Goal: Task Accomplishment & Management: Contribute content

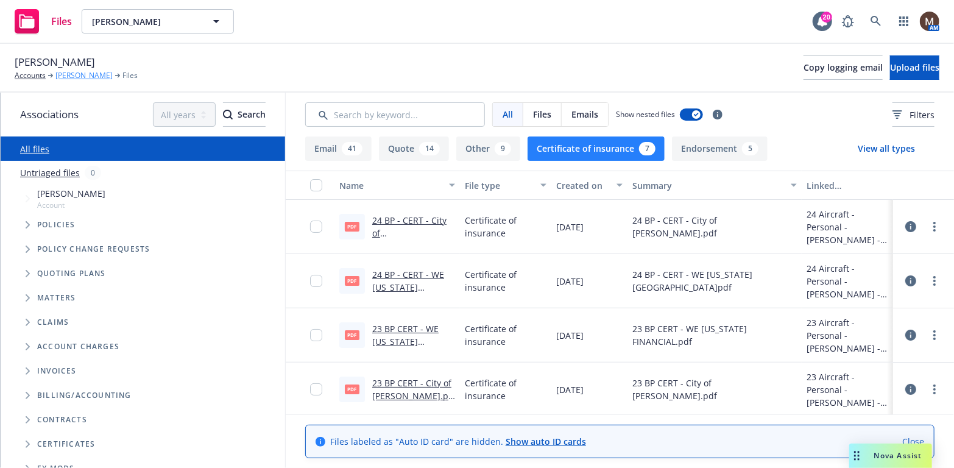
click at [79, 73] on link "[PERSON_NAME]" at bounding box center [83, 75] width 57 height 11
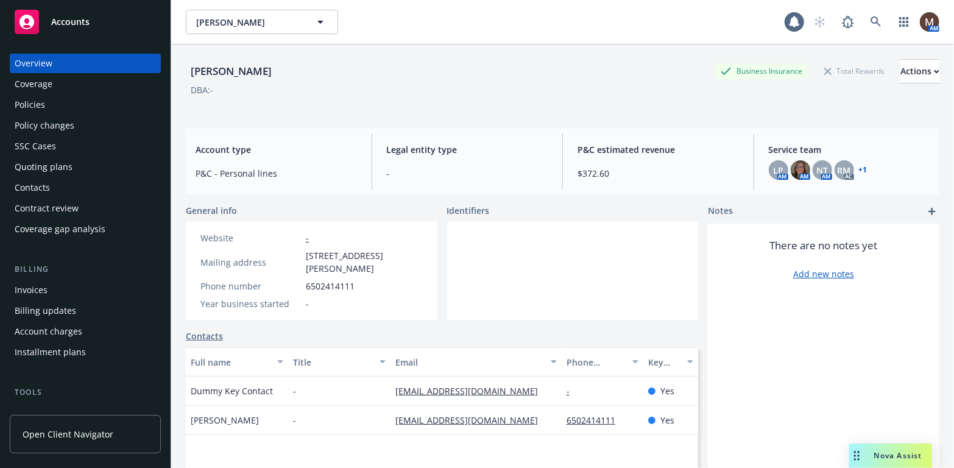
click at [40, 102] on div "Policies" at bounding box center [30, 105] width 30 height 20
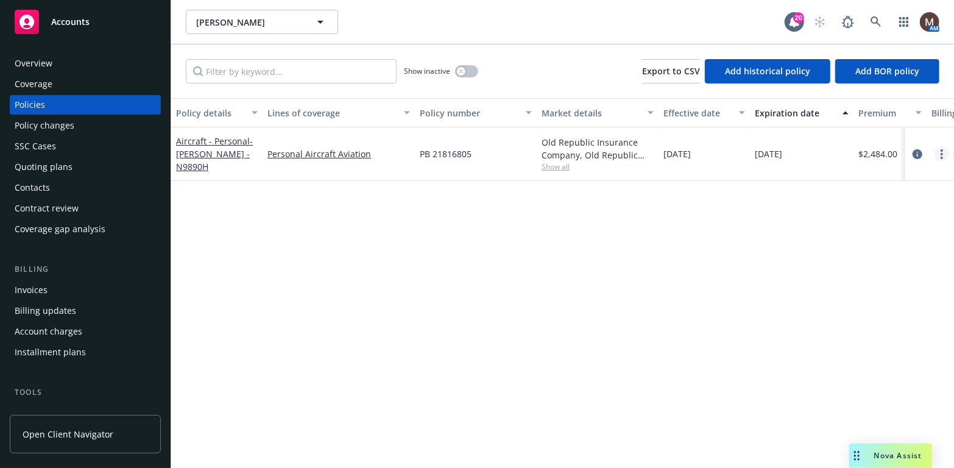
click at [943, 151] on icon "more" at bounding box center [942, 154] width 2 height 10
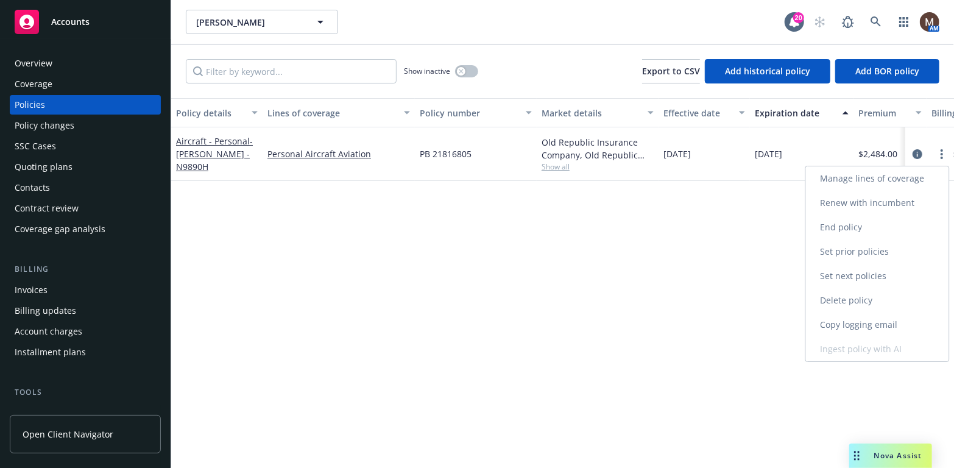
drag, startPoint x: 876, startPoint y: 199, endPoint x: 861, endPoint y: 206, distance: 16.4
click at [876, 199] on link "Renew with incumbent" at bounding box center [877, 203] width 143 height 24
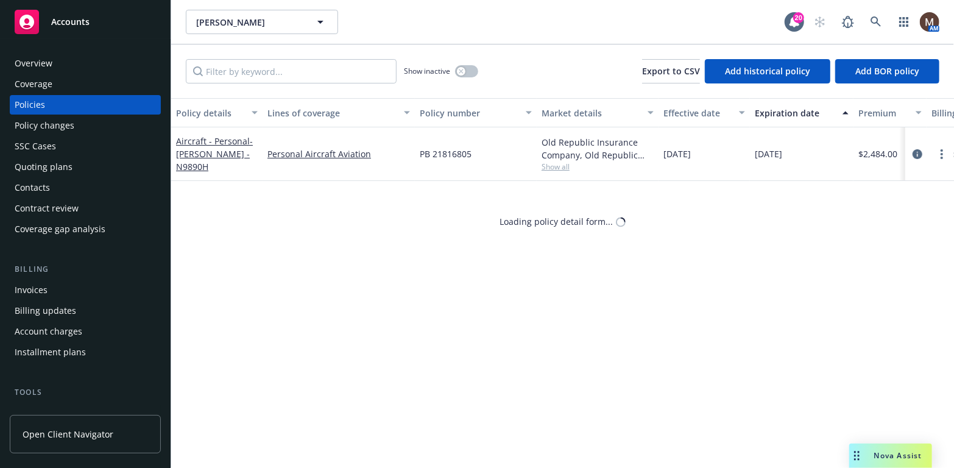
select select "12"
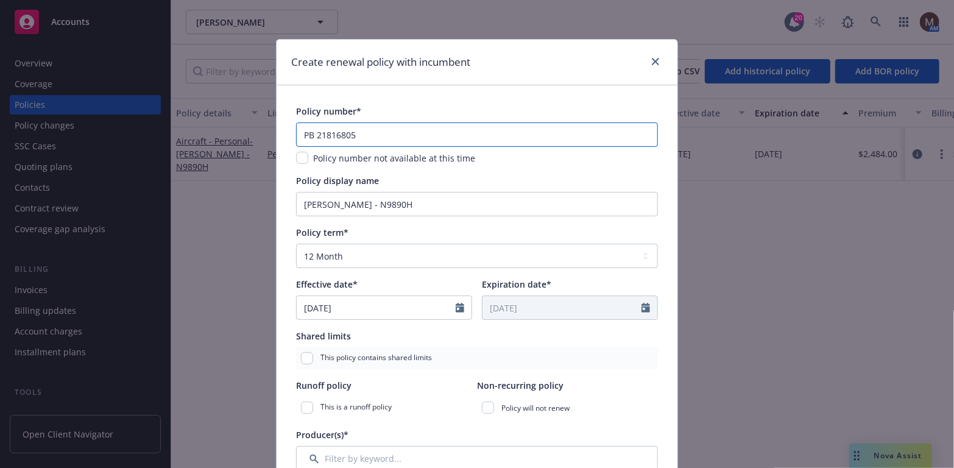
drag, startPoint x: 354, startPoint y: 135, endPoint x: 346, endPoint y: 132, distance: 8.3
click at [346, 132] on input "PB 21816805" at bounding box center [477, 135] width 362 height 24
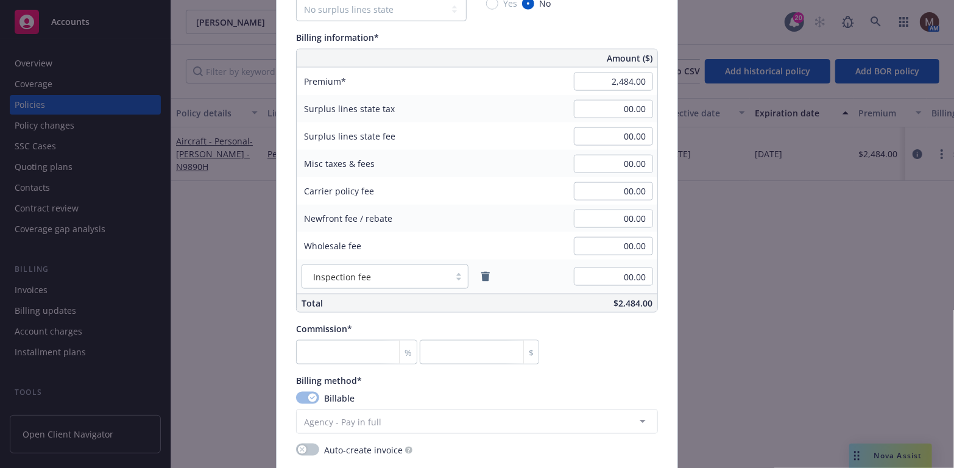
scroll to position [731, 0]
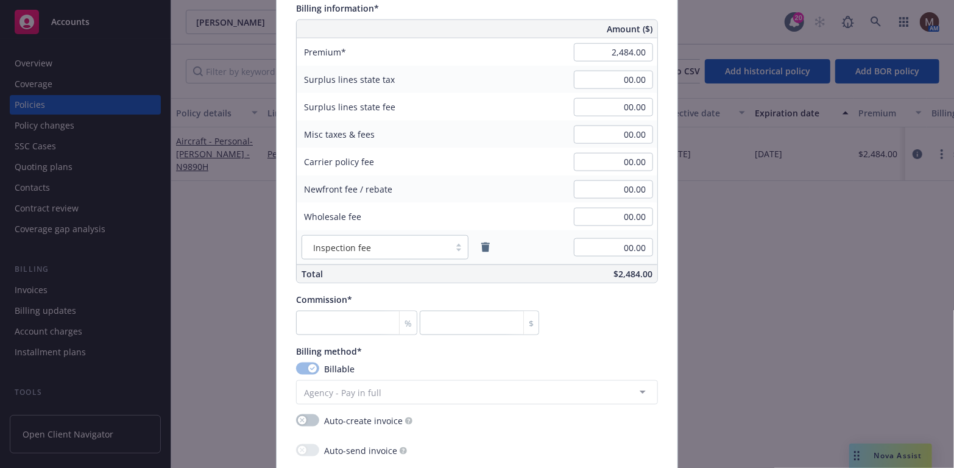
type input "PB 21816806"
click at [323, 322] on input "number" at bounding box center [356, 323] width 121 height 24
type input "1"
type input "24.84"
type input "15"
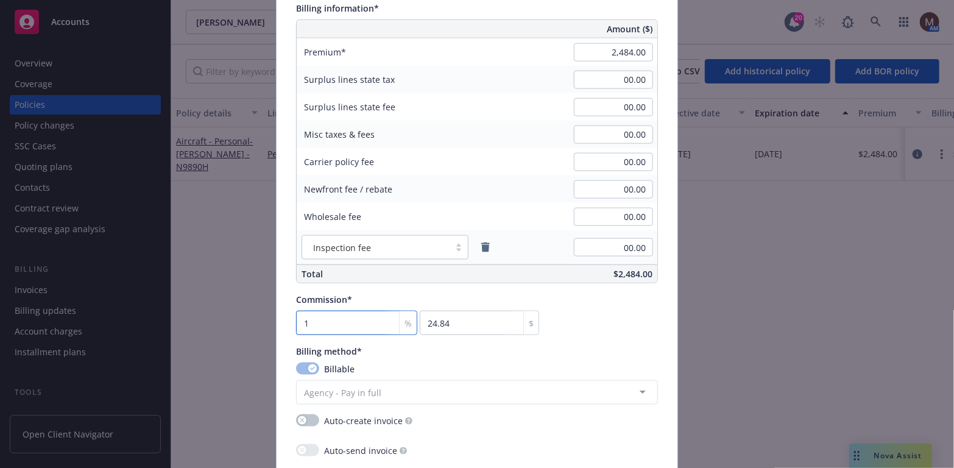
type input "372.6"
type input "15"
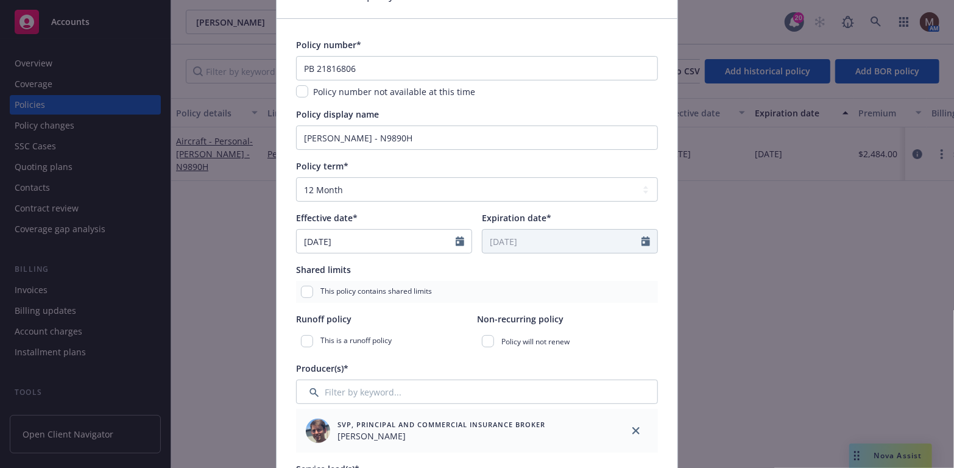
scroll to position [0, 0]
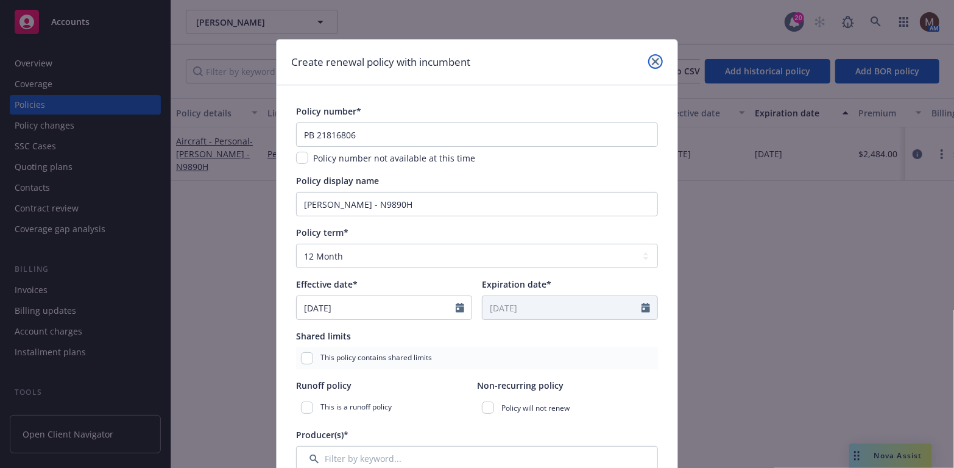
click at [650, 55] on link "close" at bounding box center [656, 61] width 15 height 15
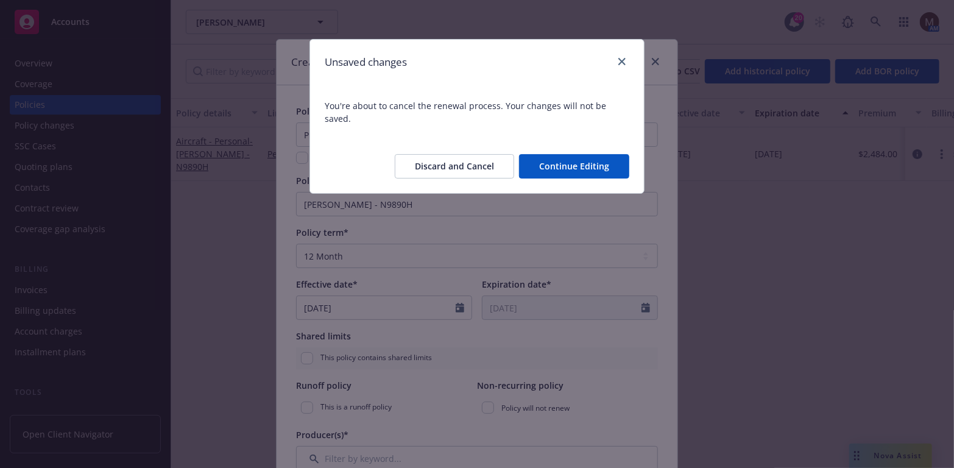
click at [474, 154] on button "Discard and Cancel" at bounding box center [454, 166] width 119 height 24
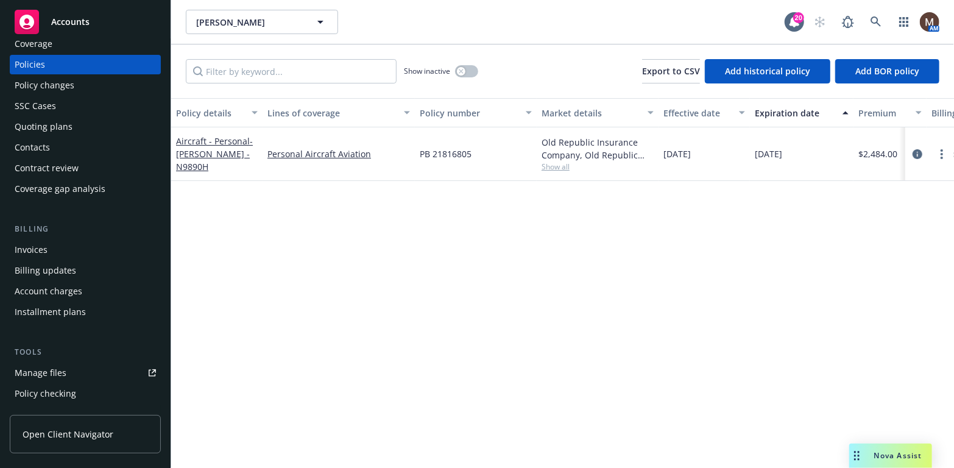
scroll to position [61, 0]
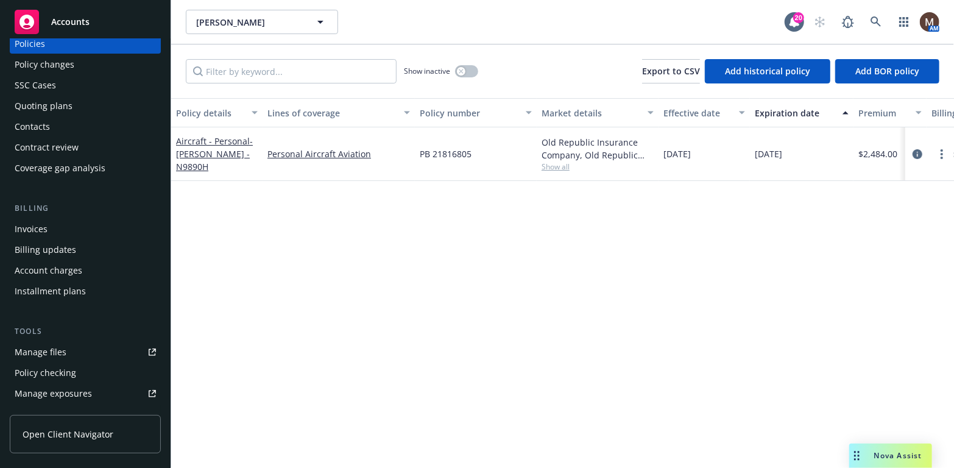
click at [59, 348] on div "Manage files" at bounding box center [41, 353] width 52 height 20
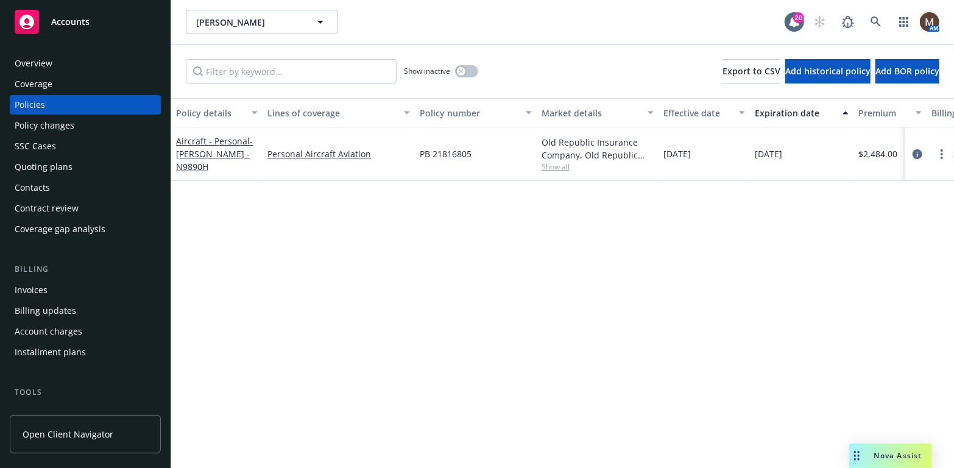
scroll to position [61, 0]
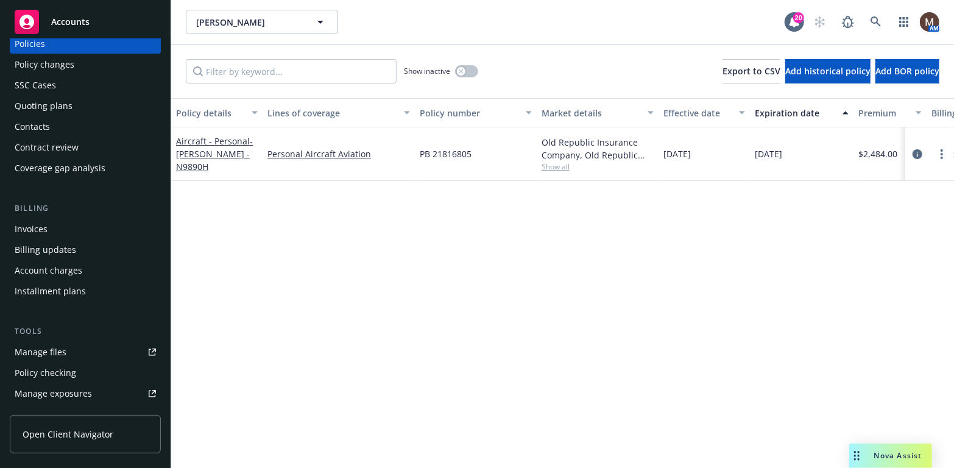
click at [54, 348] on div "Manage files" at bounding box center [41, 353] width 52 height 20
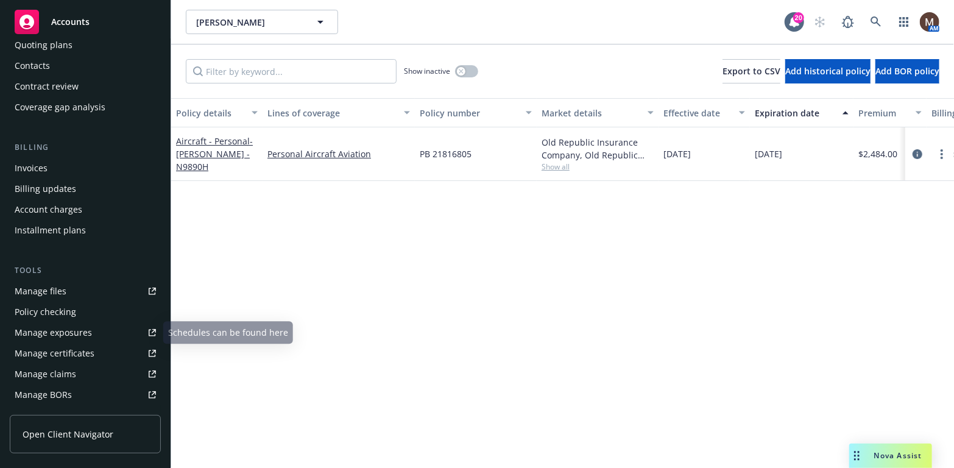
click at [66, 295] on link "Manage files" at bounding box center [85, 292] width 151 height 20
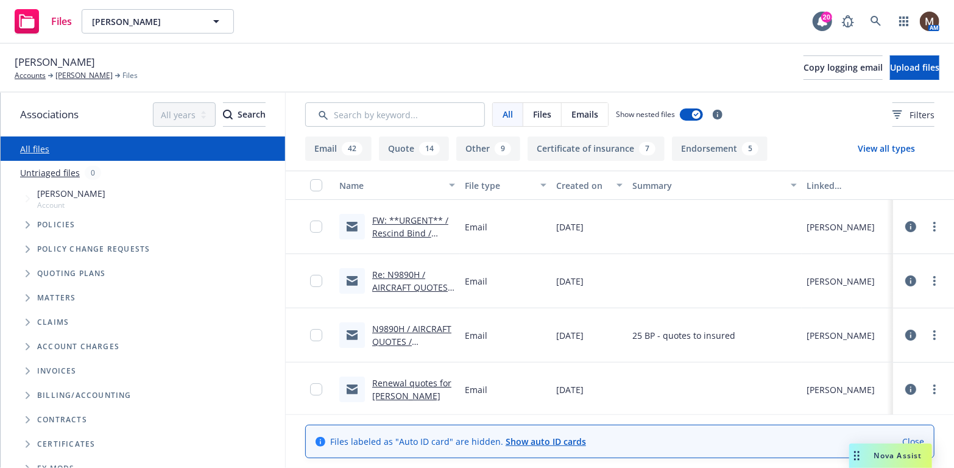
click at [585, 146] on button "Certificate of insurance 7" at bounding box center [596, 149] width 137 height 24
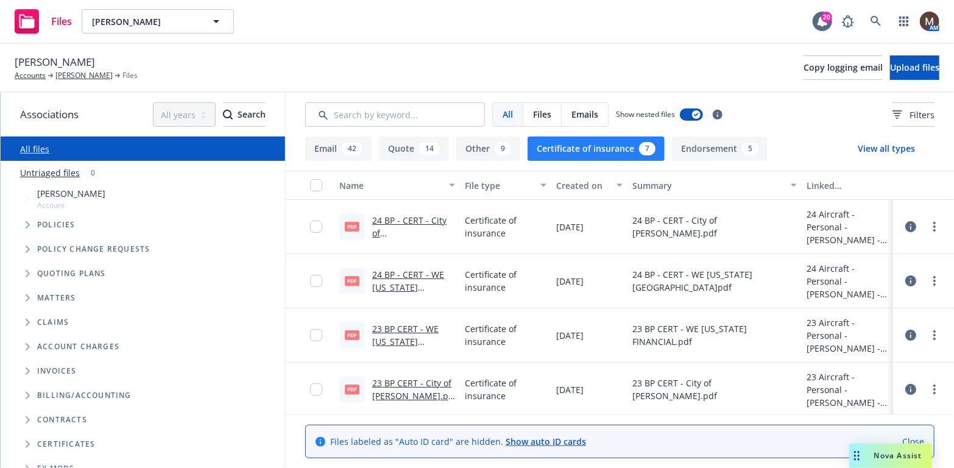
click at [401, 217] on link "24 BP - CERT - City of Tracy.pdf.pdf" at bounding box center [413, 240] width 82 height 50
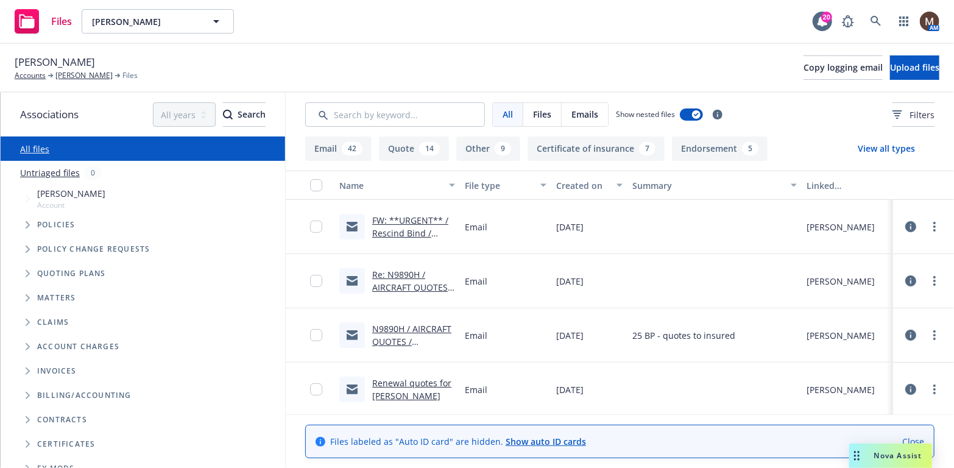
click at [570, 144] on button "Certificate of insurance 7" at bounding box center [596, 149] width 137 height 24
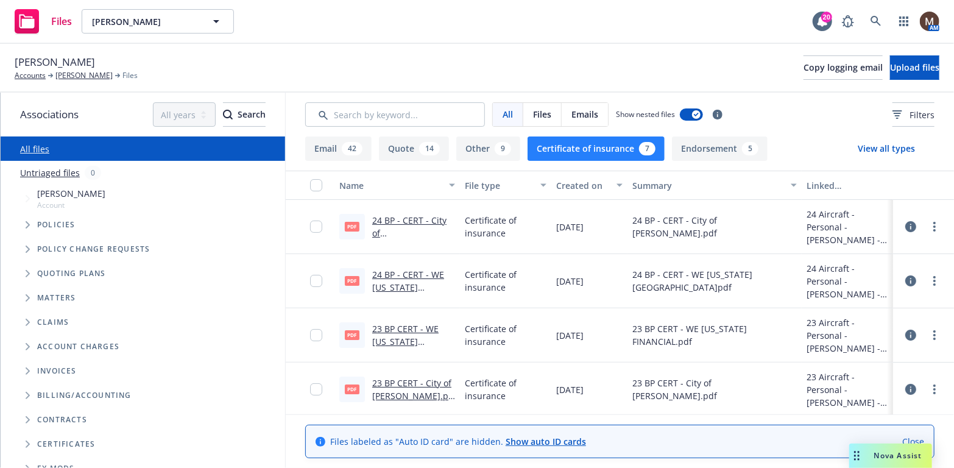
click at [404, 273] on link "24 BP - CERT - WE FLORIDA.pdf.pdf" at bounding box center [413, 294] width 82 height 50
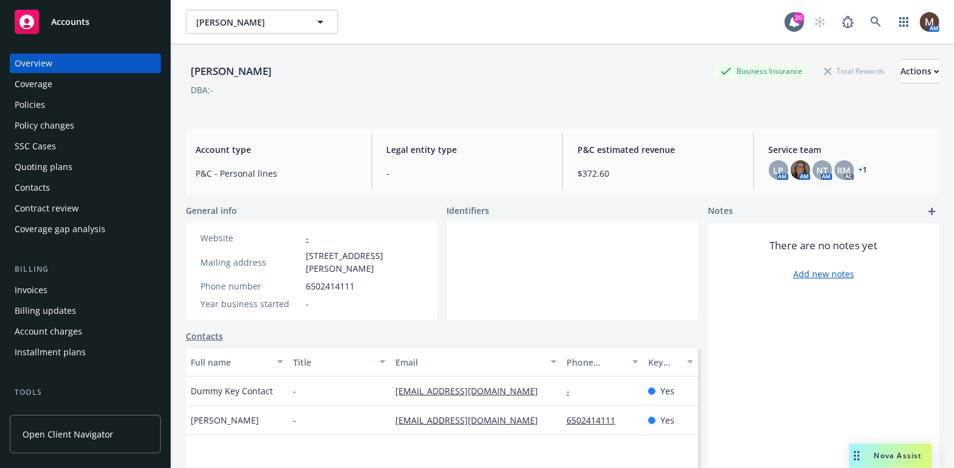
click at [38, 101] on div "Policies" at bounding box center [30, 105] width 30 height 20
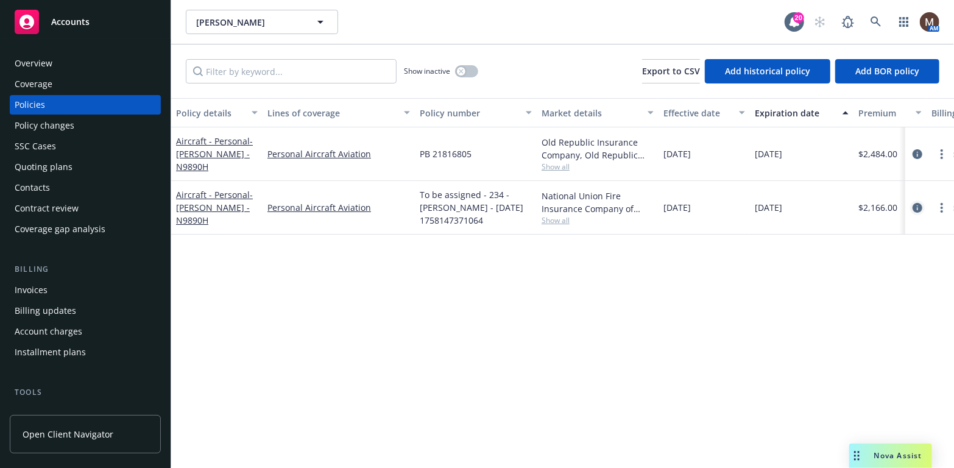
click at [924, 207] on link "circleInformation" at bounding box center [918, 208] width 15 height 15
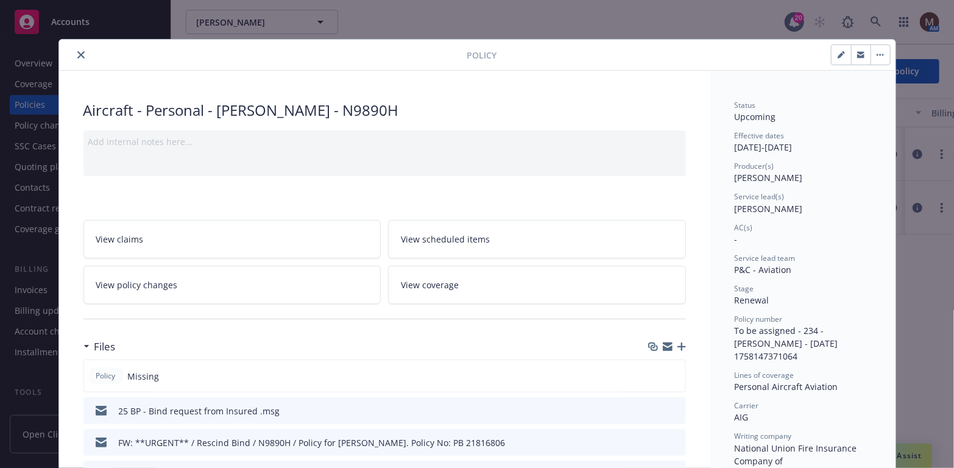
click at [679, 343] on icon "button" at bounding box center [682, 347] width 9 height 9
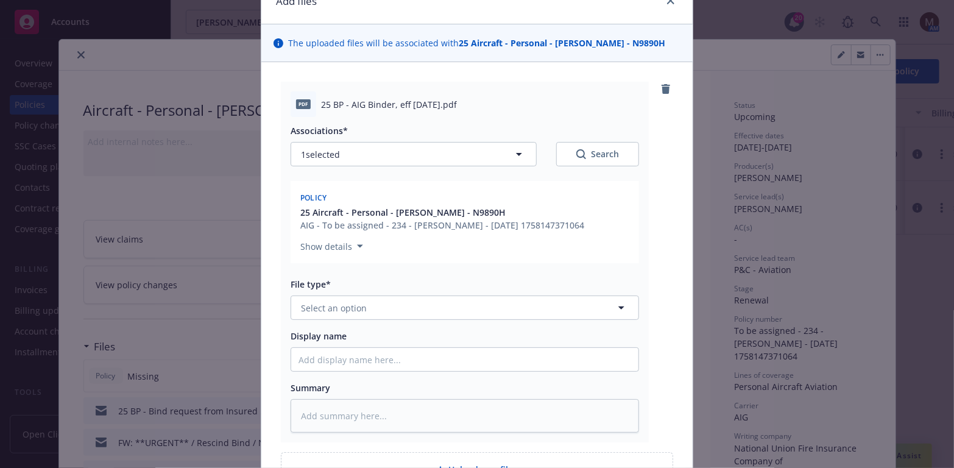
scroll to position [122, 0]
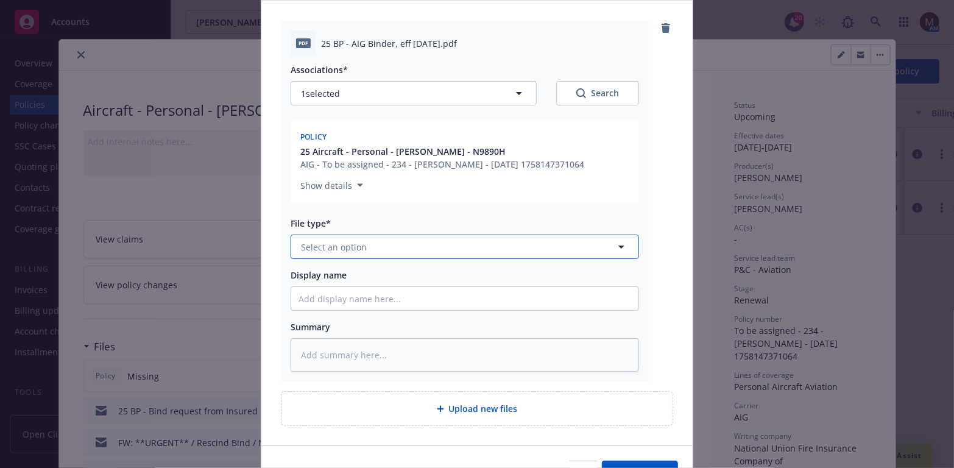
click at [617, 244] on icon "button" at bounding box center [621, 247] width 15 height 15
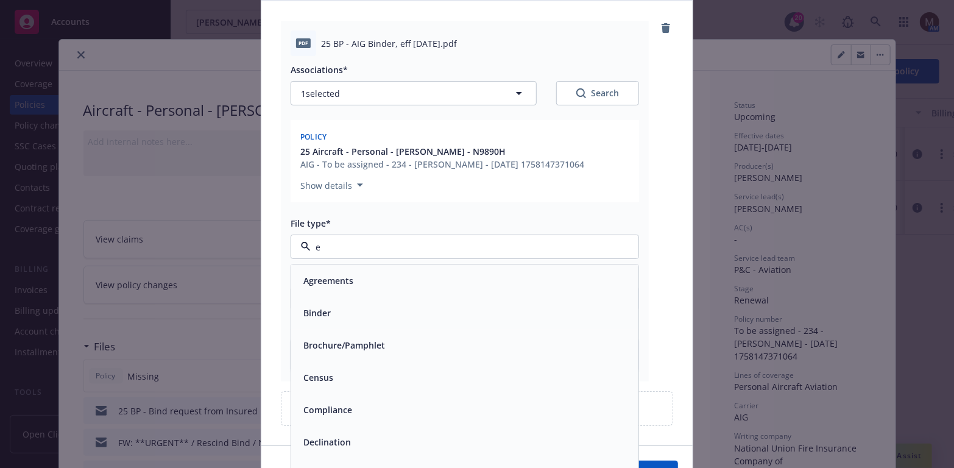
type input "em"
click at [338, 319] on div "Email" at bounding box center [465, 314] width 333 height 18
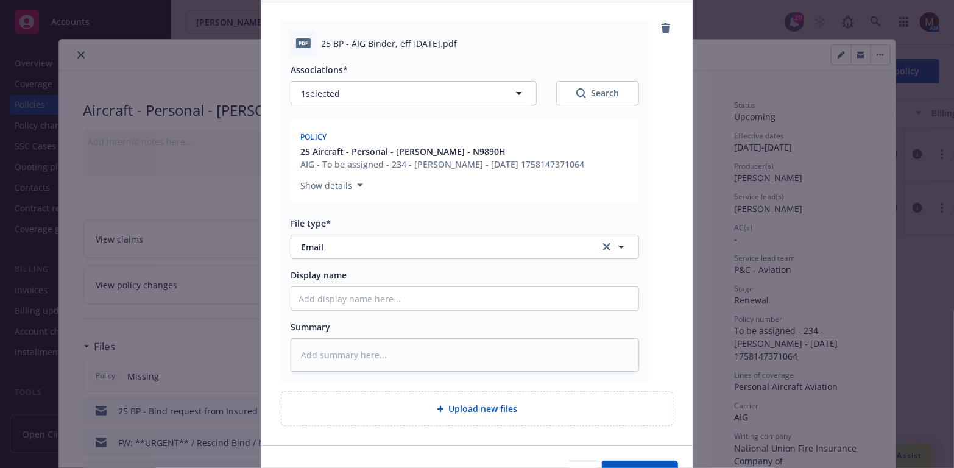
drag, startPoint x: 477, startPoint y: 45, endPoint x: 313, endPoint y: 45, distance: 163.3
click at [313, 45] on div "pdf 25 BP - AIG Binder, eff 09.26.2025.pdf" at bounding box center [465, 43] width 349 height 26
copy div "25 BP - AIG Binder, eff 09.26.2025.pdf"
click at [313, 290] on input "Display name" at bounding box center [464, 298] width 347 height 23
paste input "25 BP - AIG Binder, eff 09.26.2025.pdf"
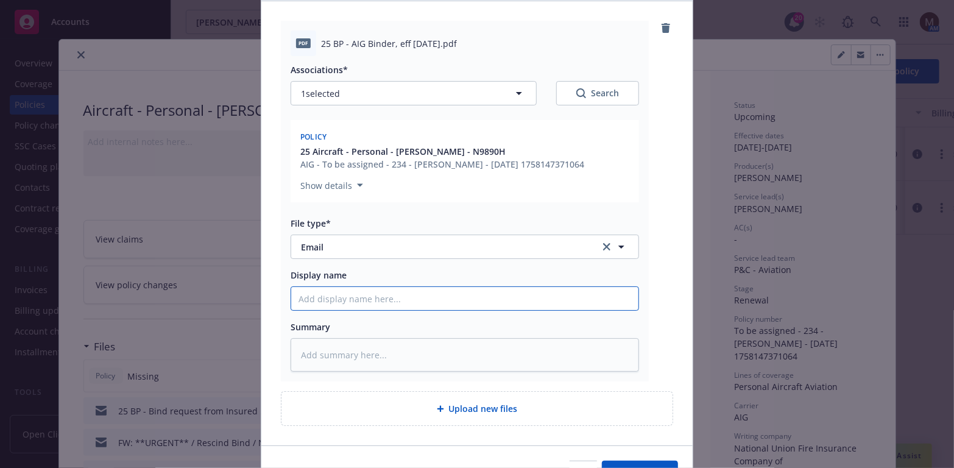
type textarea "x"
type input "25 BP - AIG Binder, eff 09.26.2025.pdf"
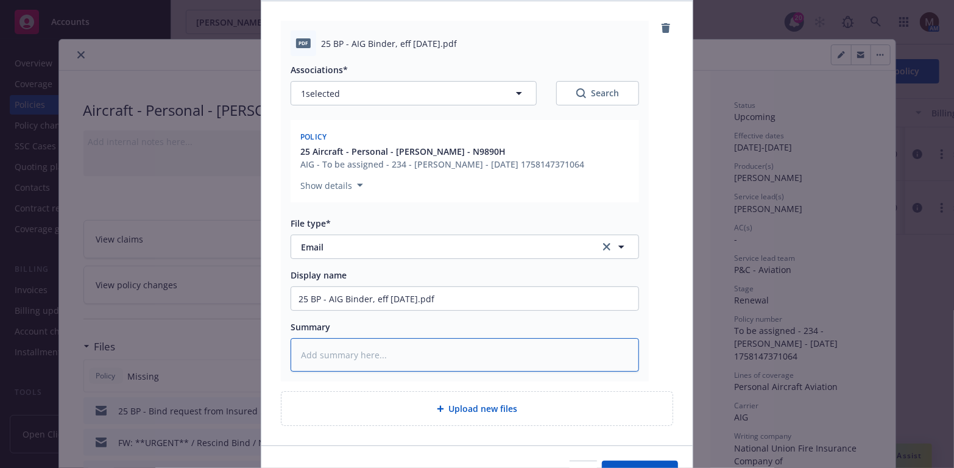
click at [307, 355] on textarea at bounding box center [465, 355] width 349 height 34
paste textarea "25 BP - AIG Binder, eff 09.26.2025.pdf"
type textarea "x"
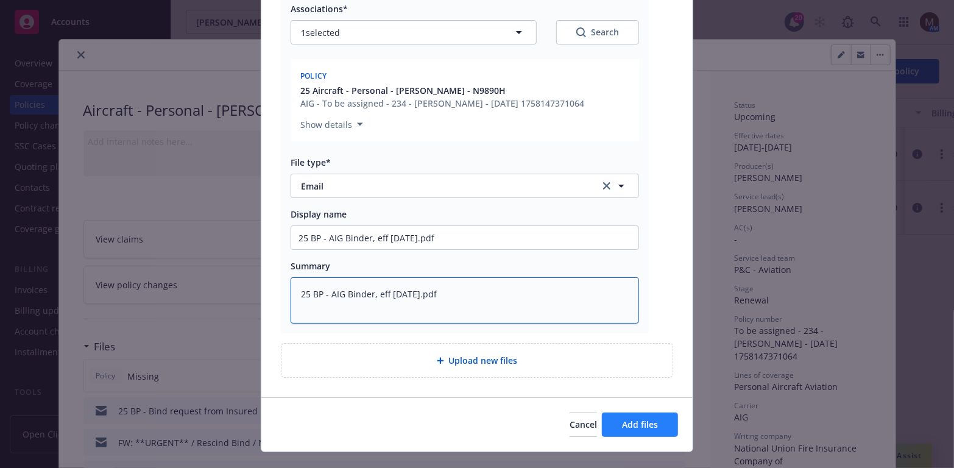
type textarea "25 BP - AIG Binder, eff 09.26.2025.pdf"
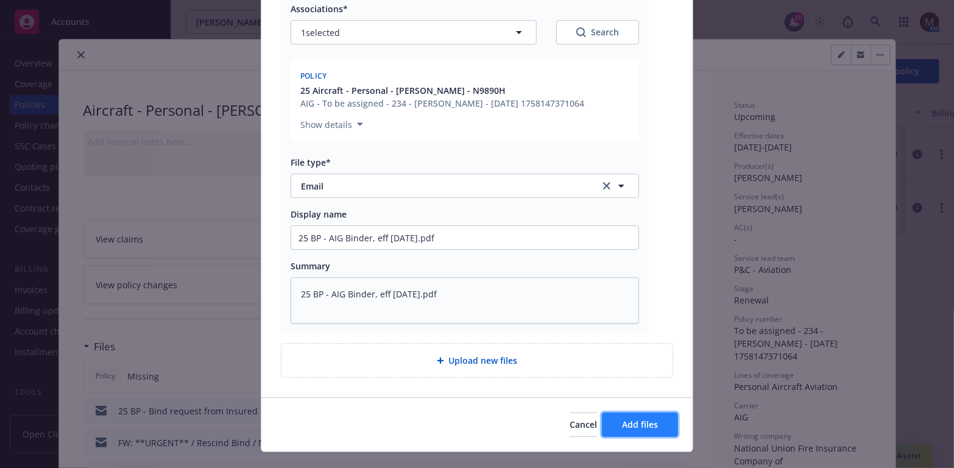
click at [624, 419] on span "Add files" at bounding box center [640, 425] width 36 height 12
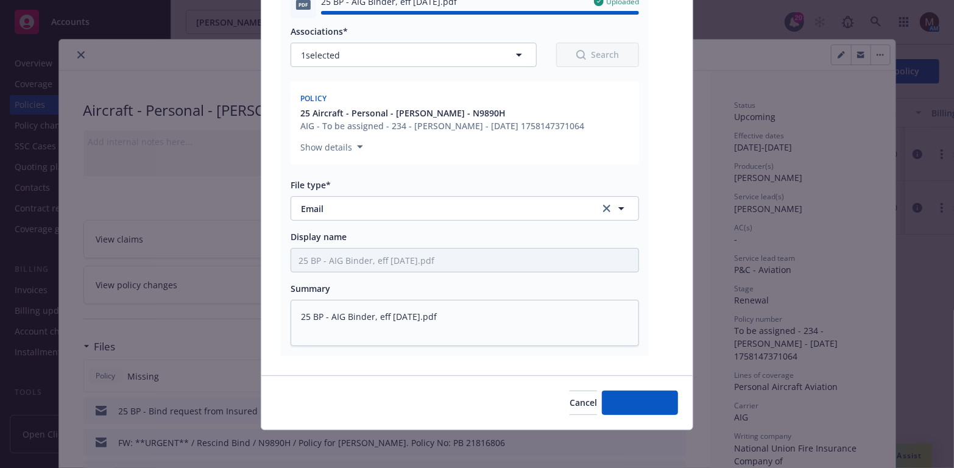
type textarea "x"
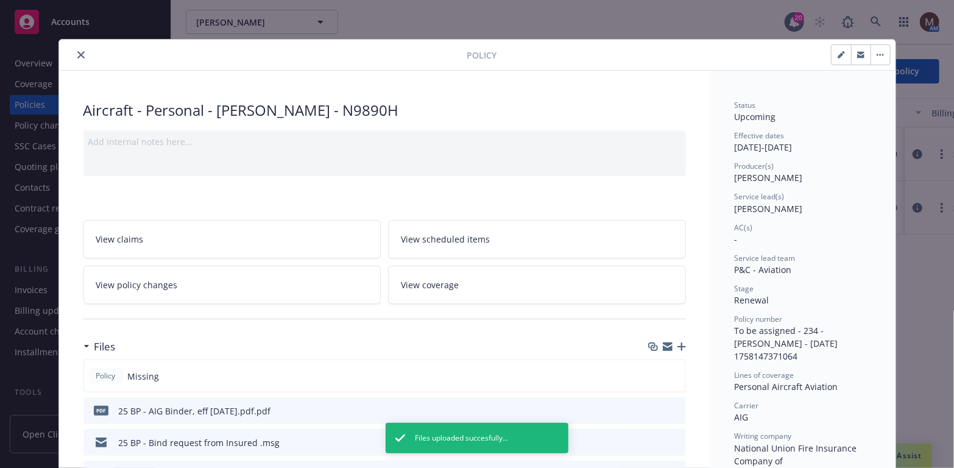
click at [77, 52] on icon "close" at bounding box center [80, 54] width 7 height 7
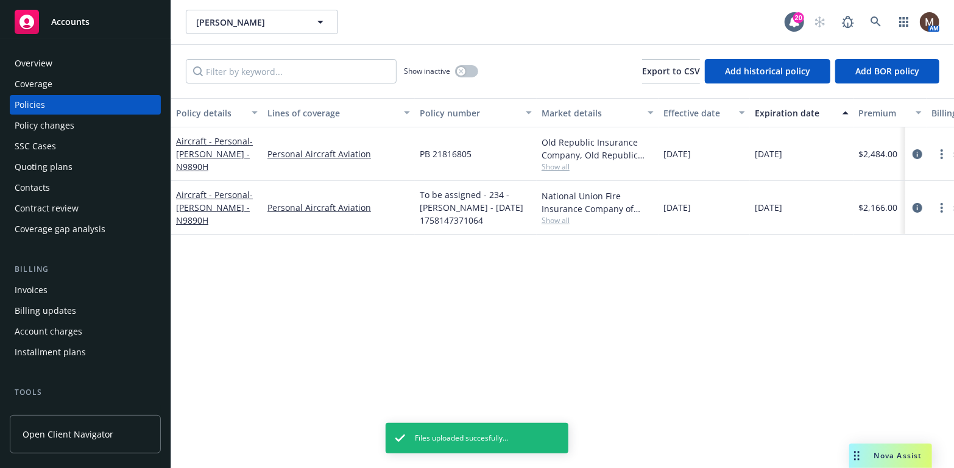
click at [32, 101] on div "Policies" at bounding box center [30, 105] width 30 height 20
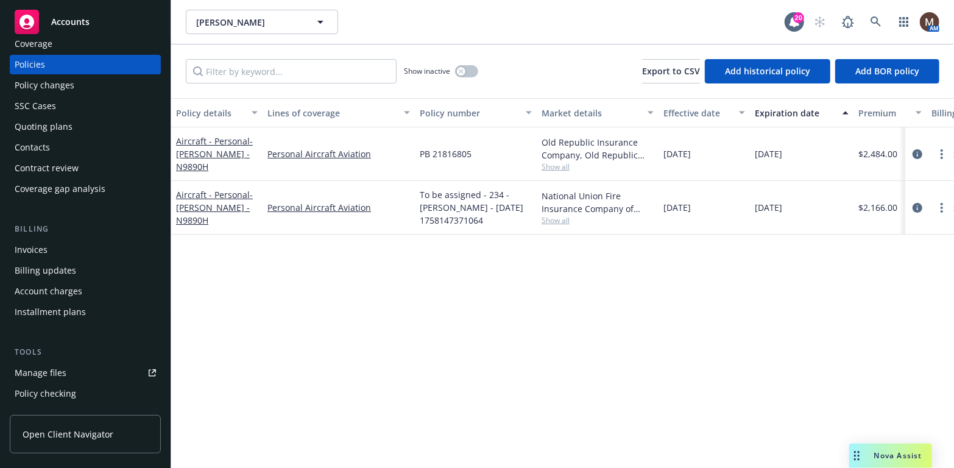
scroll to position [61, 0]
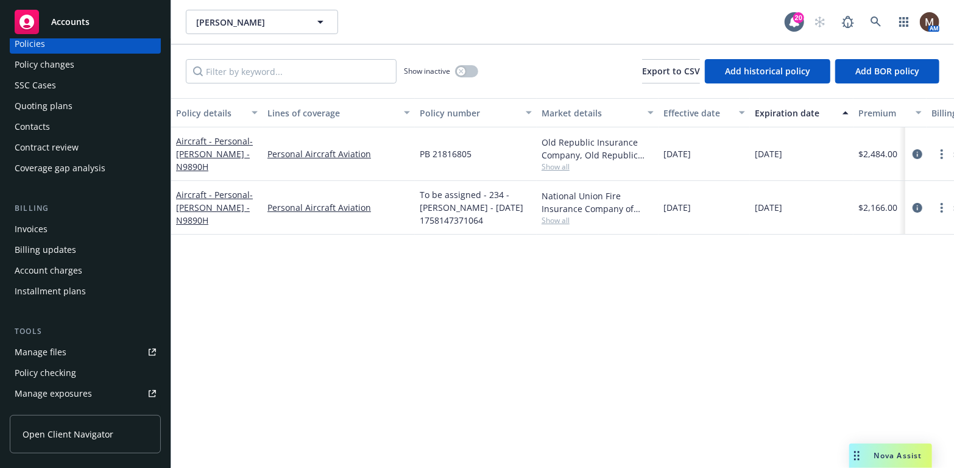
click at [47, 352] on div "Manage files" at bounding box center [41, 353] width 52 height 20
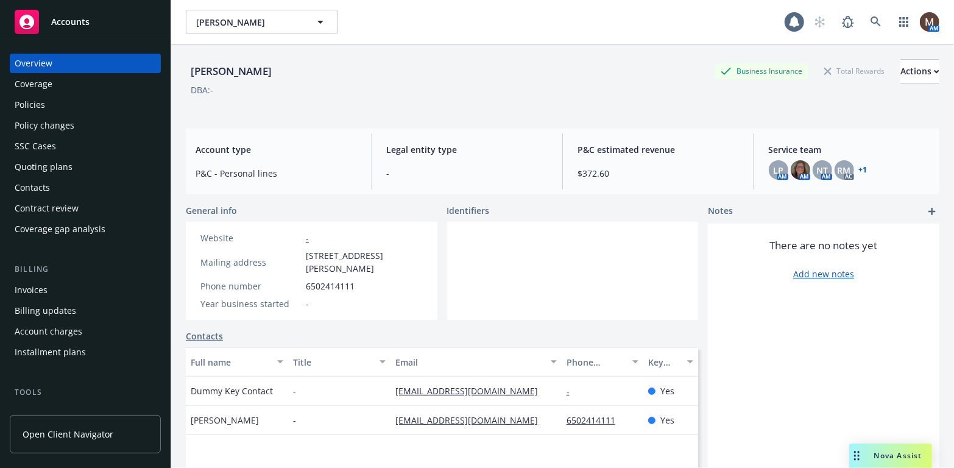
click at [46, 285] on div "Invoices" at bounding box center [31, 290] width 33 height 20
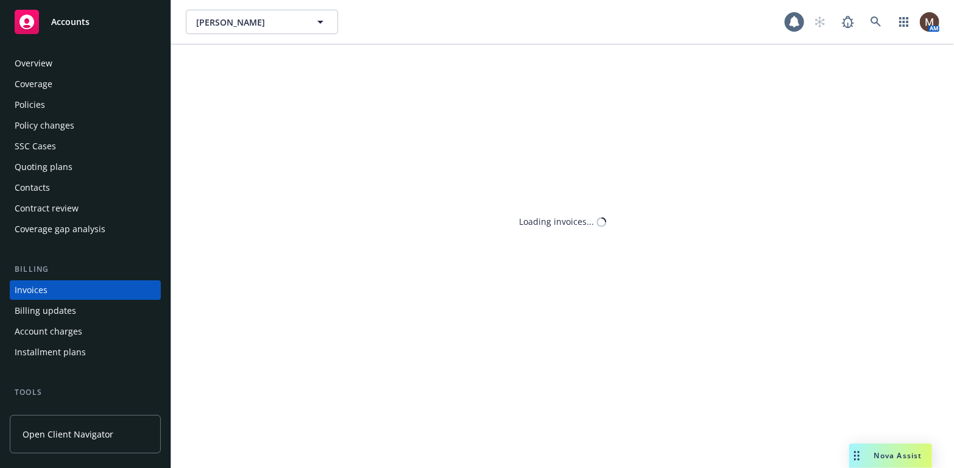
scroll to position [36, 0]
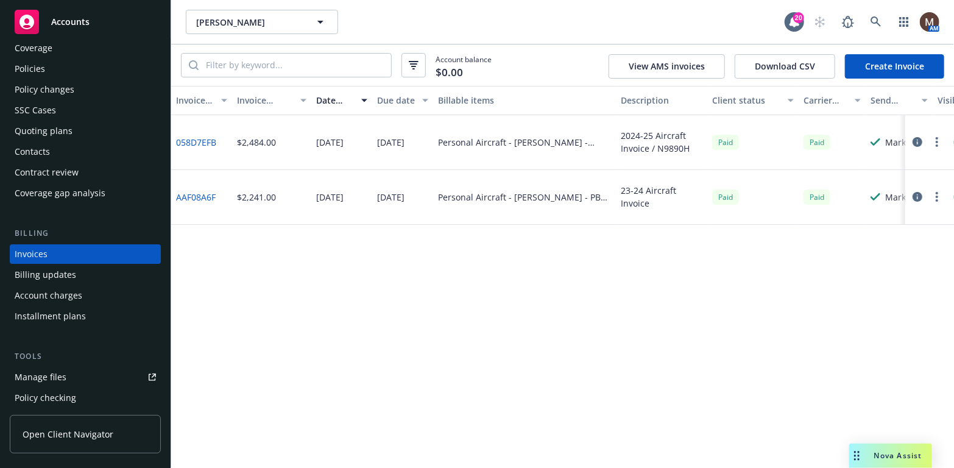
click at [887, 55] on link "Create Invoice" at bounding box center [894, 66] width 99 height 24
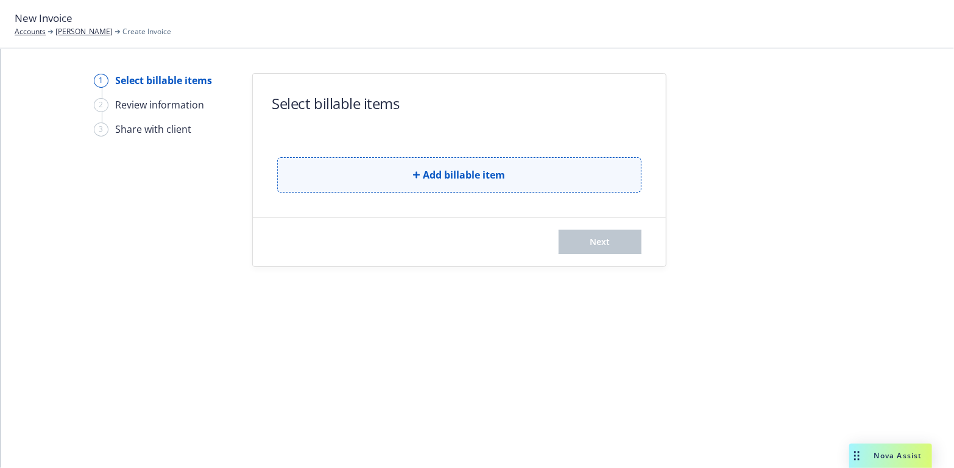
click at [467, 173] on span "Add billable item" at bounding box center [465, 175] width 82 height 15
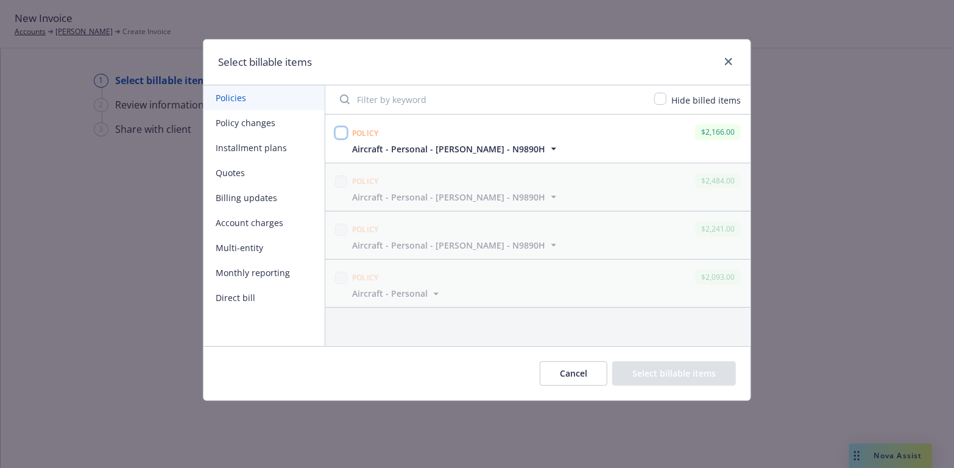
click at [342, 135] on input "checkbox" at bounding box center [341, 133] width 12 height 12
checkbox input "true"
click at [661, 368] on button "Select billable items" at bounding box center [675, 373] width 124 height 24
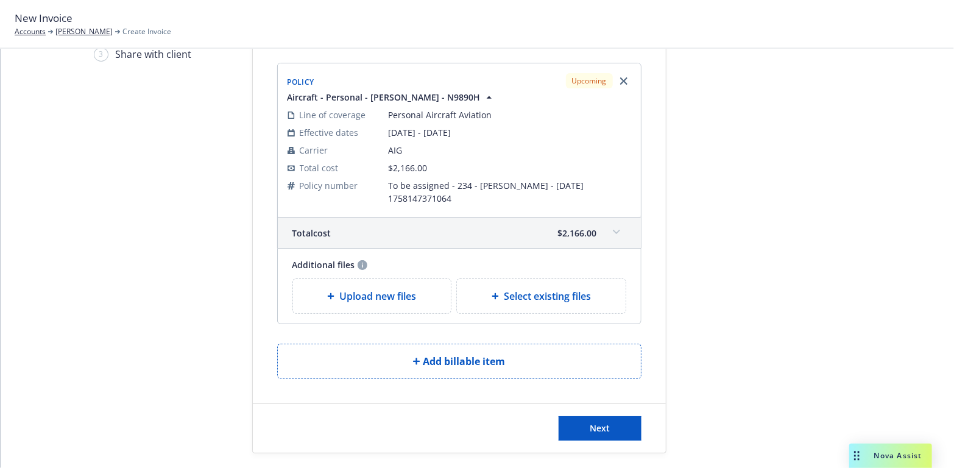
scroll to position [83, 0]
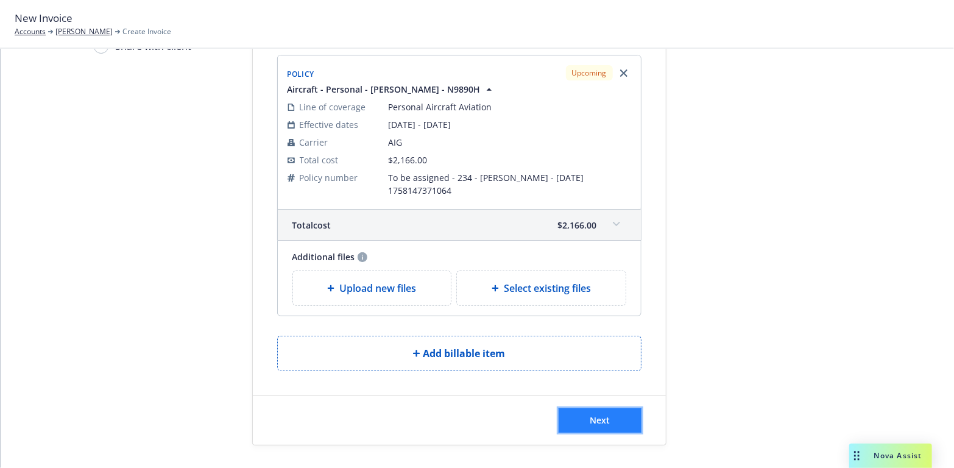
click at [590, 414] on span "Next" at bounding box center [600, 420] width 20 height 12
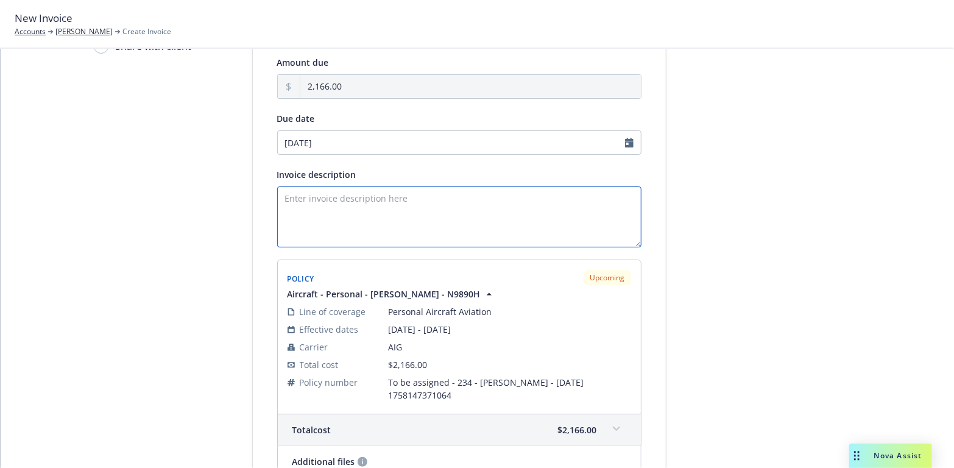
click at [297, 197] on textarea "Invoice description" at bounding box center [459, 217] width 364 height 61
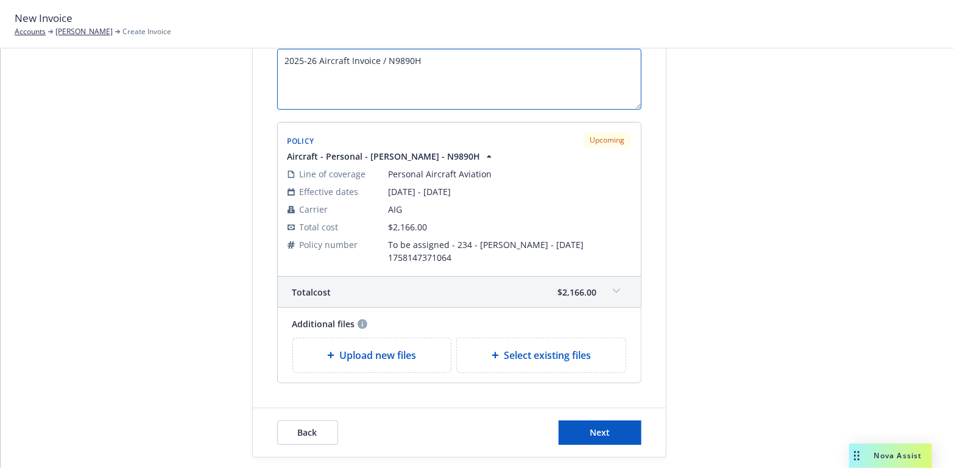
scroll to position [233, 0]
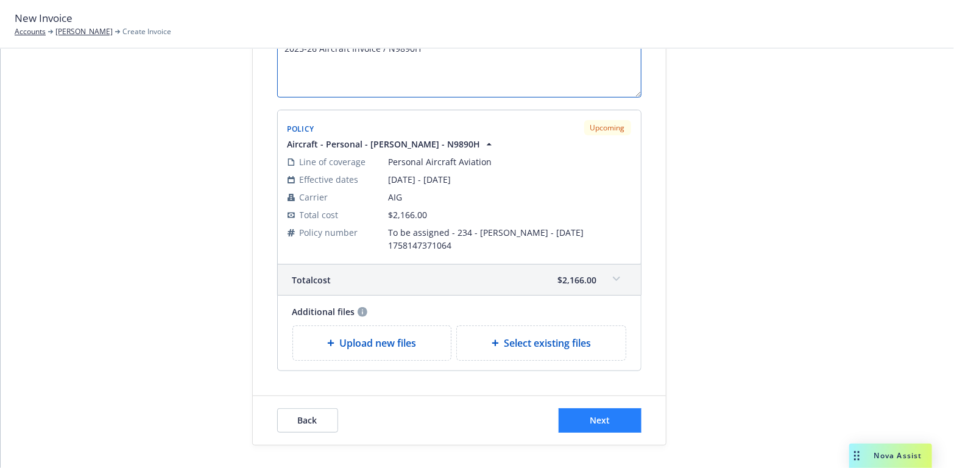
type textarea "2025-26 Aircraft Invoice / N9890H"
click at [580, 414] on button "Next" at bounding box center [600, 420] width 83 height 24
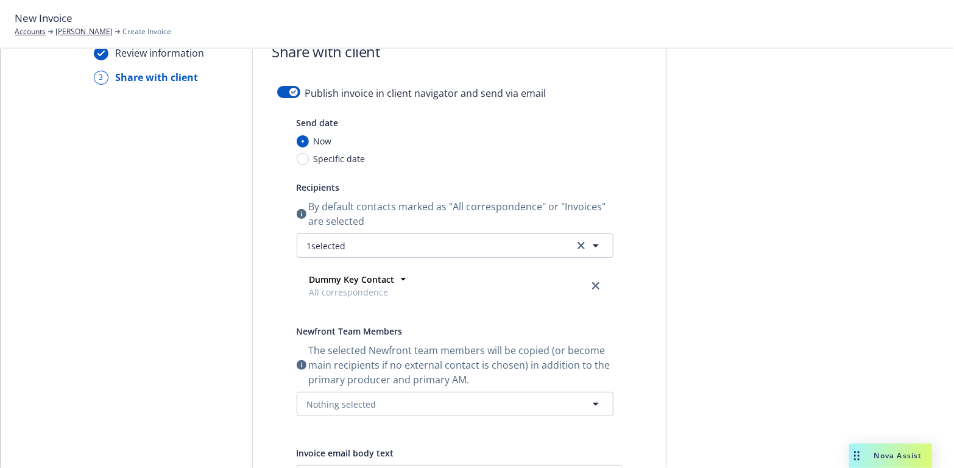
scroll to position [50, 0]
click at [285, 88] on button "button" at bounding box center [288, 94] width 23 height 12
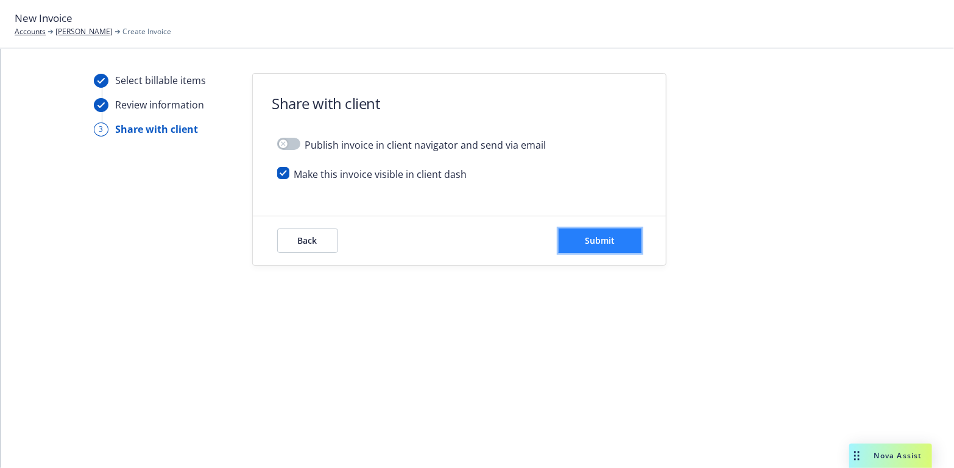
click at [600, 238] on span "Submit" at bounding box center [600, 241] width 30 height 12
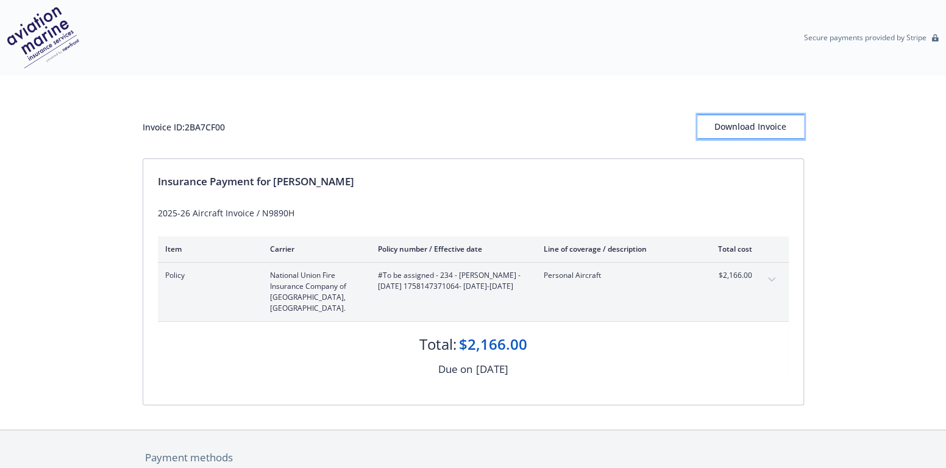
click at [763, 124] on div "Download Invoice" at bounding box center [750, 126] width 107 height 23
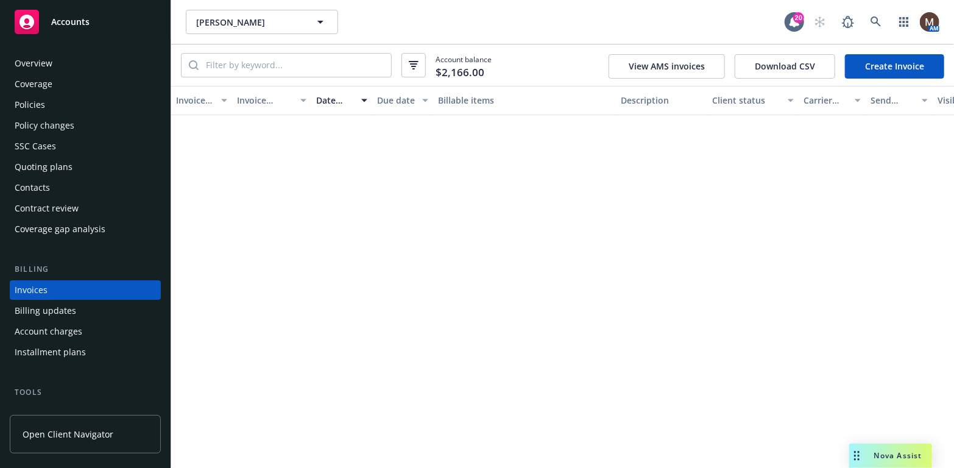
scroll to position [36, 0]
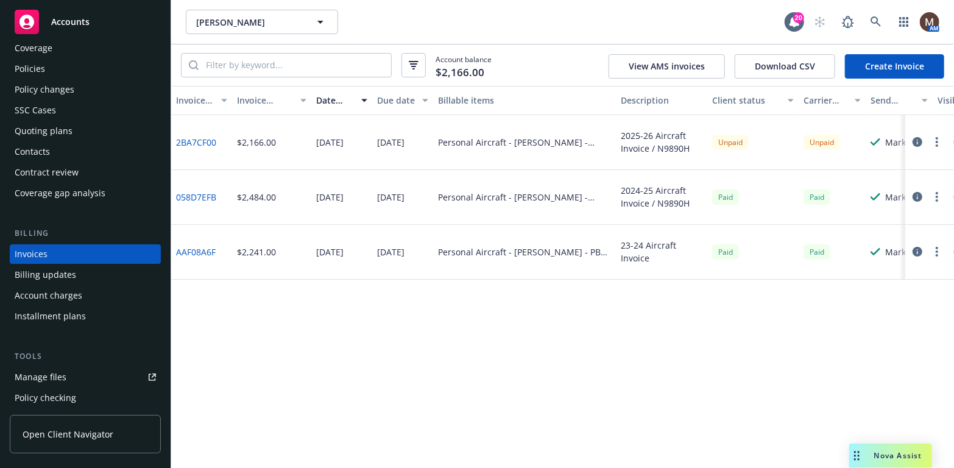
click at [937, 141] on circle "button" at bounding box center [937, 142] width 2 height 2
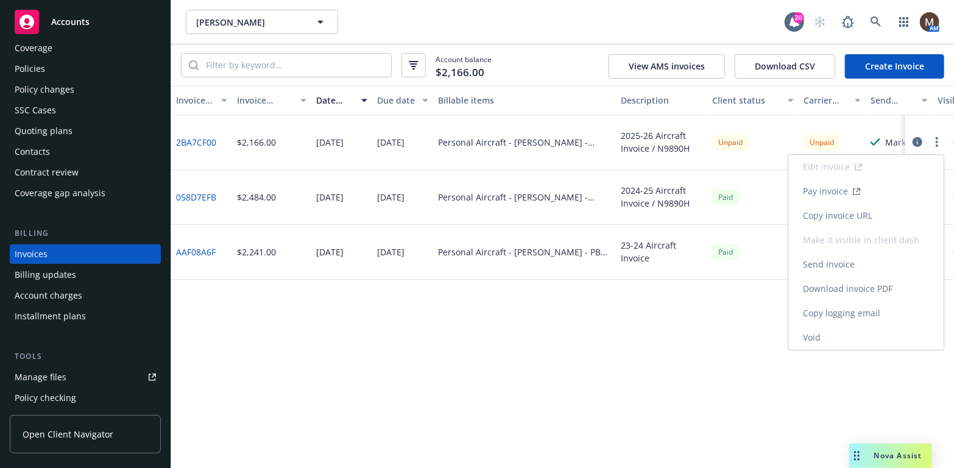
click at [865, 213] on link "Copy invoice URL" at bounding box center [866, 216] width 155 height 24
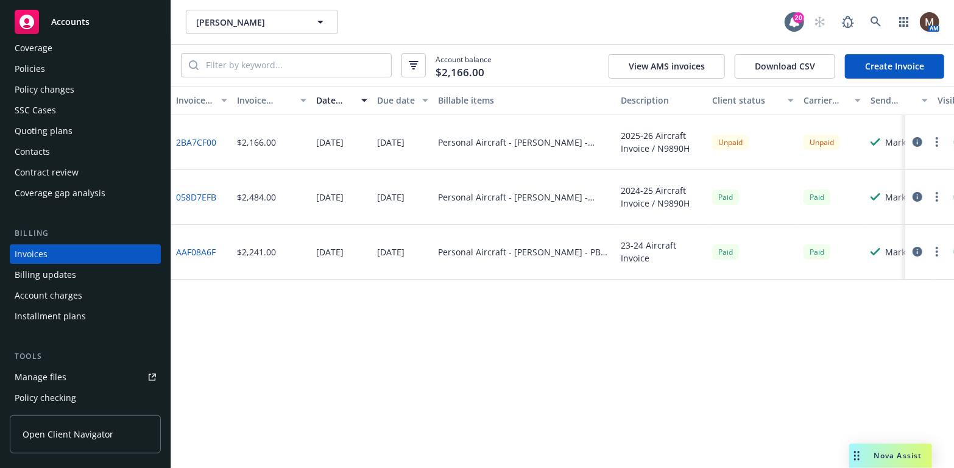
click at [38, 64] on div "Policies" at bounding box center [30, 69] width 30 height 20
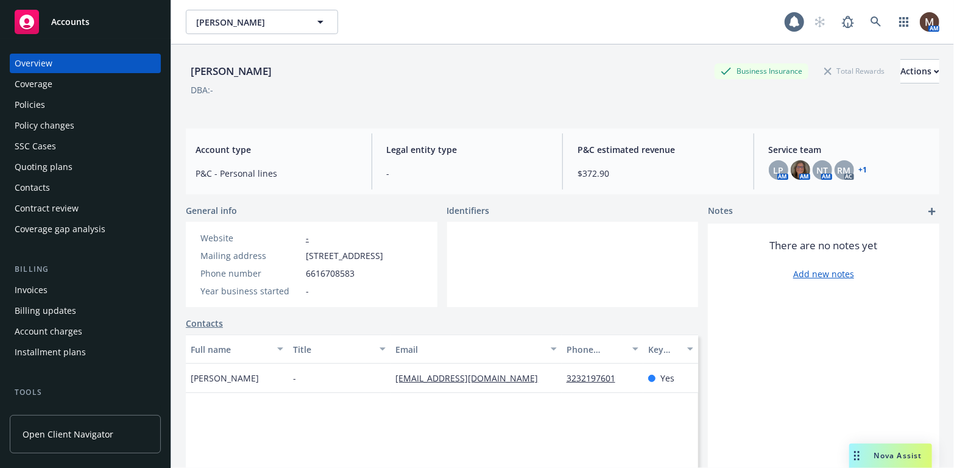
click at [56, 186] on div "Contacts" at bounding box center [85, 188] width 141 height 20
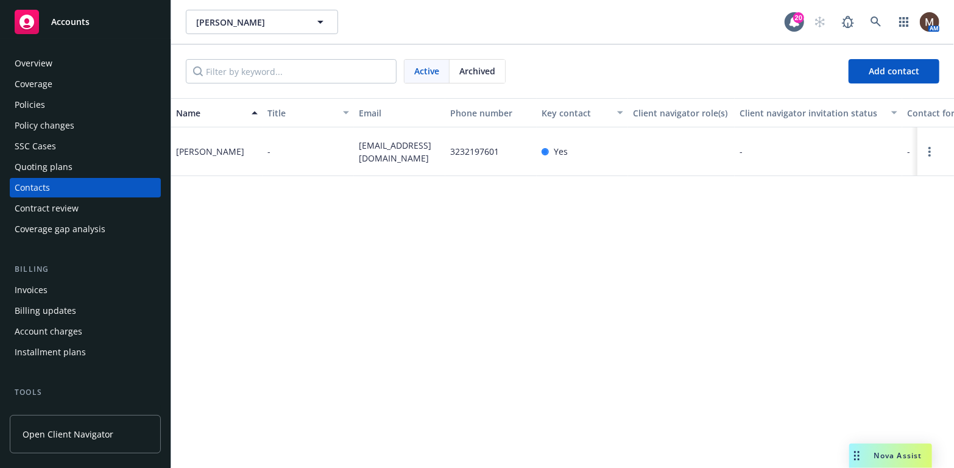
drag, startPoint x: 34, startPoint y: 104, endPoint x: 57, endPoint y: 123, distance: 30.4
click at [34, 104] on div "Policies" at bounding box center [30, 105] width 30 height 20
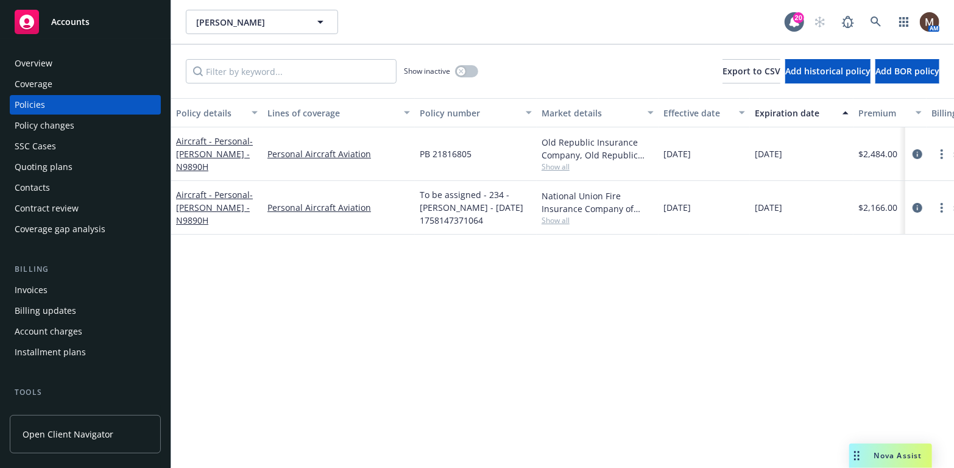
scroll to position [122, 0]
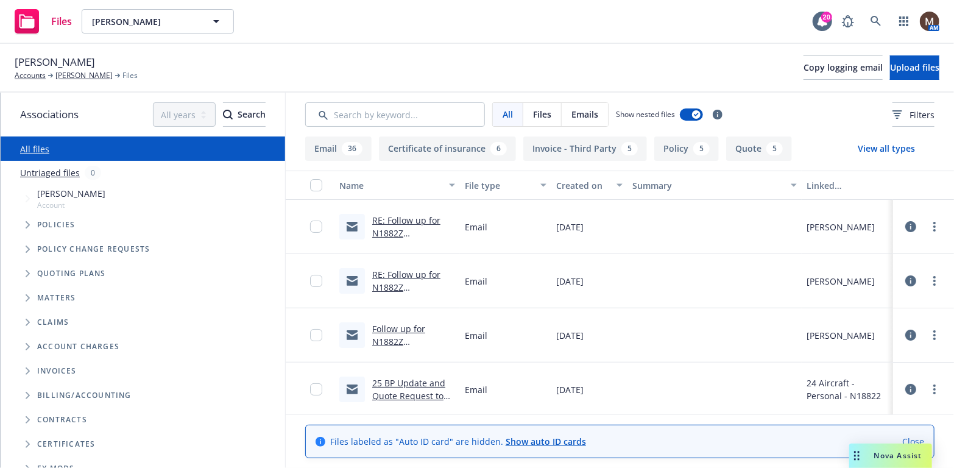
click at [408, 219] on link "RE: Follow up for N1882Z Hull/Liability Renewal – Request for Updates" at bounding box center [410, 246] width 77 height 63
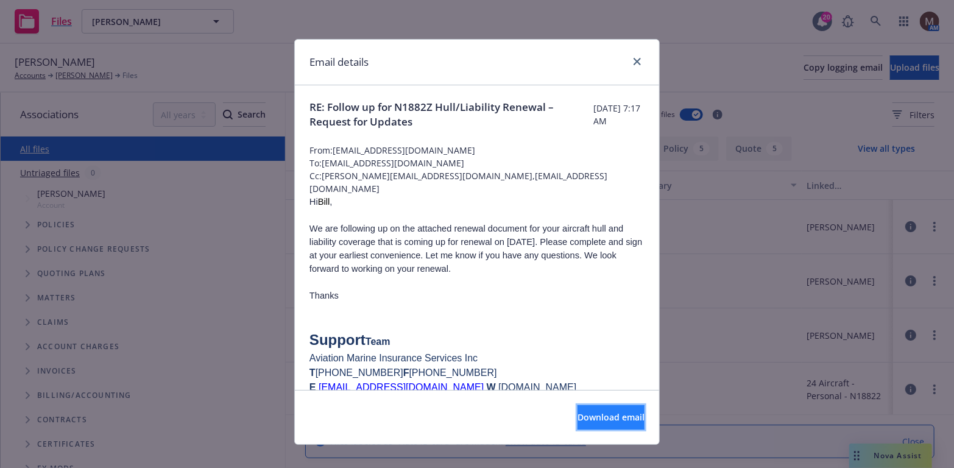
click at [592, 414] on span "Download email" at bounding box center [611, 417] width 67 height 12
drag, startPoint x: 634, startPoint y: 57, endPoint x: 526, endPoint y: 68, distance: 109.0
click at [634, 58] on icon "close" at bounding box center [637, 61] width 7 height 7
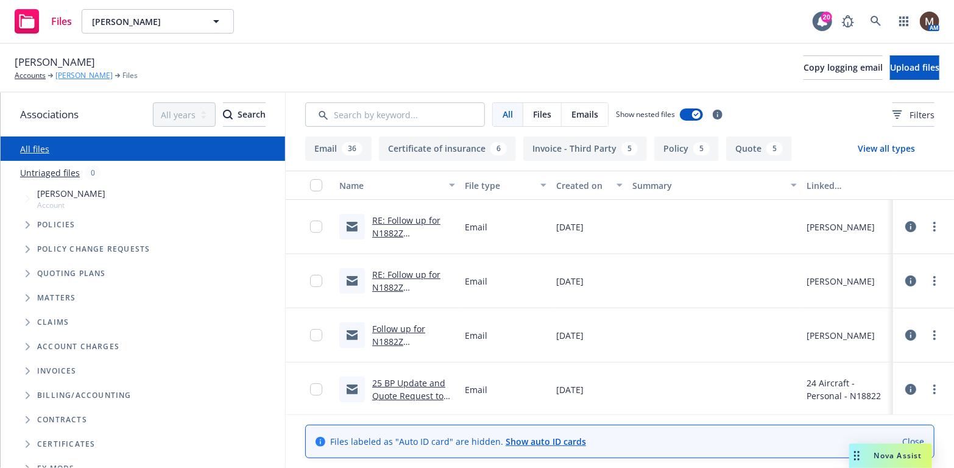
click at [85, 77] on link "William Constable" at bounding box center [83, 75] width 57 height 11
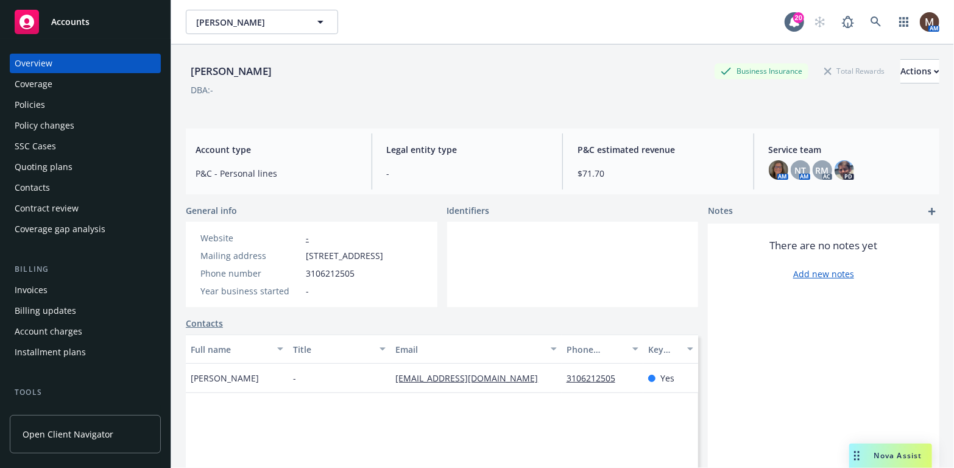
click at [42, 181] on div "Contacts" at bounding box center [32, 188] width 35 height 20
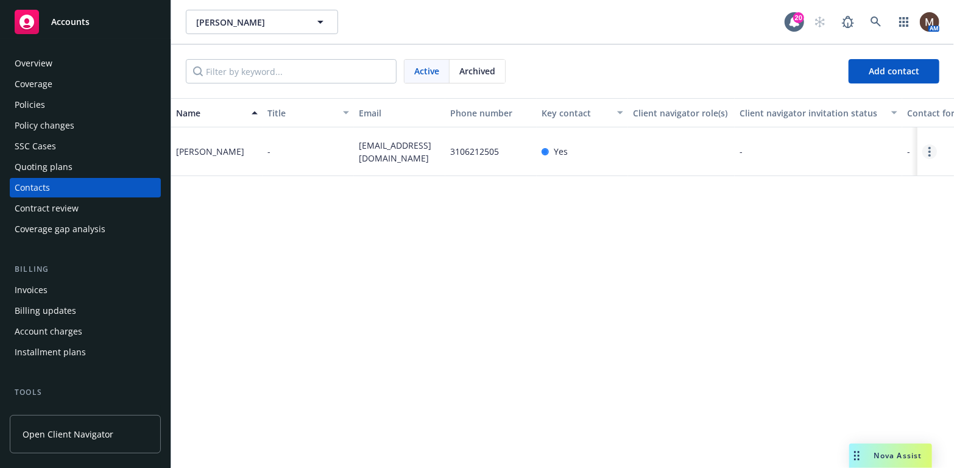
click at [928, 151] on link "Open options" at bounding box center [930, 151] width 15 height 15
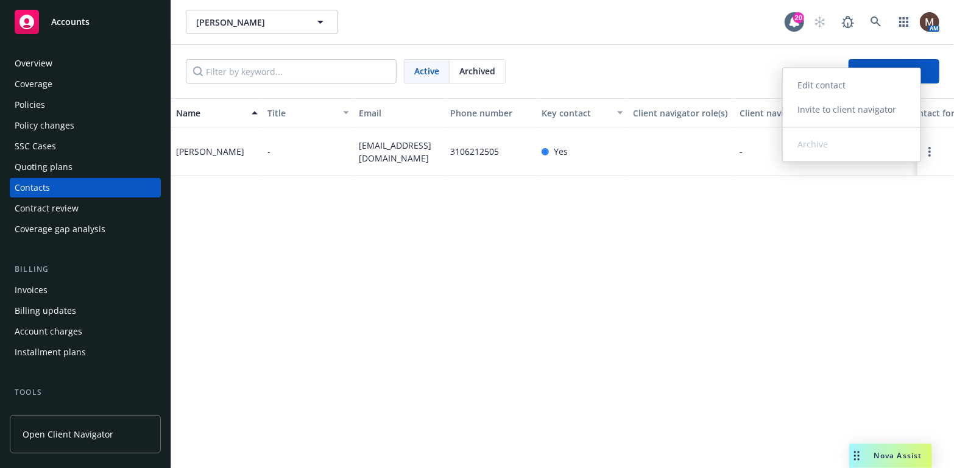
click at [853, 83] on link "Edit contact" at bounding box center [852, 85] width 138 height 24
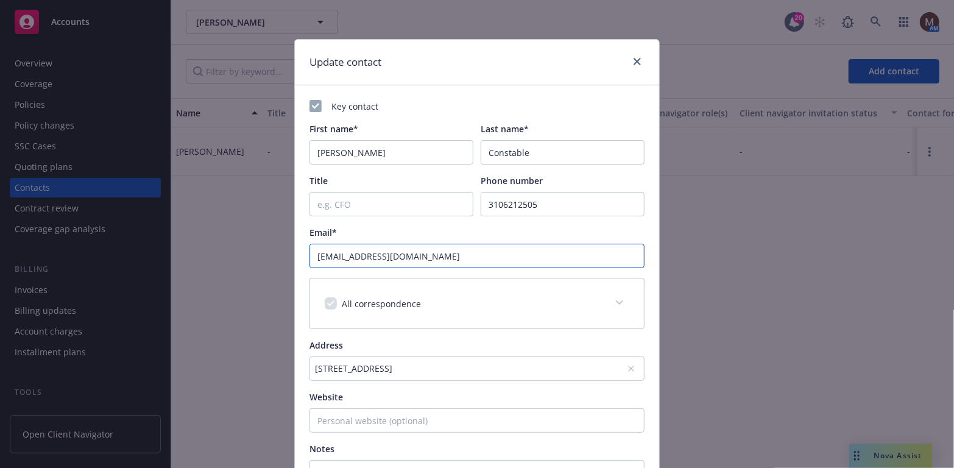
drag, startPoint x: 424, startPoint y: 258, endPoint x: 377, endPoint y: 255, distance: 47.6
click at [377, 255] on input "wconstable56@yahoo.com" at bounding box center [477, 256] width 335 height 24
type input "wconstable56@gmail.com"
drag, startPoint x: 441, startPoint y: 254, endPoint x: 302, endPoint y: 254, distance: 139.0
click at [302, 254] on div "Key contact First name* William Last name* Constable Title Phone number 3106212…" at bounding box center [477, 315] width 364 height 460
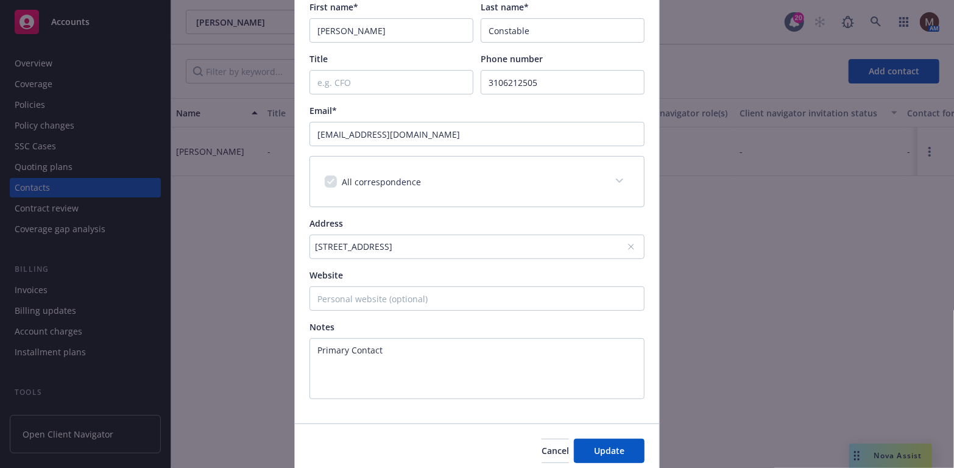
scroll to position [171, 0]
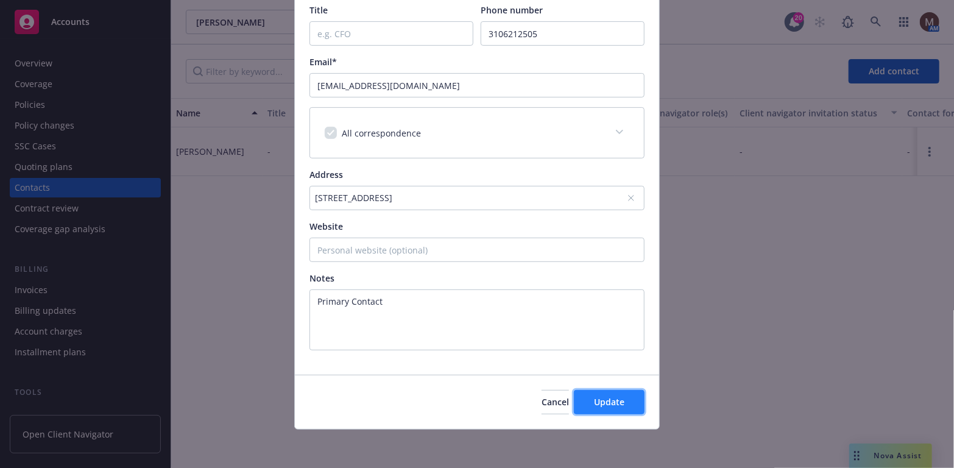
click at [614, 399] on span "Update" at bounding box center [609, 402] width 30 height 12
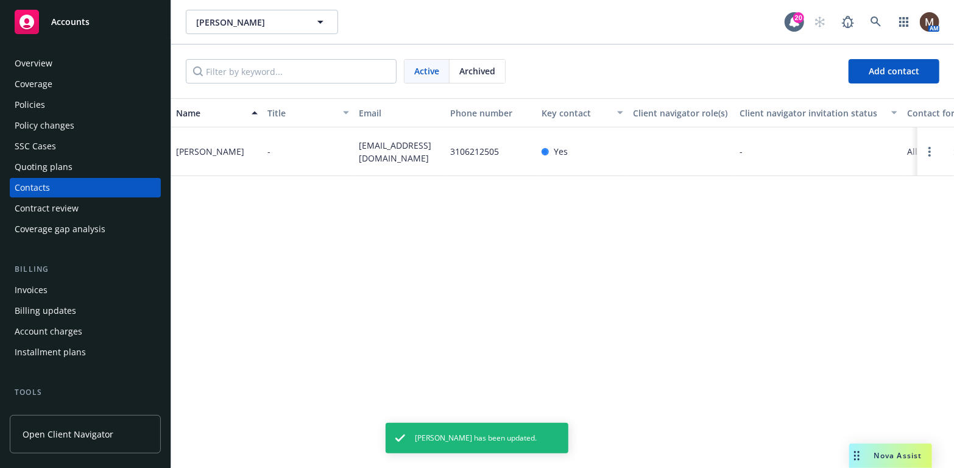
click at [40, 104] on div "Policies" at bounding box center [30, 105] width 30 height 20
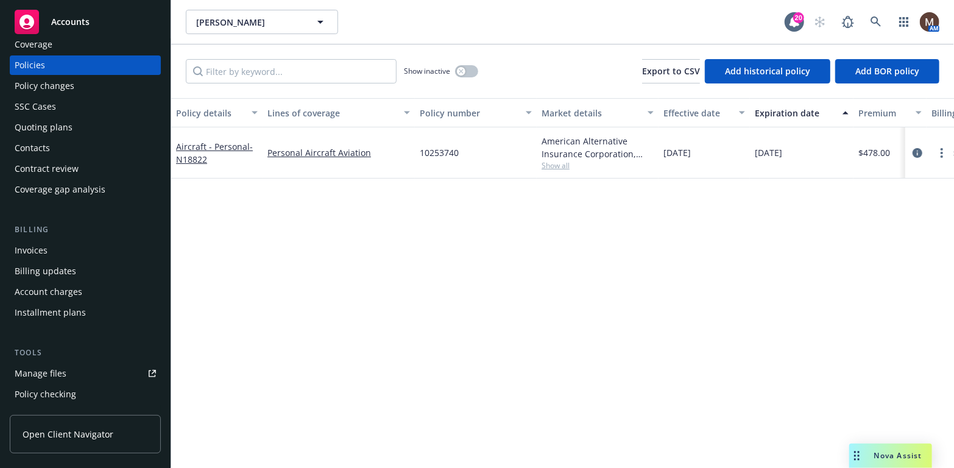
scroll to position [61, 0]
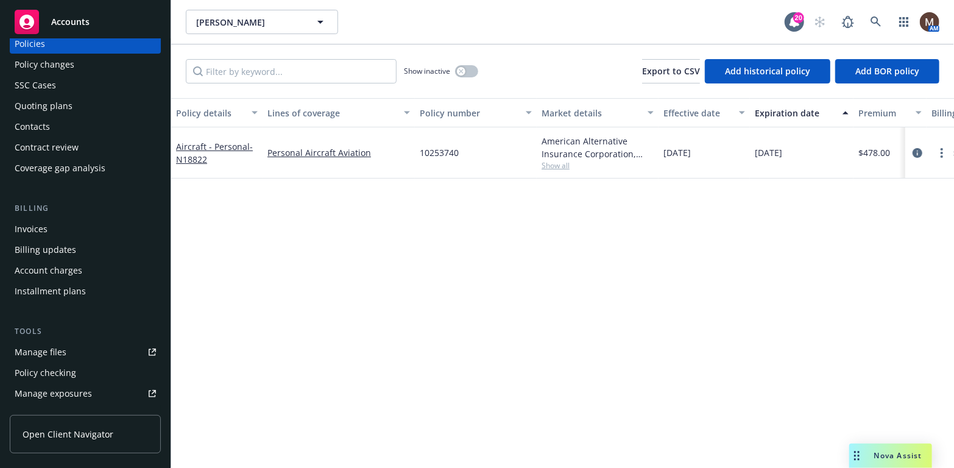
click at [54, 350] on div "Manage files" at bounding box center [41, 353] width 52 height 20
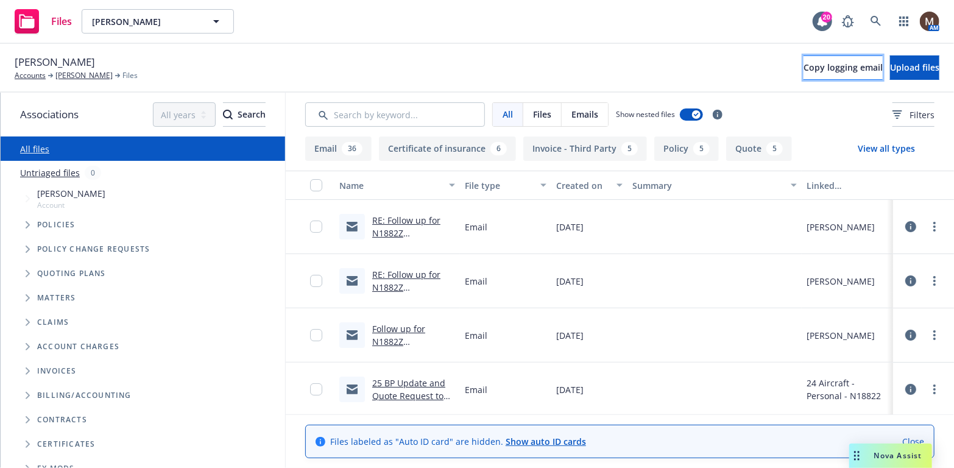
click at [804, 66] on span "Copy logging email" at bounding box center [843, 68] width 79 height 12
click at [98, 72] on link "[PERSON_NAME]" at bounding box center [83, 75] width 57 height 11
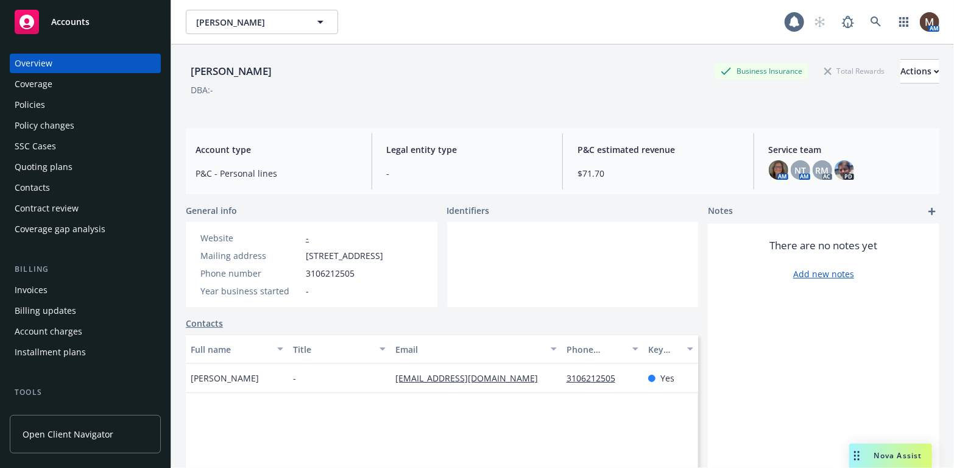
click at [37, 102] on div "Policies" at bounding box center [30, 105] width 30 height 20
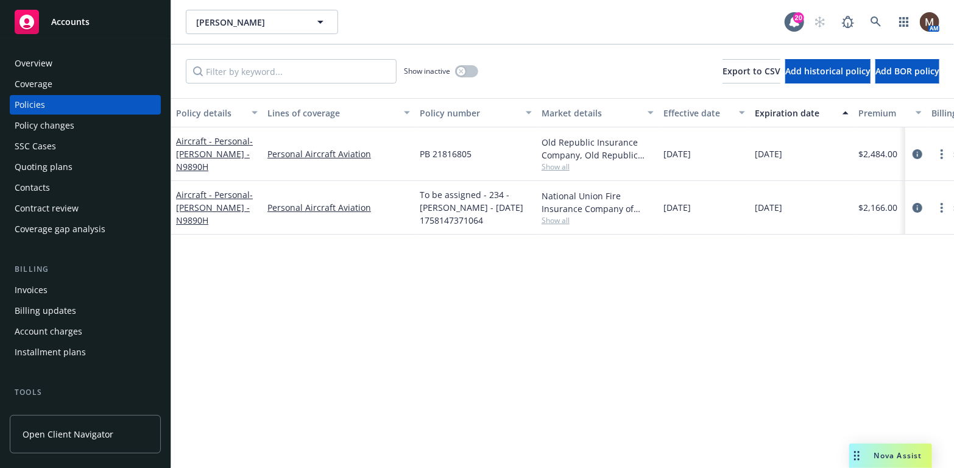
scroll to position [61, 0]
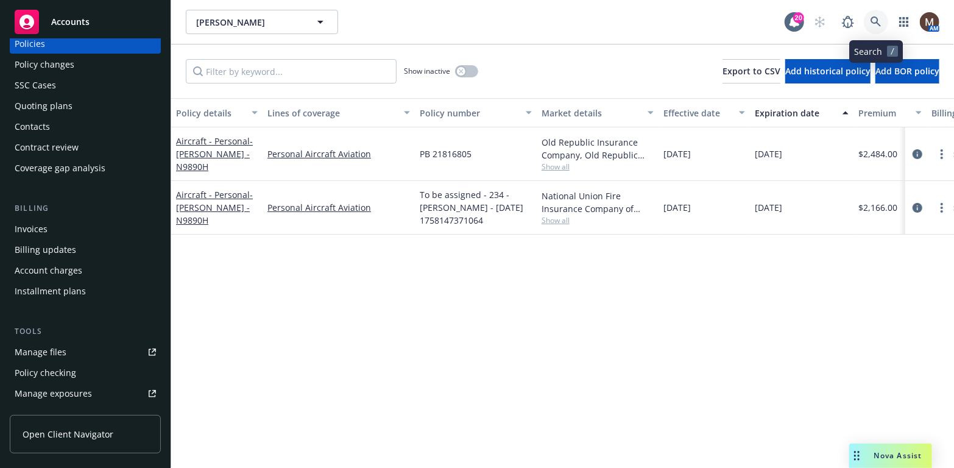
click at [878, 18] on icon at bounding box center [876, 21] width 11 height 11
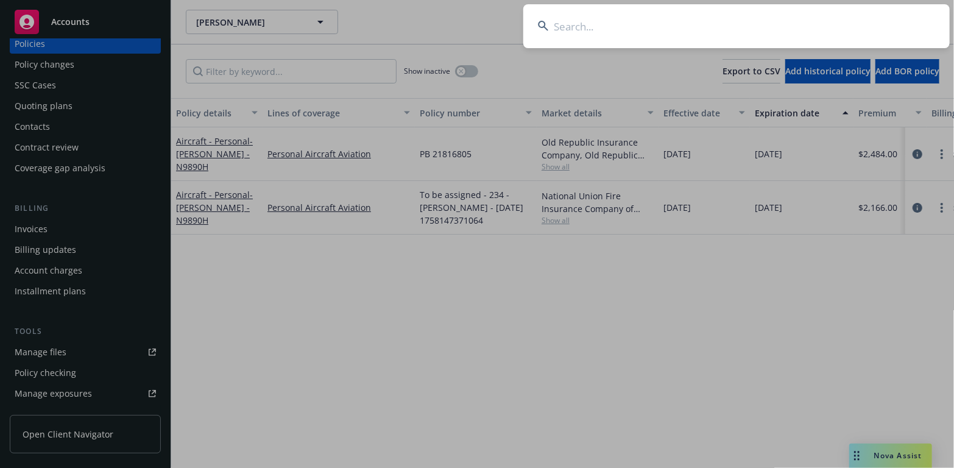
click at [563, 21] on input at bounding box center [737, 26] width 427 height 44
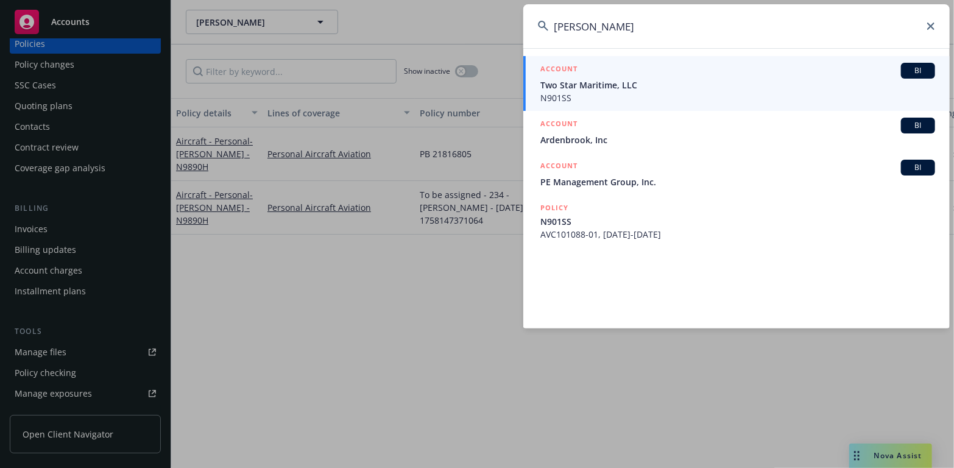
type input "matthew brooks"
click at [559, 77] on div "ACCOUNT BI" at bounding box center [738, 71] width 395 height 16
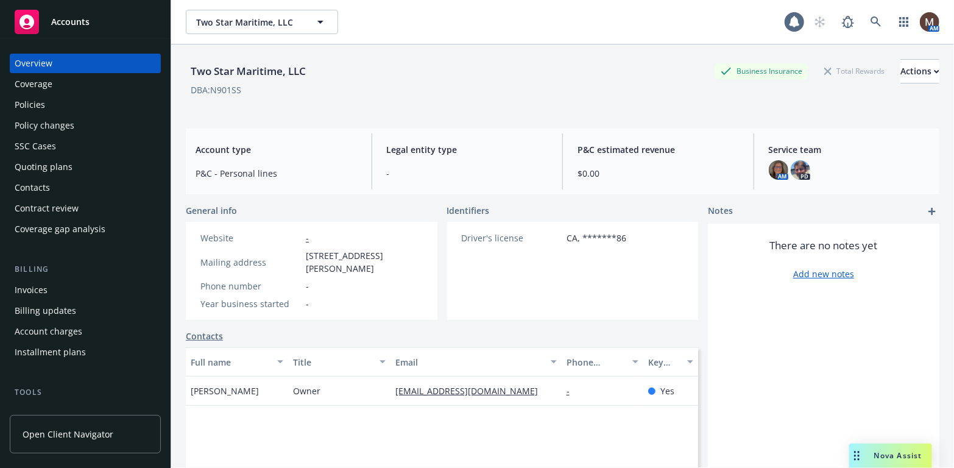
click at [38, 101] on div "Policies" at bounding box center [30, 105] width 30 height 20
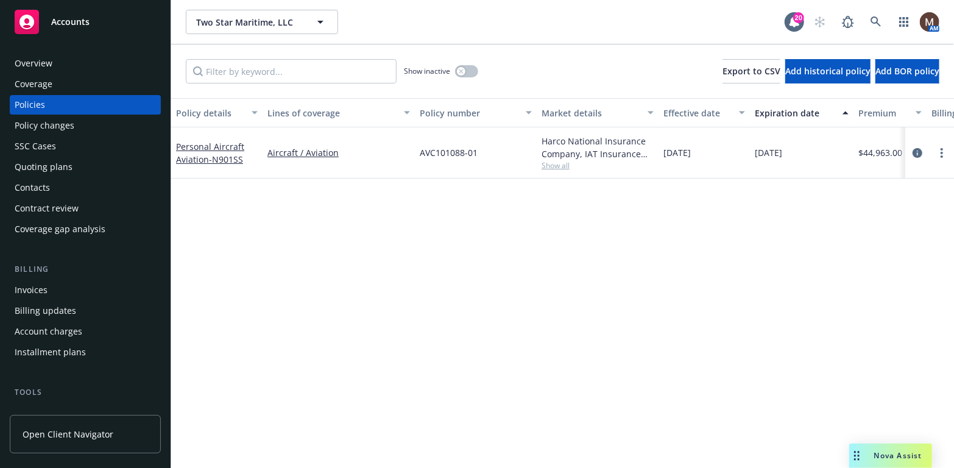
click at [39, 290] on div "Invoices" at bounding box center [31, 290] width 33 height 20
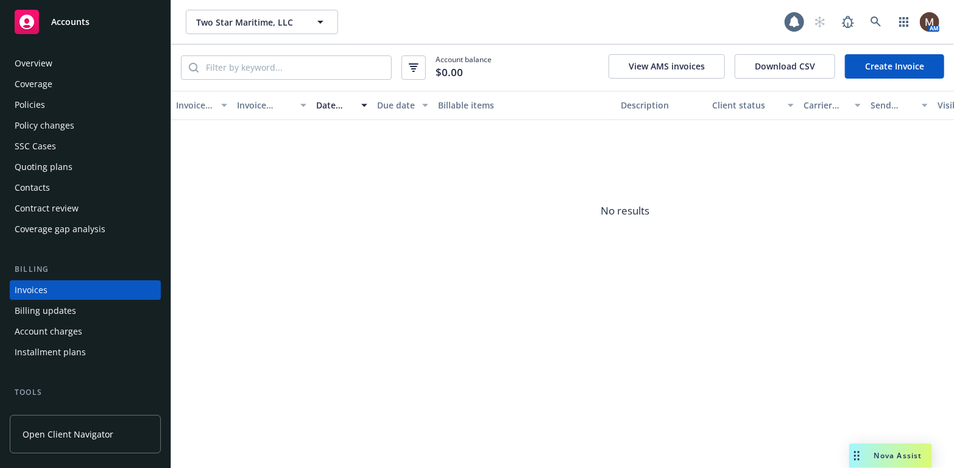
scroll to position [36, 0]
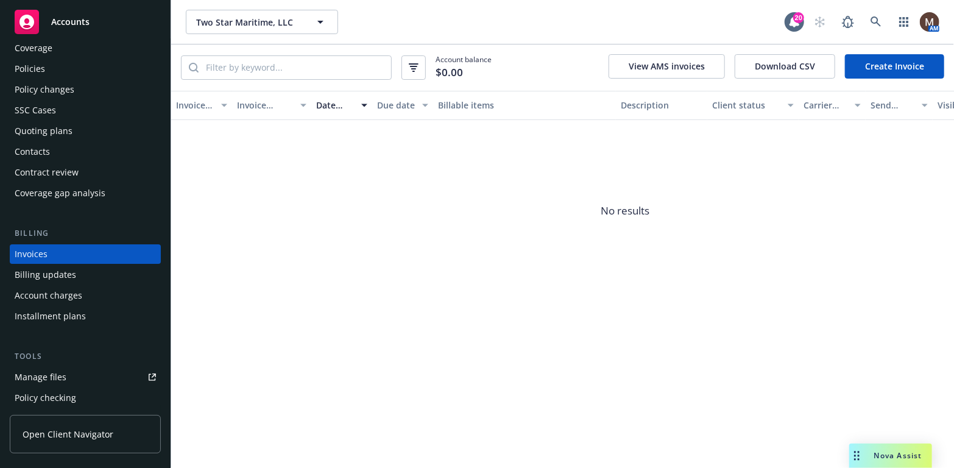
click at [39, 66] on div "Policies" at bounding box center [30, 69] width 30 height 20
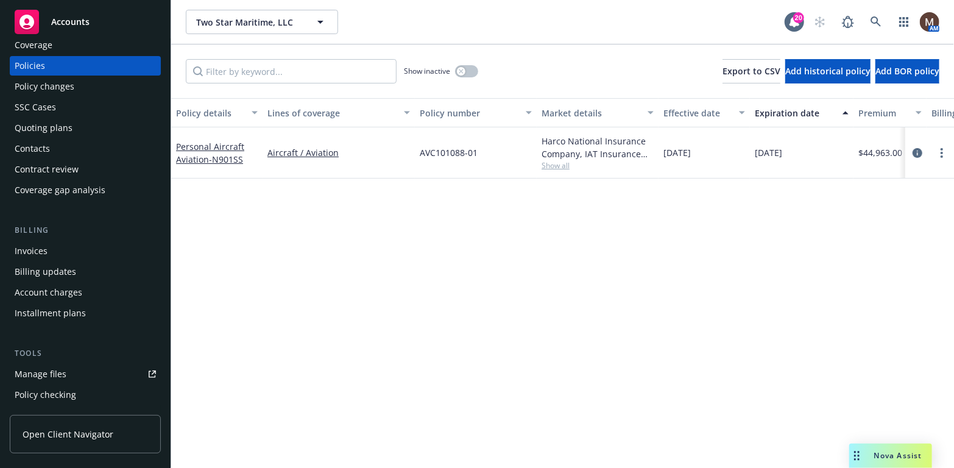
scroll to position [61, 0]
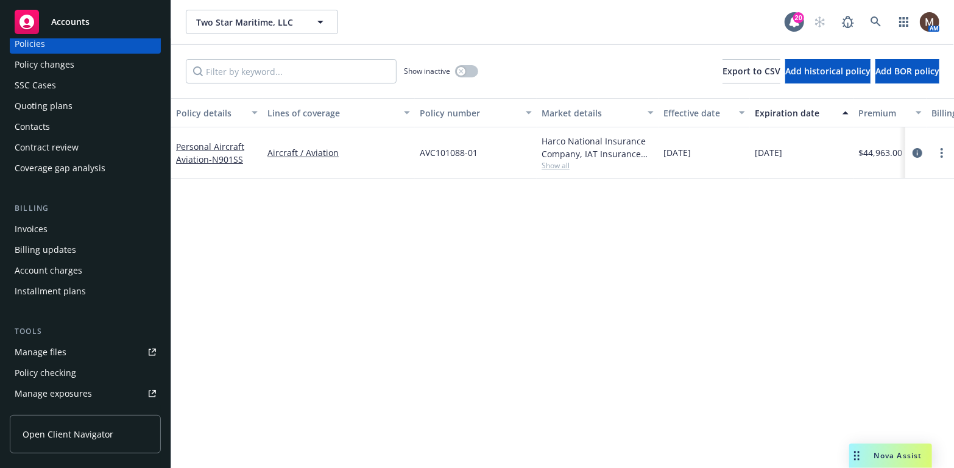
click at [61, 351] on div "Manage files" at bounding box center [41, 353] width 52 height 20
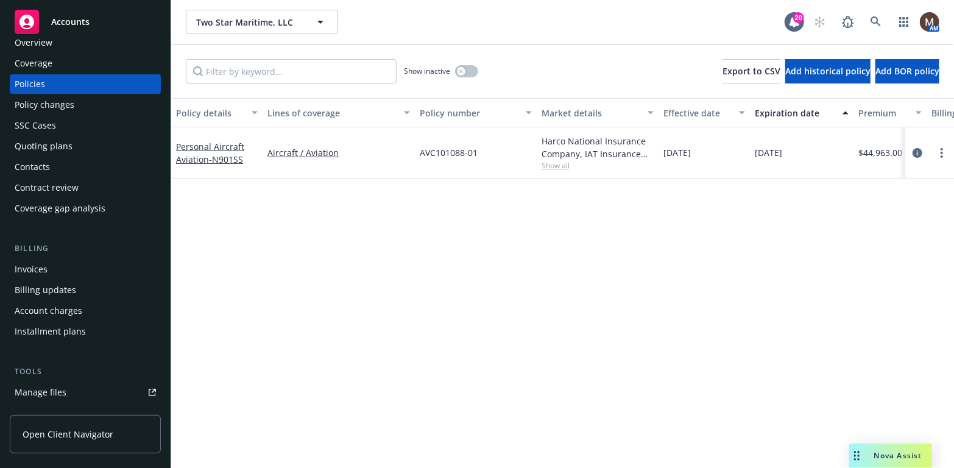
scroll to position [0, 0]
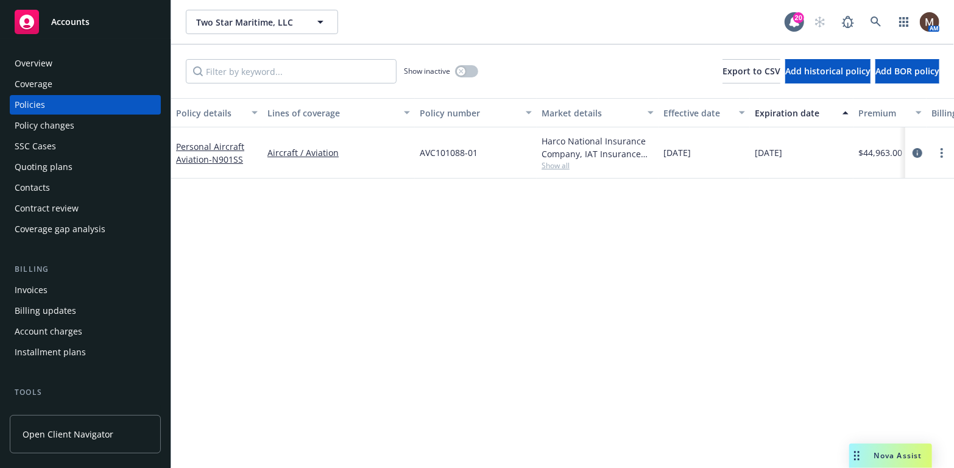
click at [51, 63] on div "Overview" at bounding box center [34, 64] width 38 height 20
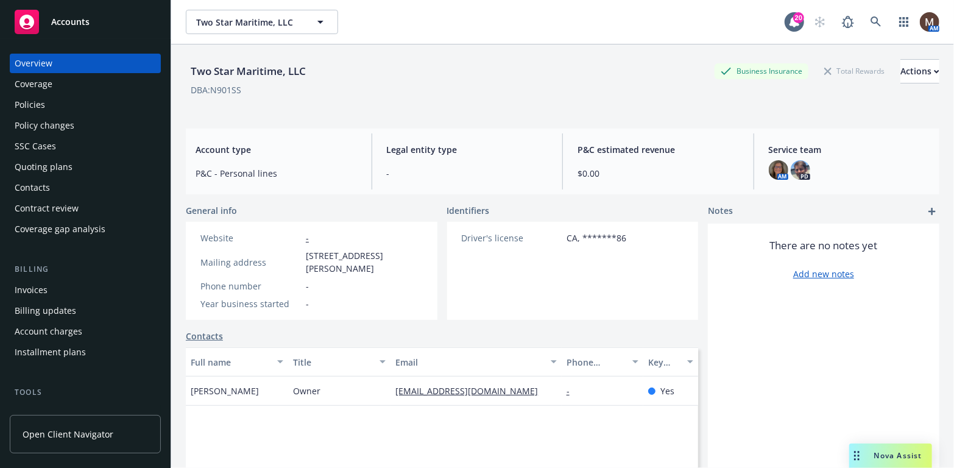
click at [43, 101] on div "Policies" at bounding box center [30, 105] width 30 height 20
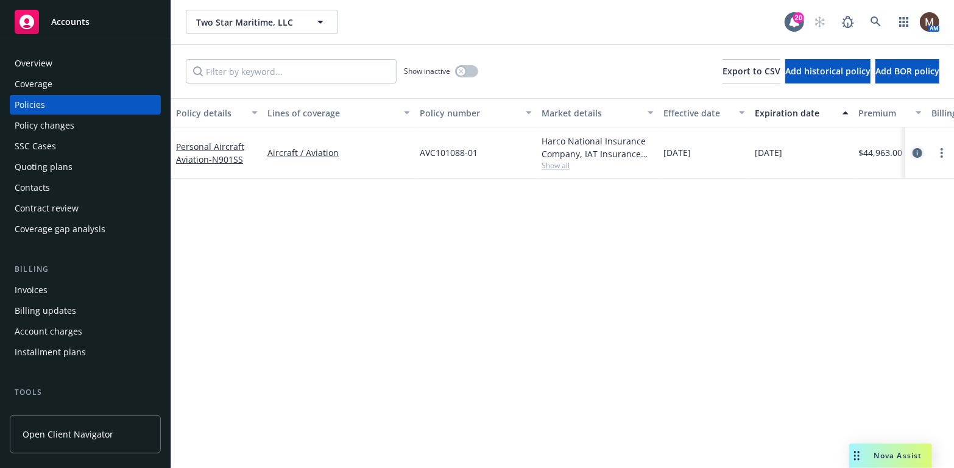
click at [919, 148] on icon "circleInformation" at bounding box center [918, 153] width 10 height 10
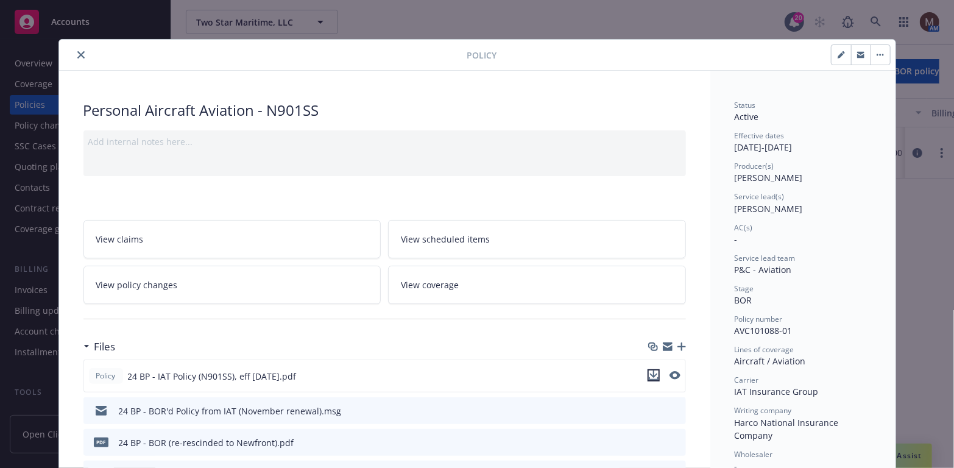
click at [650, 371] on icon "download file" at bounding box center [654, 376] width 10 height 10
click at [77, 53] on icon "close" at bounding box center [80, 54] width 7 height 7
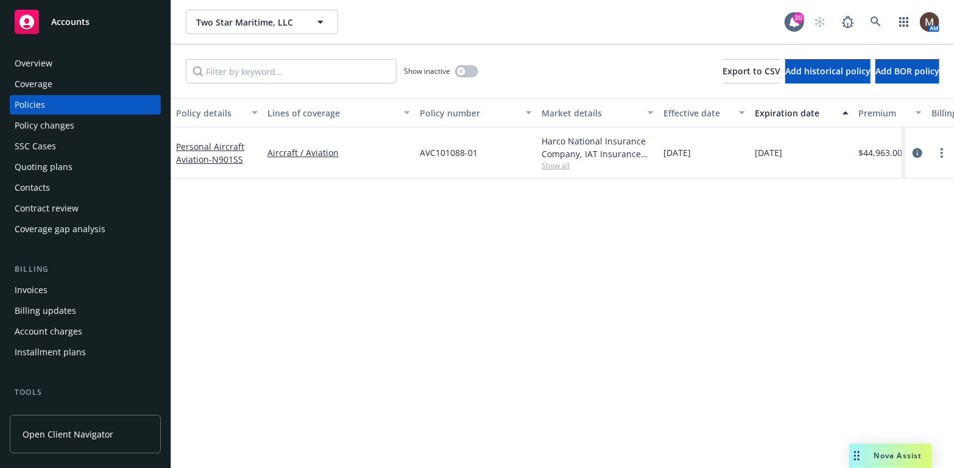
scroll to position [61, 0]
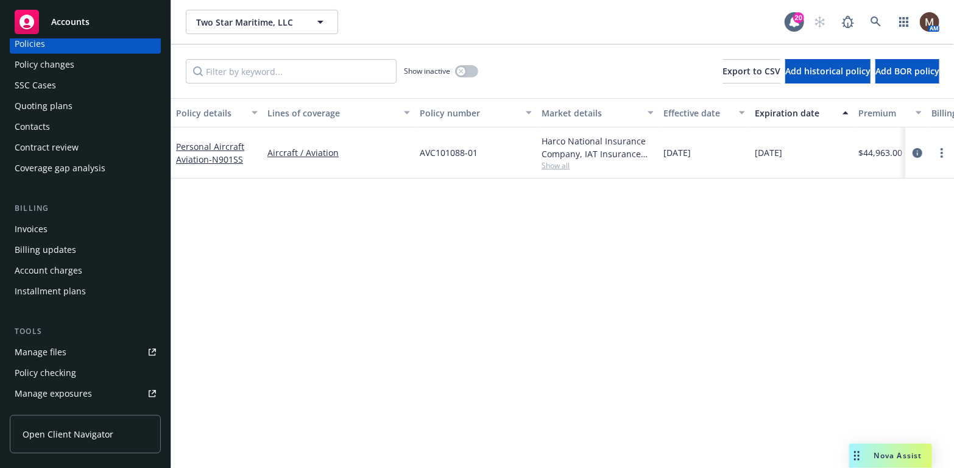
click at [82, 351] on link "Manage files" at bounding box center [85, 353] width 151 height 20
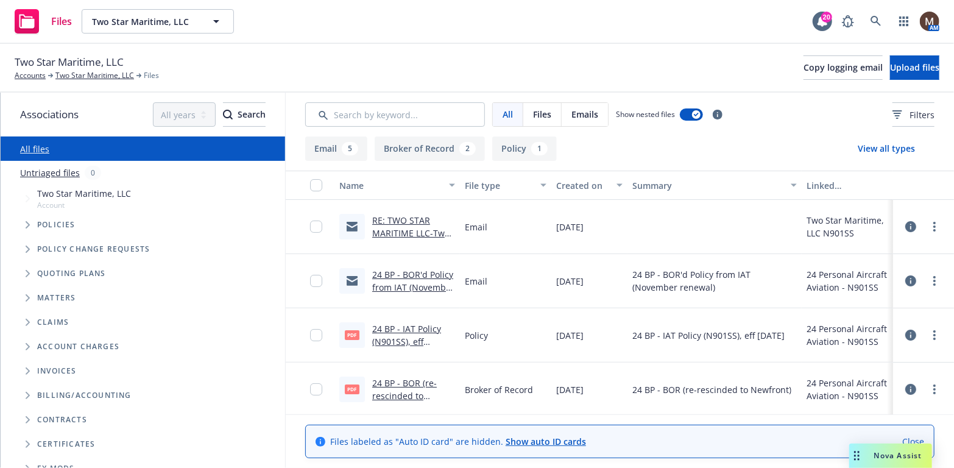
click at [405, 379] on link "24 BP - BOR (re-rescinded to Newfront).pdf" at bounding box center [404, 395] width 65 height 37
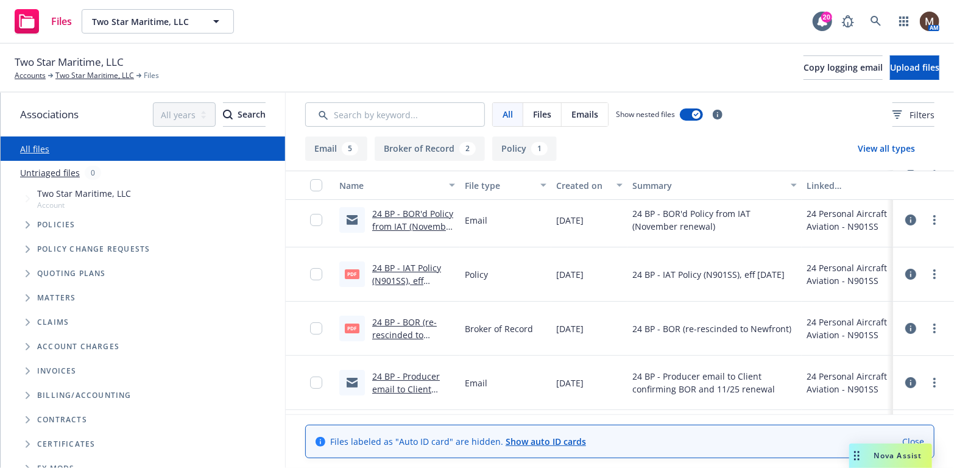
click at [402, 319] on link "24 BP - BOR (re-rescinded to Newfront).pdf" at bounding box center [404, 334] width 65 height 37
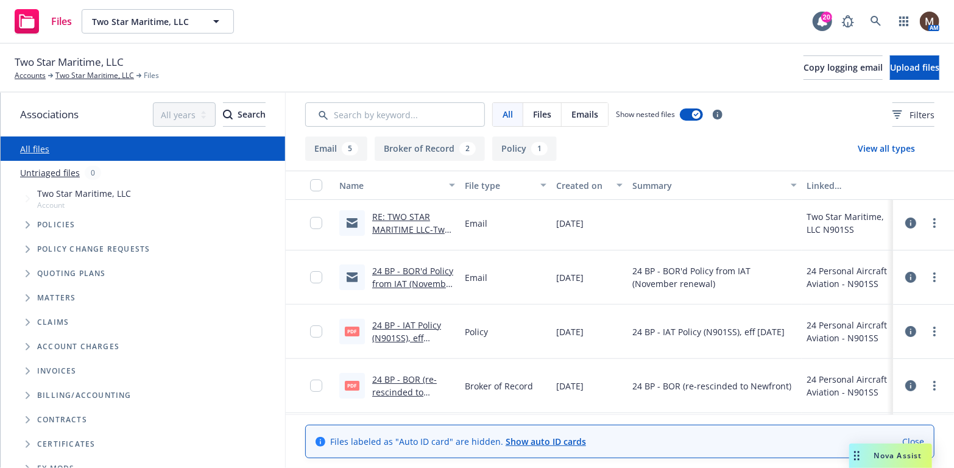
scroll to position [0, 0]
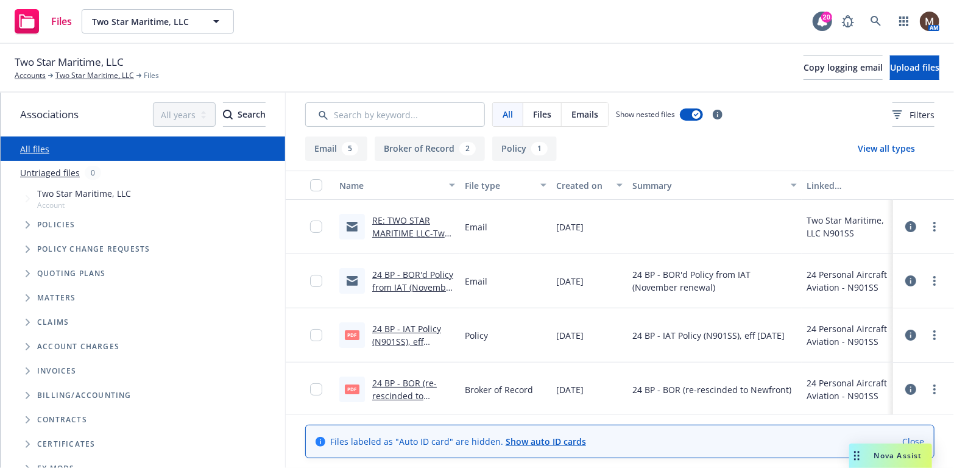
click at [392, 221] on link "RE: TWO STAR MARITIME LLC-Two Star Maritime - BOR, Reason:Other, MR-1754398" at bounding box center [412, 246] width 81 height 63
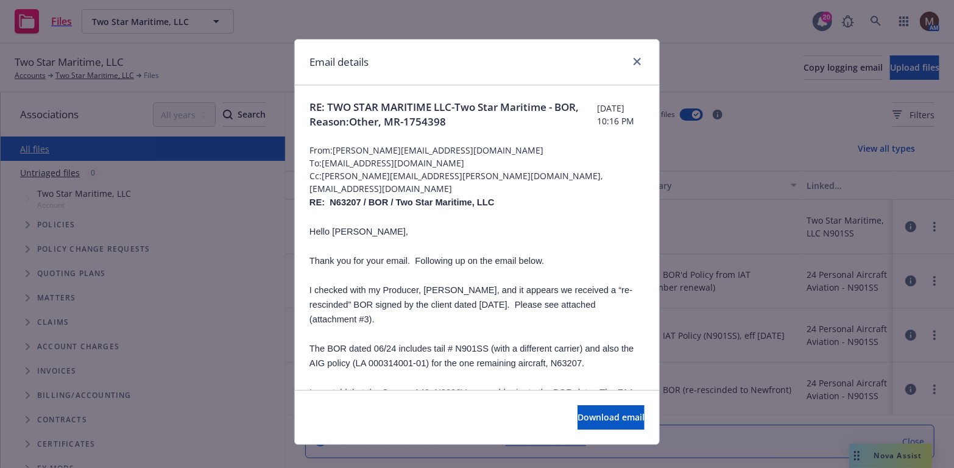
click at [441, 230] on p "Hello John," at bounding box center [477, 231] width 335 height 15
drag, startPoint x: 496, startPoint y: 199, endPoint x: 327, endPoint y: 202, distance: 168.8
click at [327, 202] on p "RE: N63207 / BOR / Two Star Maritime, LLC" at bounding box center [477, 202] width 335 height 15
copy span "N63207 / BOR / Two Star Maritime, LLC"
drag, startPoint x: 634, startPoint y: 57, endPoint x: 628, endPoint y: 66, distance: 10.5
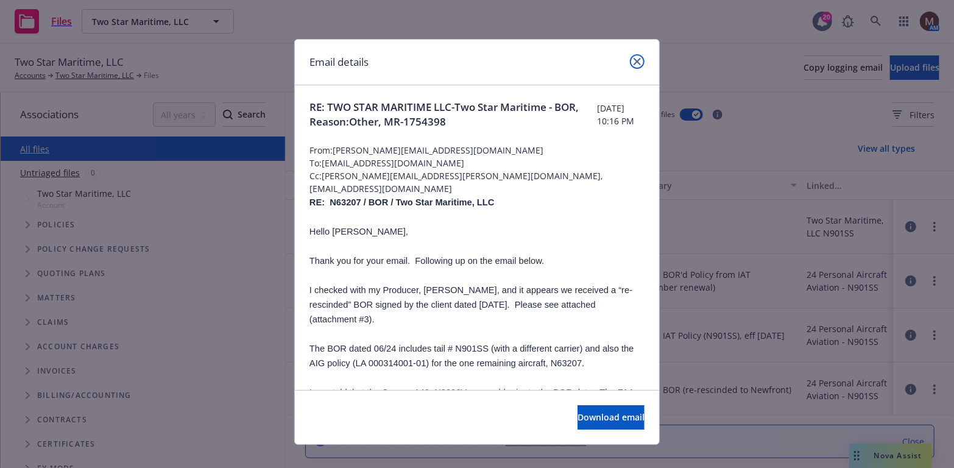
click at [634, 58] on icon "close" at bounding box center [637, 61] width 7 height 7
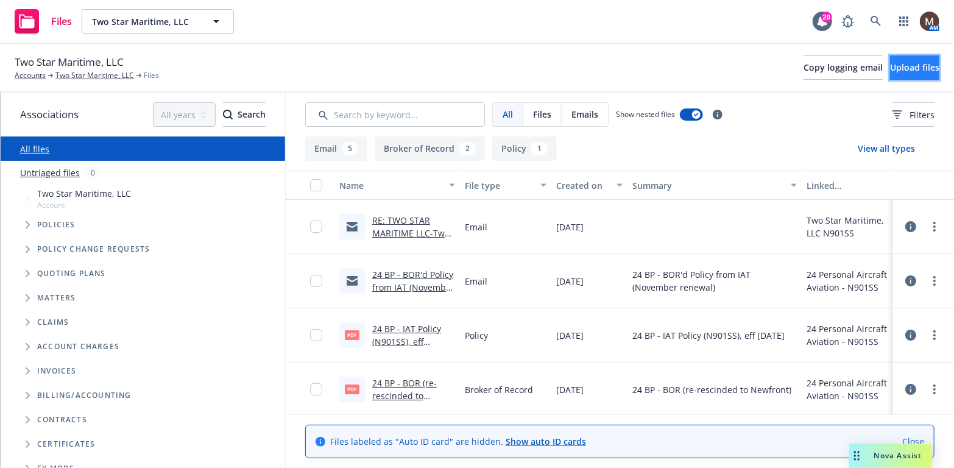
click at [890, 62] on span "Upload files" at bounding box center [914, 68] width 49 height 12
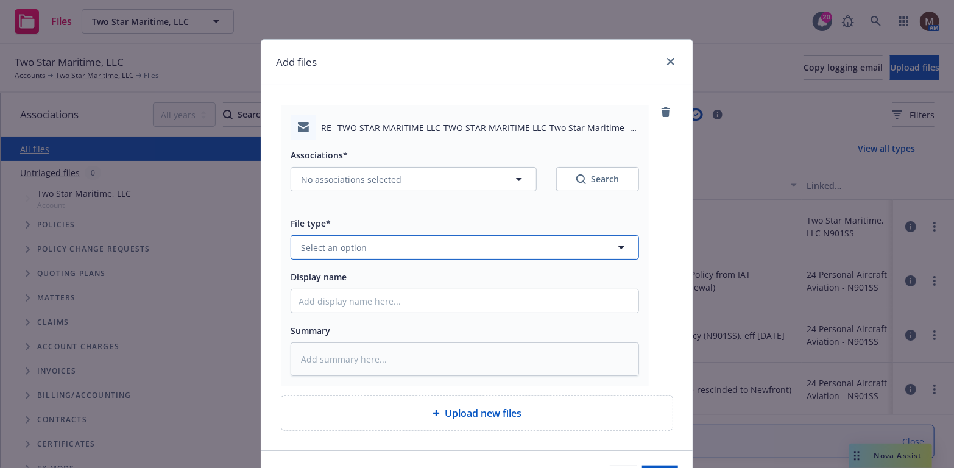
click at [614, 246] on icon "button" at bounding box center [621, 247] width 15 height 15
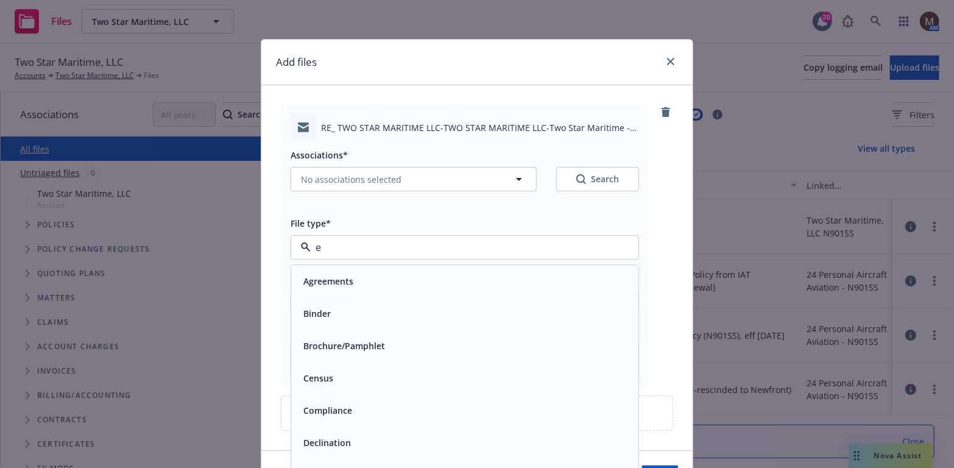
type input "em"
click at [342, 311] on div "Email" at bounding box center [465, 314] width 333 height 18
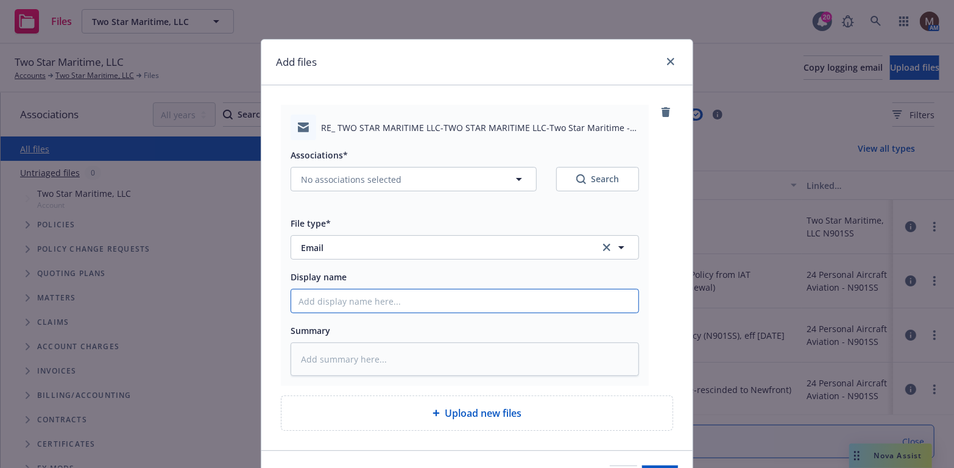
click at [314, 301] on input "Display name" at bounding box center [464, 301] width 347 height 23
type textarea "x"
type input "2"
type textarea "x"
type input "25"
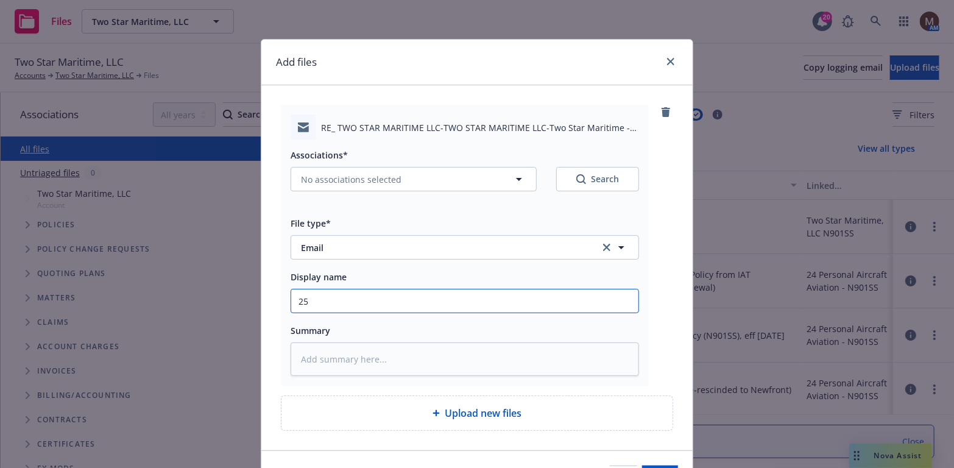
type textarea "x"
type input "25"
type textarea "x"
type input "25"
type textarea "x"
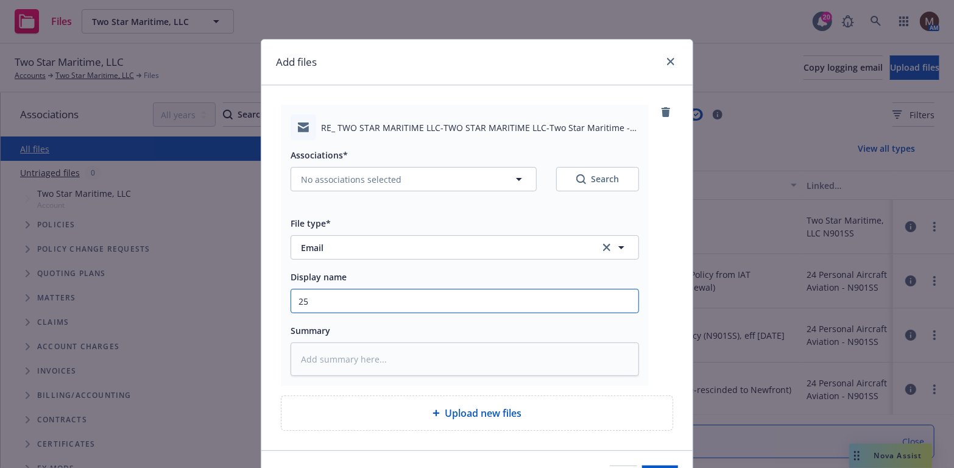
type input "2"
type textarea "x"
type input "24"
type textarea "x"
type input "24"
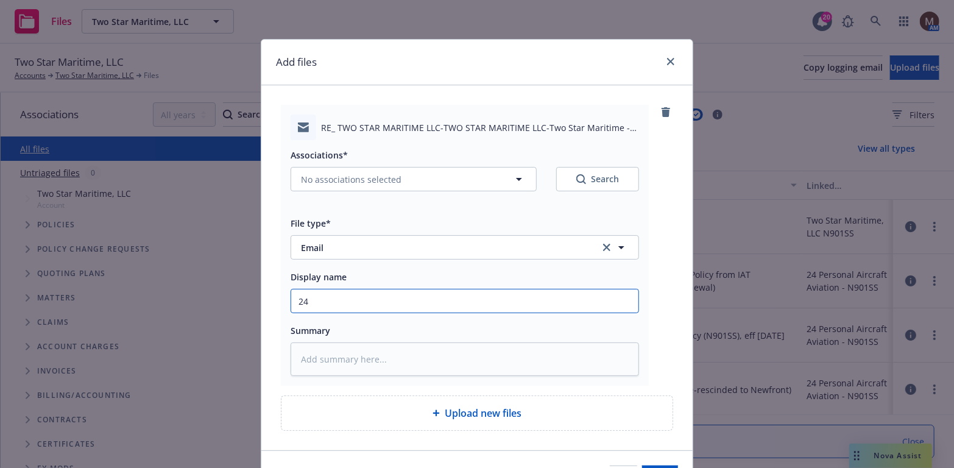
type textarea "x"
type input "24 B"
type textarea "x"
type input "24 BP"
type textarea "x"
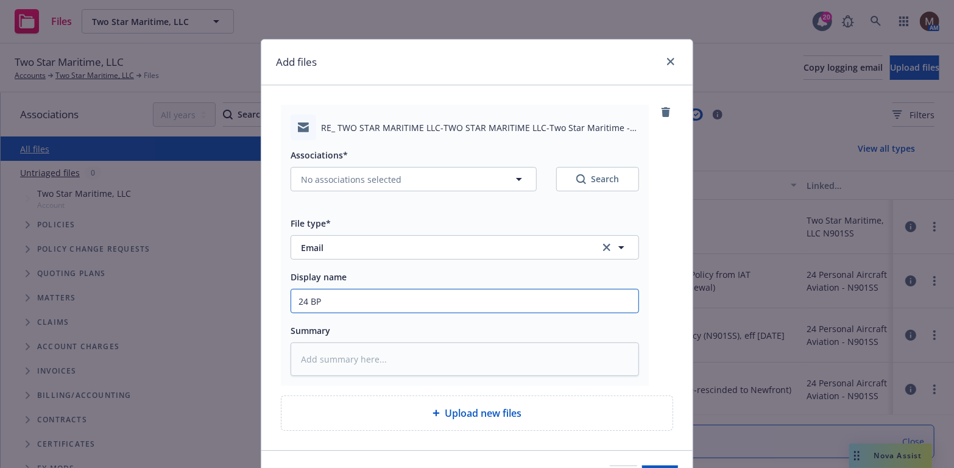
type input "24 B"
type textarea "x"
type input "24"
type textarea "x"
type input "24"
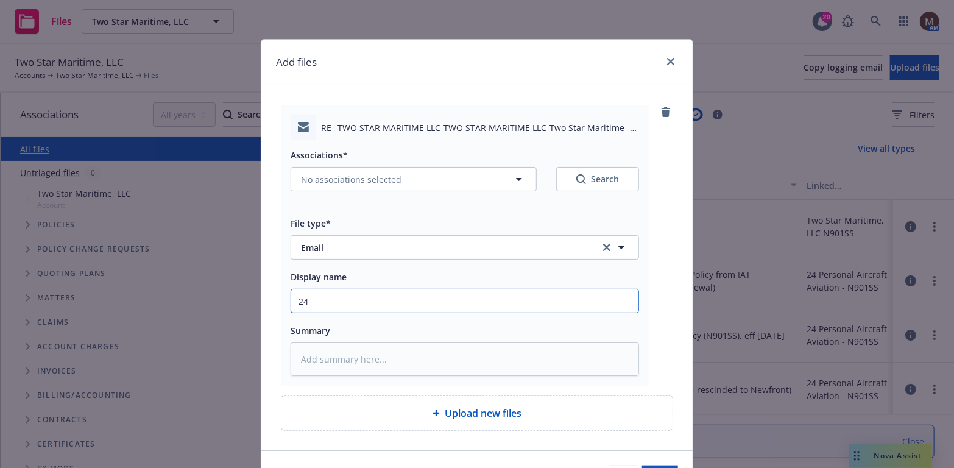
type textarea "x"
type input "24"
type textarea "x"
type input "24 B"
type textarea "x"
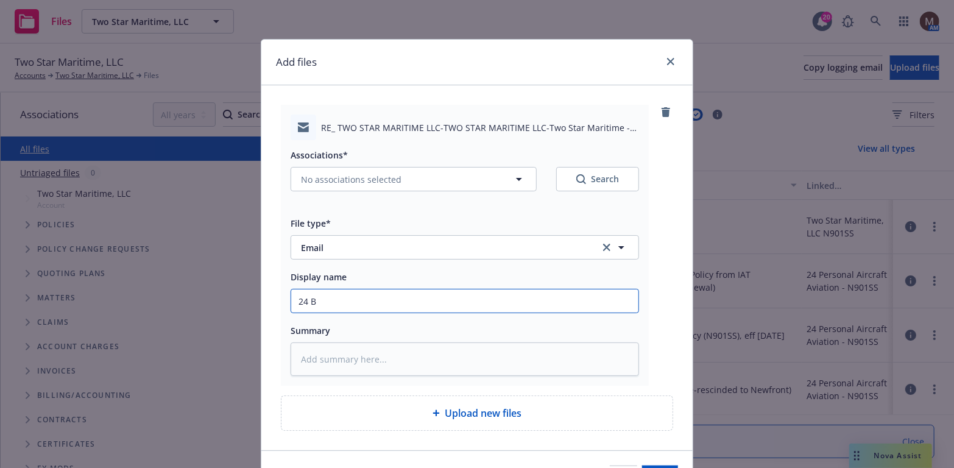
type input "24 BP"
type textarea "x"
type input "24 BP"
type textarea "x"
type input "24 BP -"
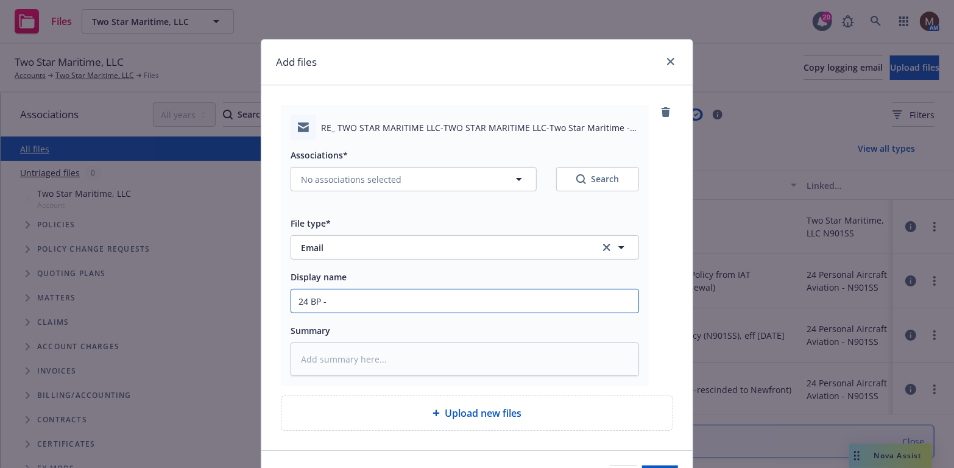
type textarea "x"
type input "24 BP -"
type textarea "x"
type input "24 BP - F"
type textarea "x"
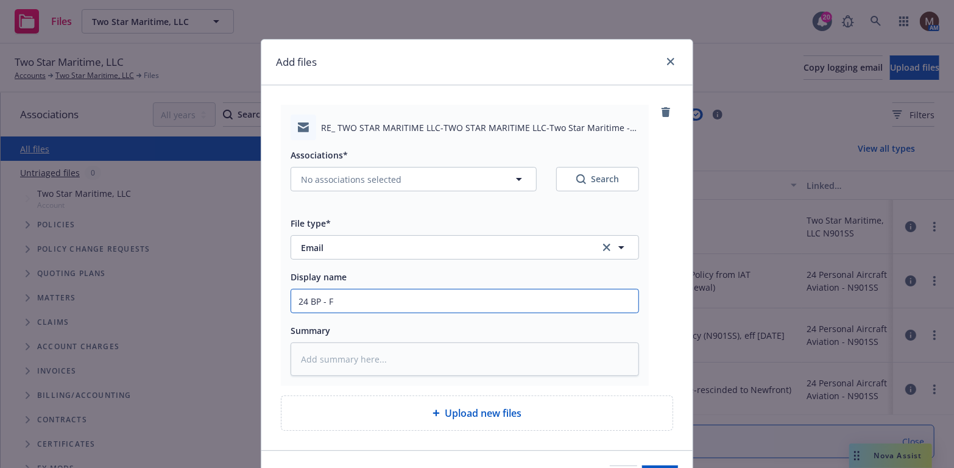
type input "24 BP - Fr"
type textarea "x"
type input "24 BP - Fro"
type textarea "x"
type input "24 BP - From"
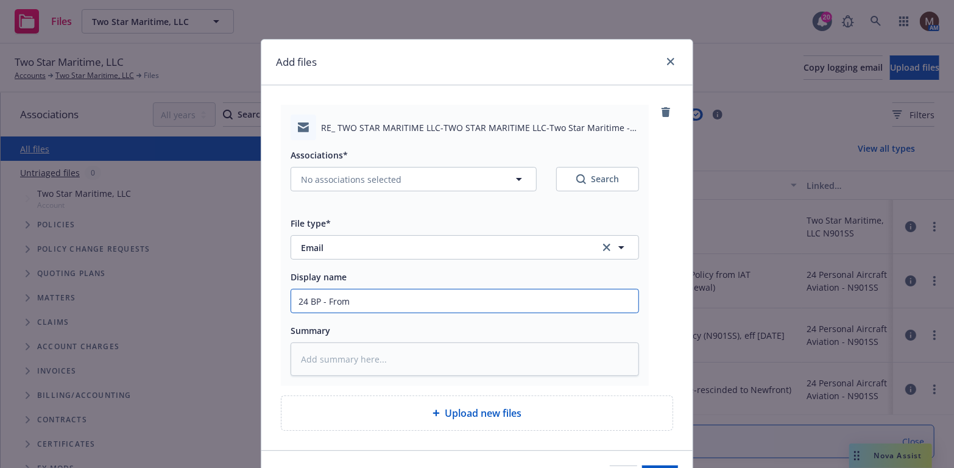
type textarea "x"
type input "24 BP - From A"
type textarea "x"
type input "24 BP - From AI"
type textarea "x"
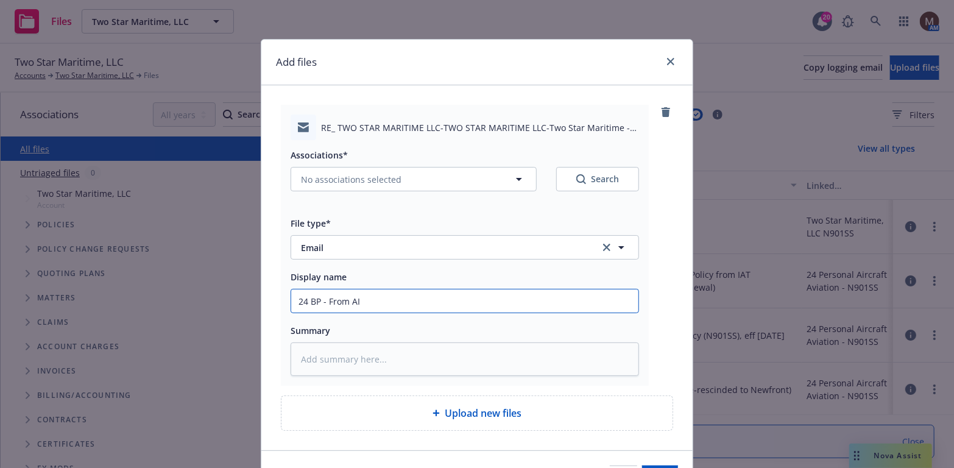
type input "24 BP - From AIG"
type textarea "x"
type input "24 BP - From AIG:"
type textarea "x"
type input "24 BP - From AIG:"
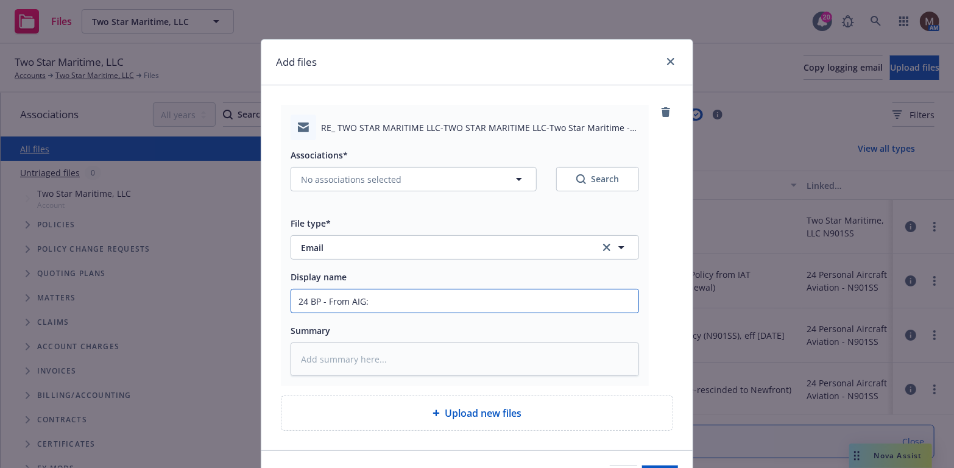
type textarea "x"
type input "24 BP - From AIG:"
type textarea "x"
type input "24 BP - From AIG: B"
type textarea "x"
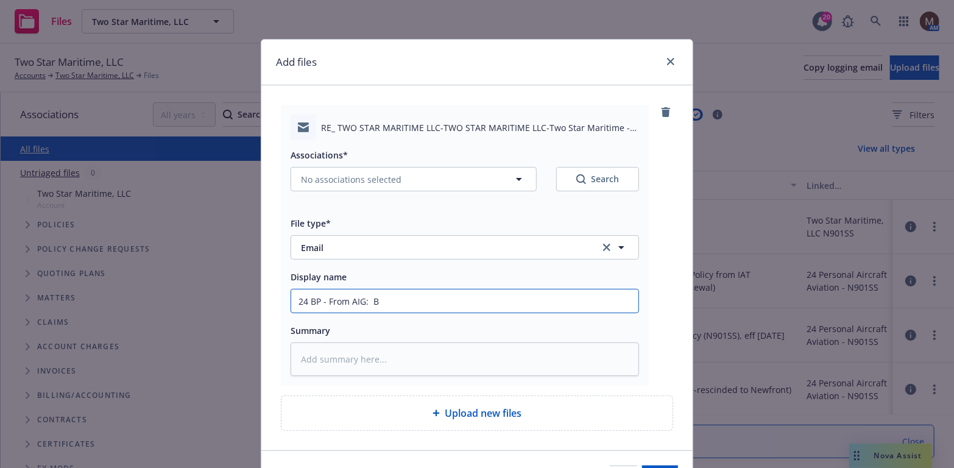
type input "24 BP - From AIG: Bo"
type textarea "x"
type input "24 BP - From AIG: B"
type textarea "x"
type input "24 BP - From AIG: BO"
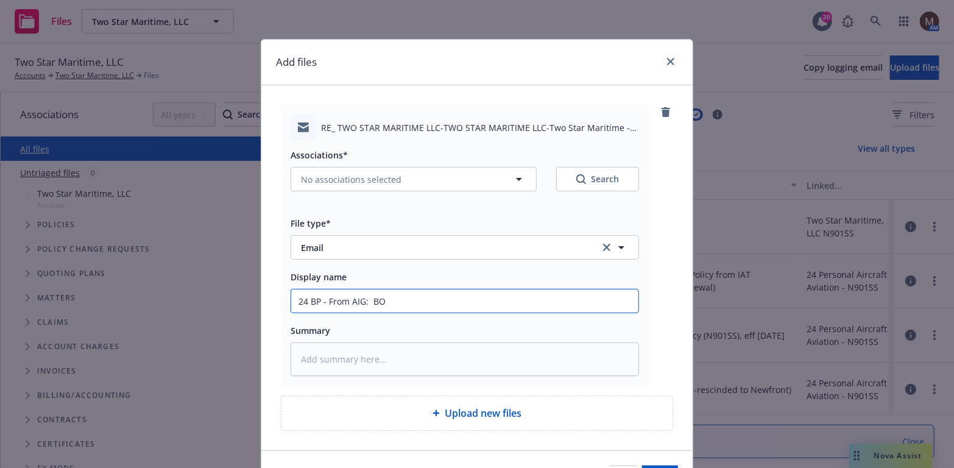
type textarea "x"
type input "24 BP - From AIG: BOR"
type textarea "x"
type input "24 BP - From AIG: BOR"
type textarea "x"
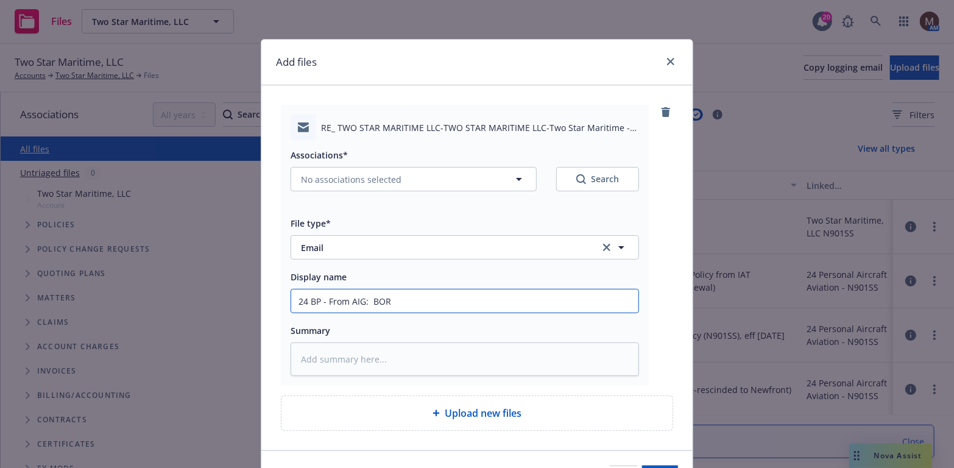
type input "24 BP - From AIG: BOR d"
type textarea "x"
type input "24 BP - From AIG: BOR da"
type textarea "x"
type input "24 BP - From AIG: BOR dat"
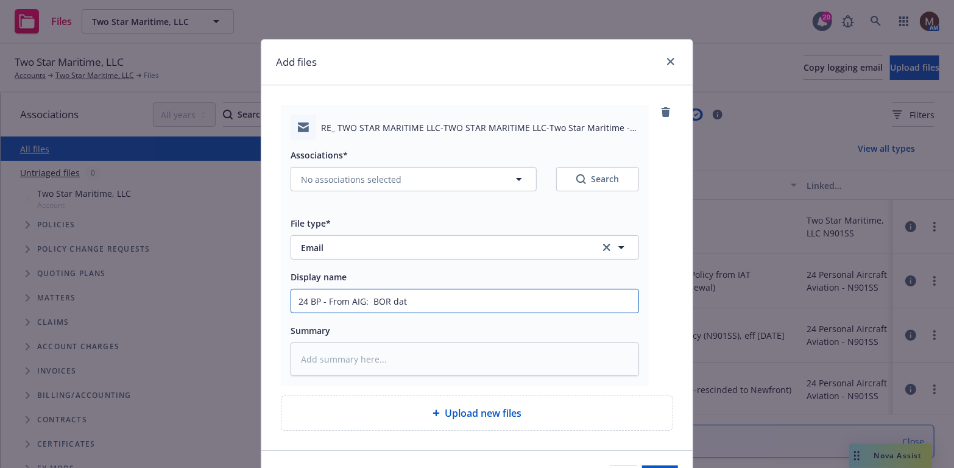
type textarea "x"
type input "24 BP - From AIG: BOR date"
type textarea "x"
type input "24 BP - From AIG: BOR dated"
type textarea "x"
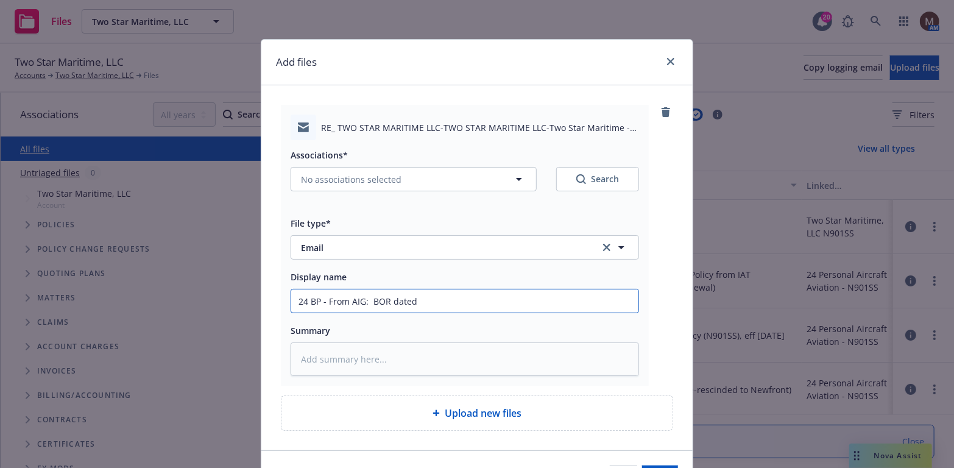
type input "24 BP - From AIG: BOR dated"
click at [421, 301] on input "24 BP - From AIG: BOR dated" at bounding box center [464, 301] width 347 height 23
type textarea "x"
type input "24 BP - From AIG: BOR dated 0"
type textarea "x"
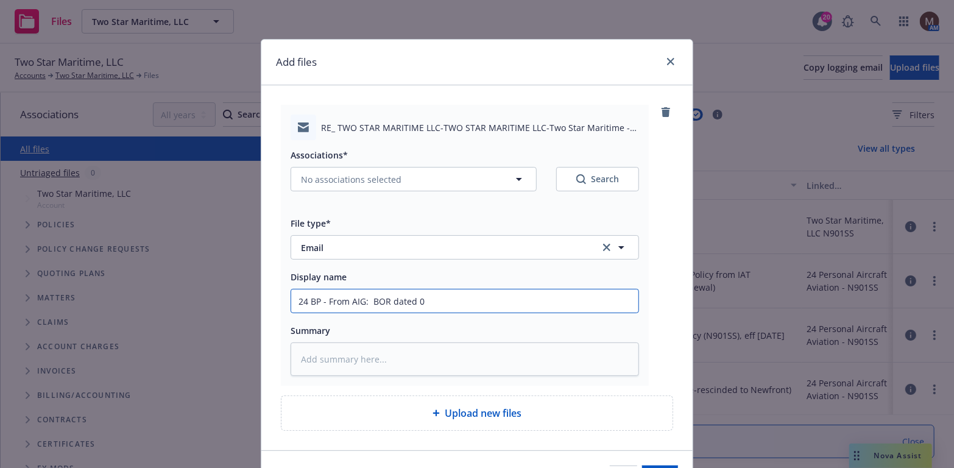
type input "24 BP - From AIG: BOR dated 06"
type textarea "x"
type input "24 BP - From AIG: BOR dated 06."
type textarea "x"
type input "24 BP - From AIG: BOR dated 06.2"
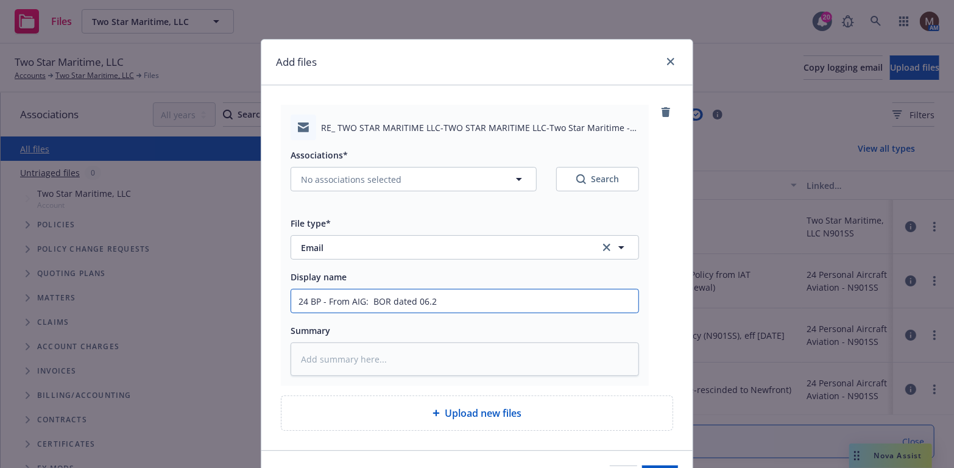
type textarea "x"
type input "24 BP - From AIG: BOR dated 06.25"
type textarea "x"
type input "24 BP - From AIG: BOR dated 06.25."
type textarea "x"
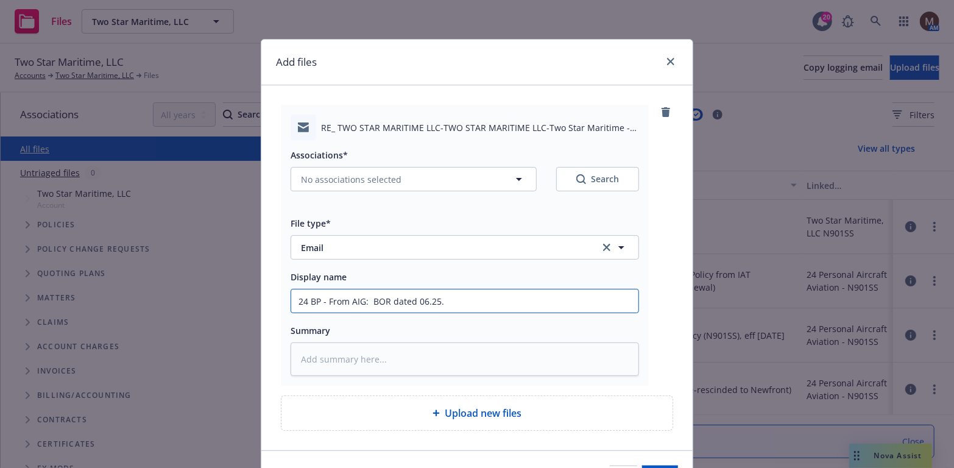
type input "24 BP - From AIG: BOR dated 06.25.2"
type textarea "x"
type input "24 BP - From AIG: BOR dated 06.25.20"
type textarea "x"
type input "24 BP - From AIG: BOR dated 06.25.202"
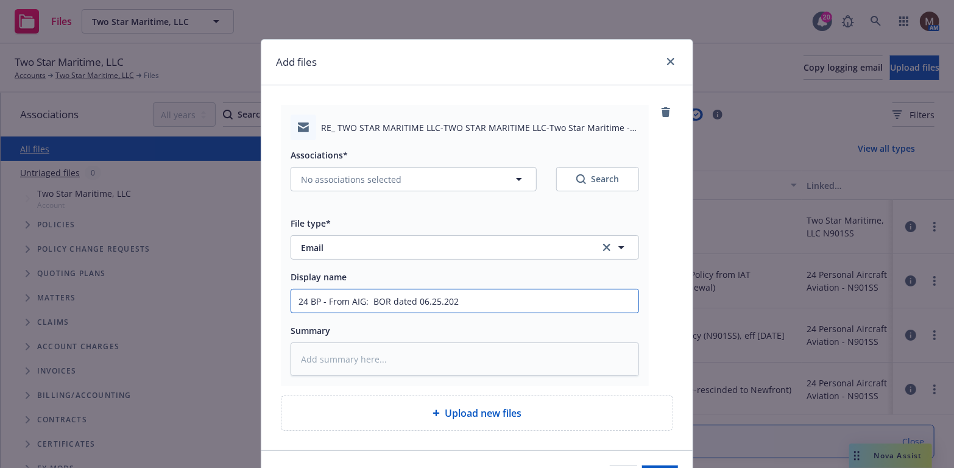
type textarea "x"
type input "24 BP - From AIG: BOR dated 06.25.2025"
type textarea "x"
type input "24 BP - From AIG: BOR dated 06.25.2025"
type textarea "x"
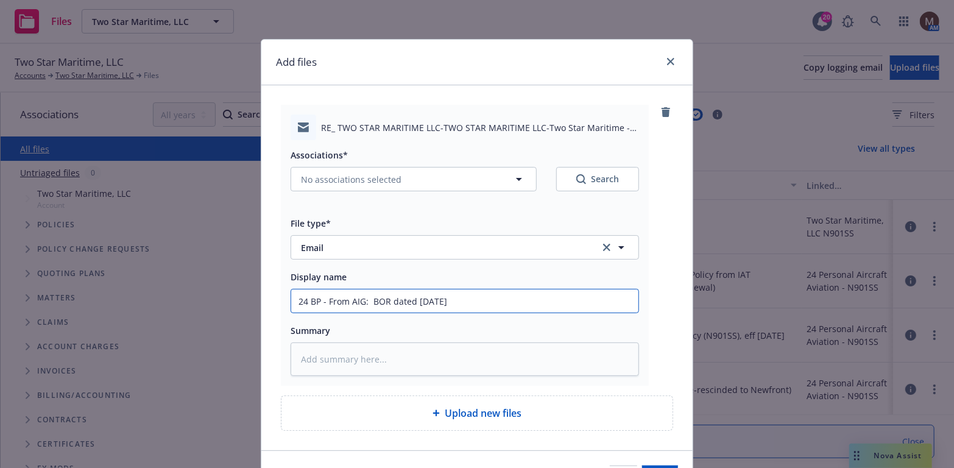
type input "24 BP - From AIG: BOR dated 06.25.2025 t"
type textarea "x"
type input "24 BP - From AIG: BOR dated 06.25.2025 to"
type textarea "x"
type input "24 BP - From AIG: BOR dated 06.25.2025 to"
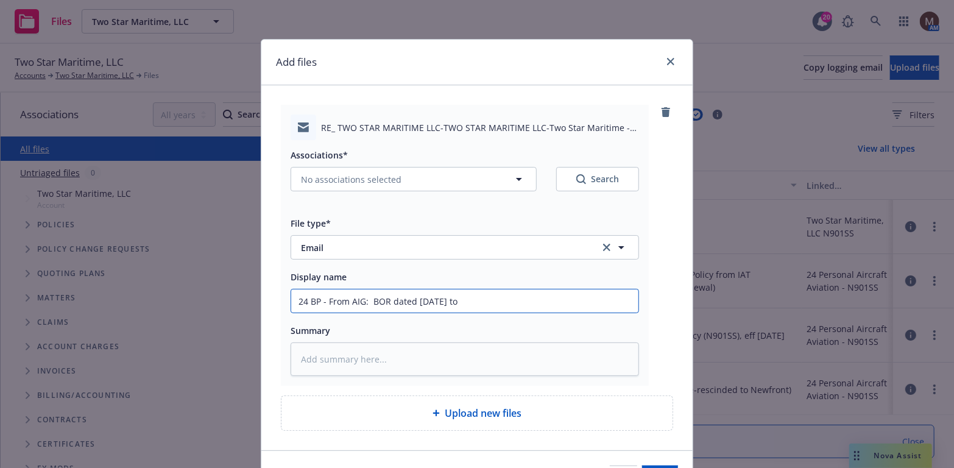
type textarea "x"
type input "24 BP - From AIG: BOR dated 06.25.2025 to s"
type textarea "x"
type input "24 BP - From AIG: BOR dated 06.25.2025 to sh"
type textarea "x"
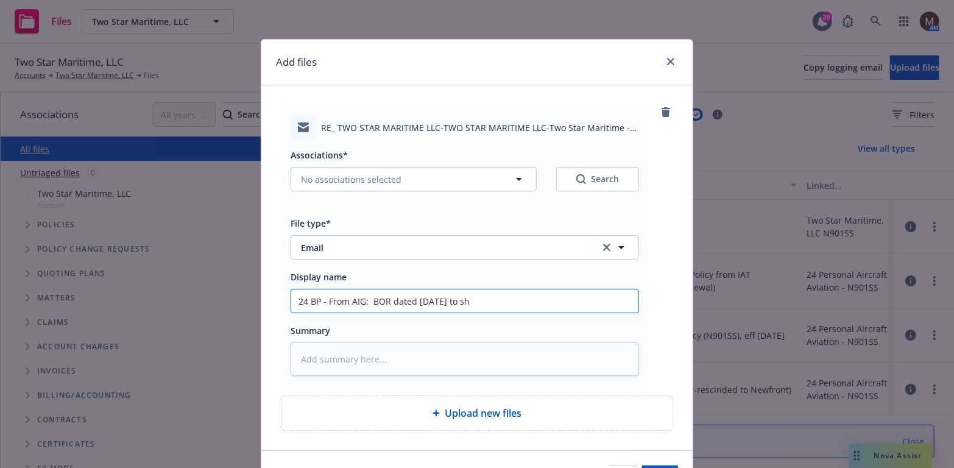
type input "24 BP - From AIG: BOR dated 06.25.2025 to sho"
type textarea "x"
type input "24 BP - From AIG: BOR dated 06.25.2025 to show"
type textarea "x"
type input "24 BP - From AIG: BOR dated 06.25.2025 to show"
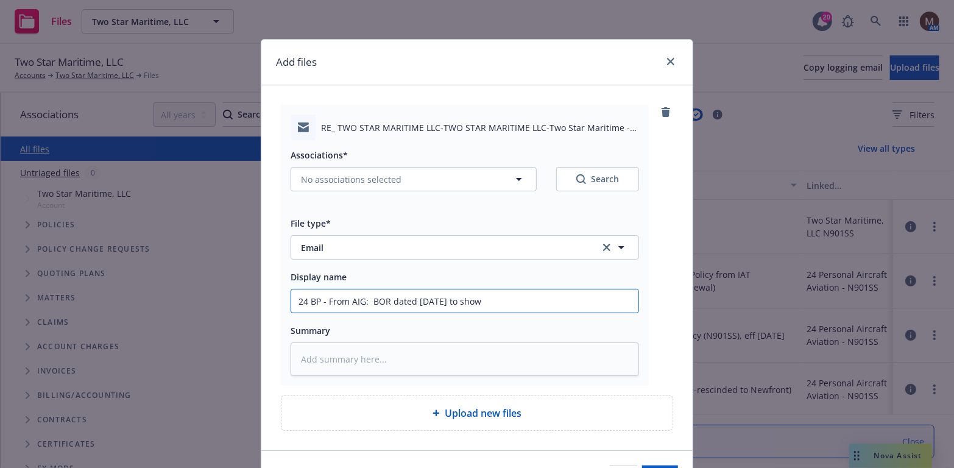
type textarea "x"
type input "24 BP - From AIG: BOR dated 06.25.2025 to show B"
type textarea "x"
type input "24 BP - From AIG: BOR dated 06.25.2025 to show BW"
type textarea "x"
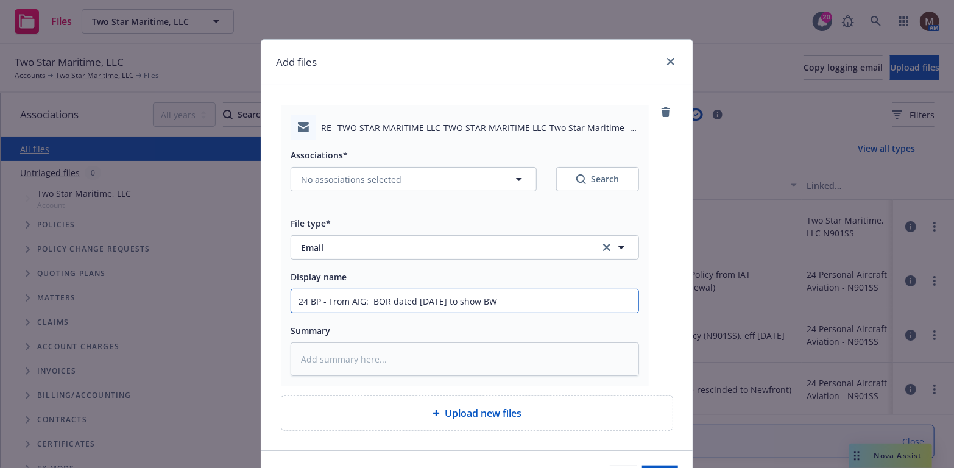
type input "24 BP - From AIG: BOR dated 06.25.2025 to show BWI"
type textarea "x"
type input "24 BP - From AIG: BOR dated 06.25.2025 to show BWI"
type textarea "x"
type input "24 BP - From AIG: BOR dated 06.25.2025 to show BWI i"
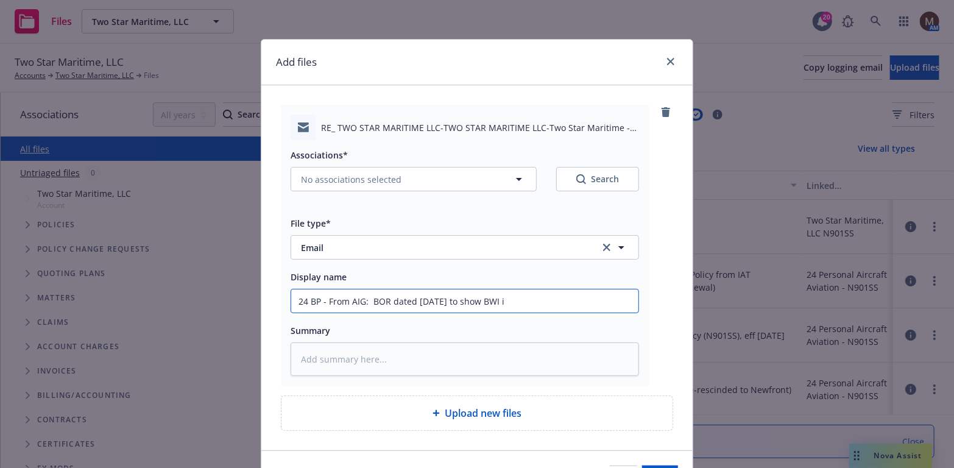
type textarea "x"
type input "24 BP - From AIG: BOR dated 06.25.2025 to show BWI is"
type textarea "x"
type input "24 BP - From AIG: BOR dated 06.25.2025 to show BWI is"
type textarea "x"
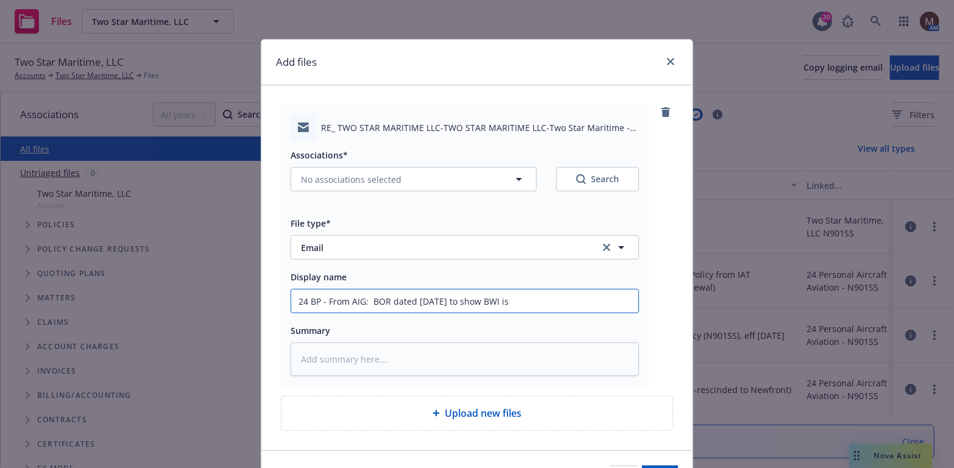
type input "24 BP - From AIG: BOR dated 06.25.2025 to show BWI is b"
type textarea "x"
type input "24 BP - From AIG: BOR dated 06.25.2025 to show BWI is br"
type textarea "x"
type input "24 BP - From AIG: BOR dated 06.25.2025 to show BWI is bro"
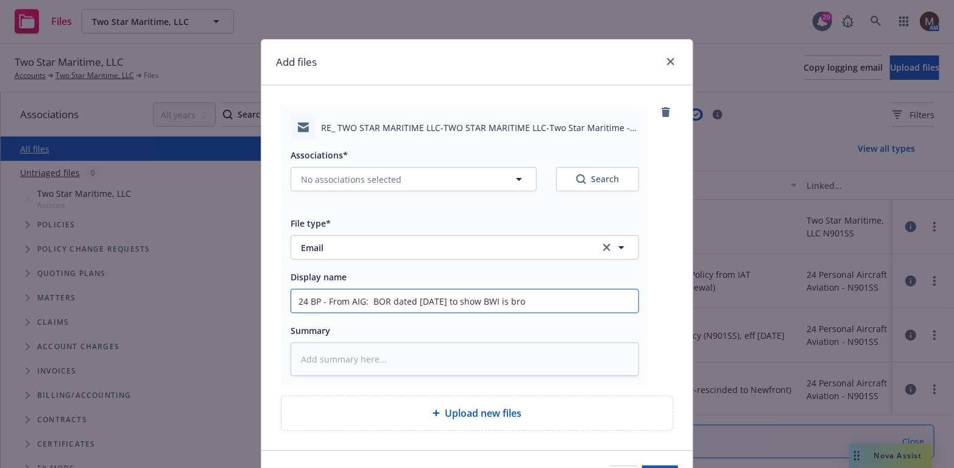
type textarea "x"
type input "24 BP - From AIG: BOR dated 06.25.2025 to show BWI is brok"
type textarea "x"
type input "24 BP - From AIG: BOR dated 06.25.2025 to show BWI is broke"
type textarea "x"
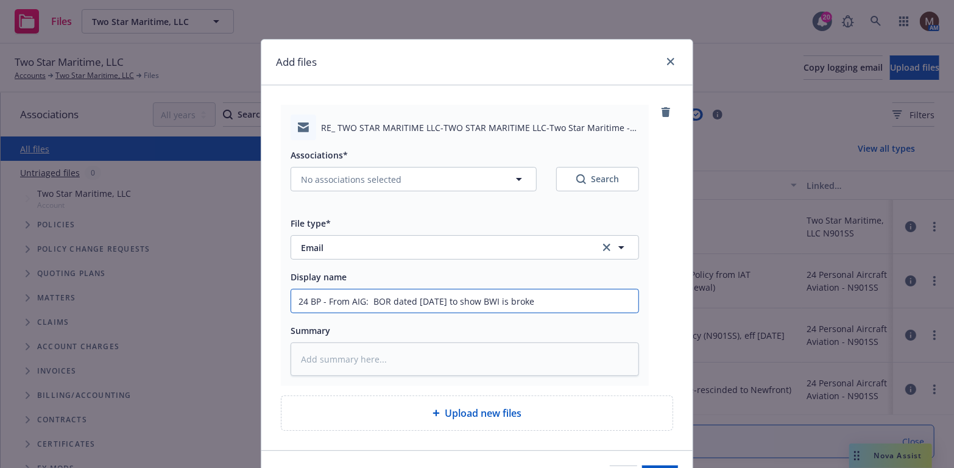
type input "24 BP - From AIG: BOR dated 06.25.2025 to show BWI is broker"
type textarea "x"
type input "24 BP - From AIG: BOR dated 06.25.2025 to show BWI is broker"
type textarea "x"
type input "24 BP - From AIG: BOR dated 06.25.2025 to show BWI is broker o"
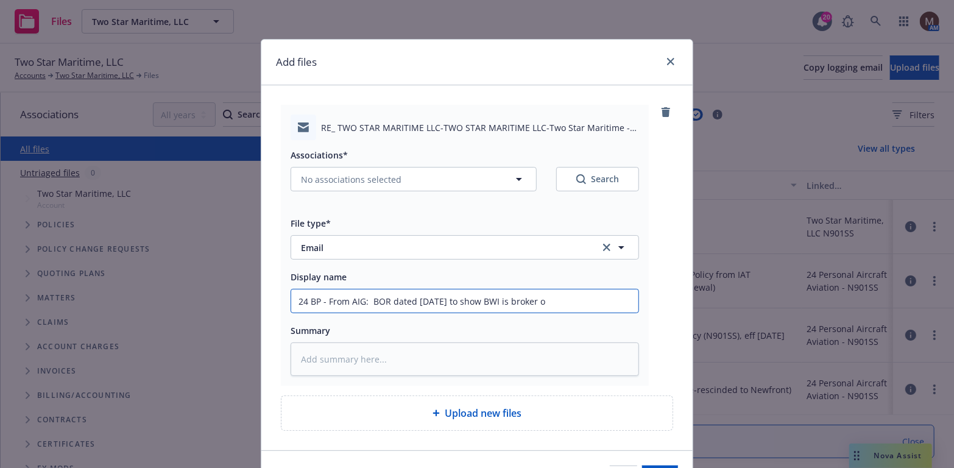
type textarea "x"
type input "24 BP - From AIG: BOR dated 06.25.2025 to show BWI is broker on"
type textarea "x"
type input "24 BP - From AIG: BOR dated 06.25.2025 to show BWI is broker on"
type textarea "x"
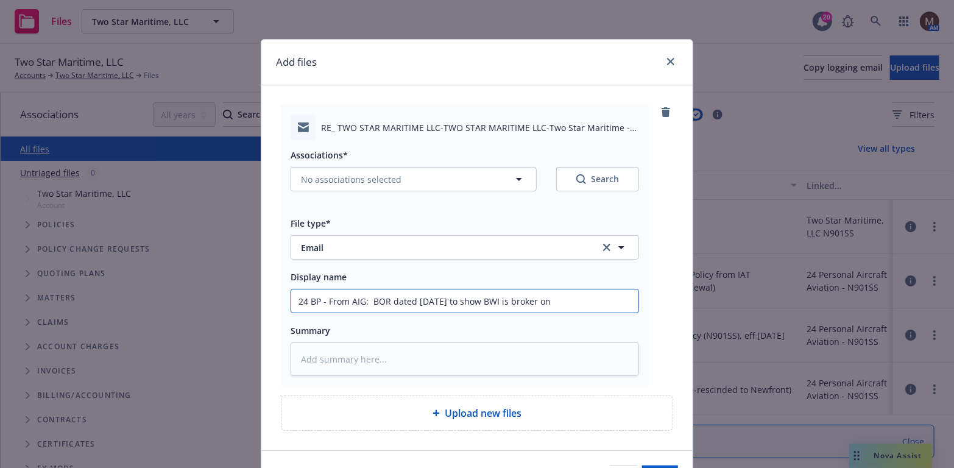
type input "24 BP - From AIG: BOR dated 06.25.2025 to show BWI is broker on N"
type textarea "x"
type input "24 BP - From AIG: BOR dated 06.25.2025 to show BWI is broker on N6"
type textarea "x"
type input "24 BP - From AIG: BOR dated 06.25.2025 to show BWI is broker on N63"
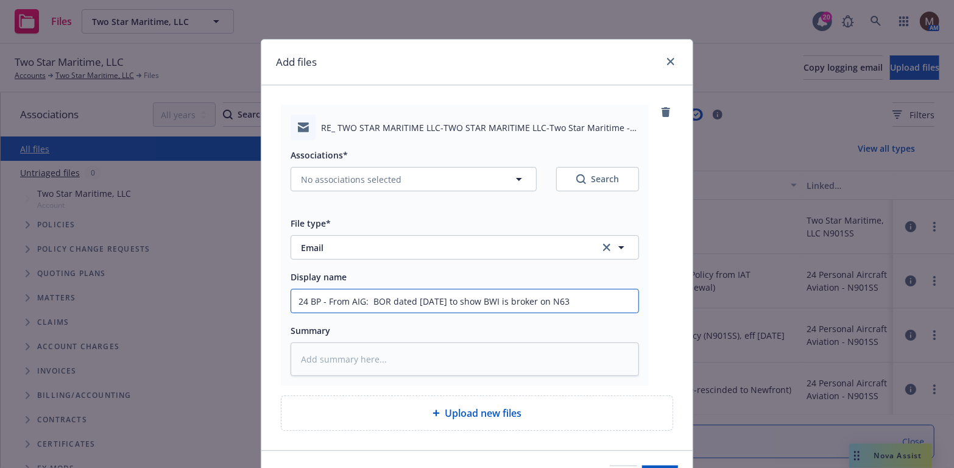
type textarea "x"
type input "24 BP - From AIG: BOR dated 06.25.2025 to show BWI is broker on N632"
type textarea "x"
type input "24 BP - From AIG: BOR dated 06.25.2025 to show BWI is broker on N6320"
type textarea "x"
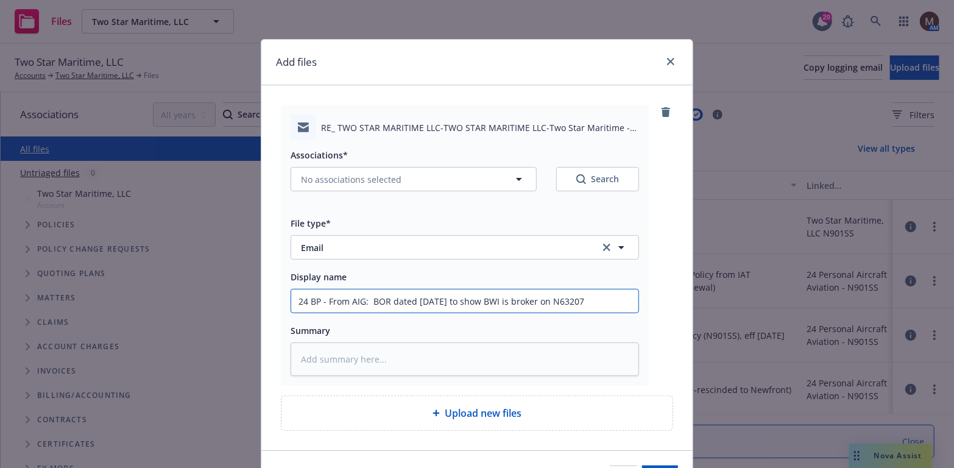
drag, startPoint x: 608, startPoint y: 306, endPoint x: 235, endPoint y: 316, distance: 373.2
click at [235, 316] on div "Add files RE_ TWO STAR MARITIME LLC-TWO STAR MARITIME LLC-Two Star Maritime - B…" at bounding box center [477, 234] width 954 height 468
type input "24 BP - From AIG: BOR dated 06.25.2025 to show BWI is broker on N63207"
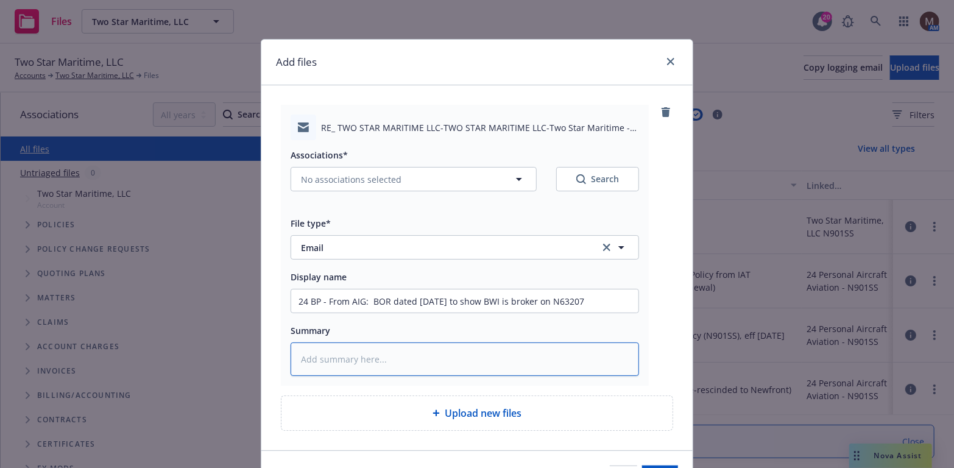
click at [318, 348] on textarea at bounding box center [465, 360] width 349 height 34
paste textarea "24 BP - From AIG: BOR dated 06.25.2025 to show BWI is broker on N63207"
type textarea "x"
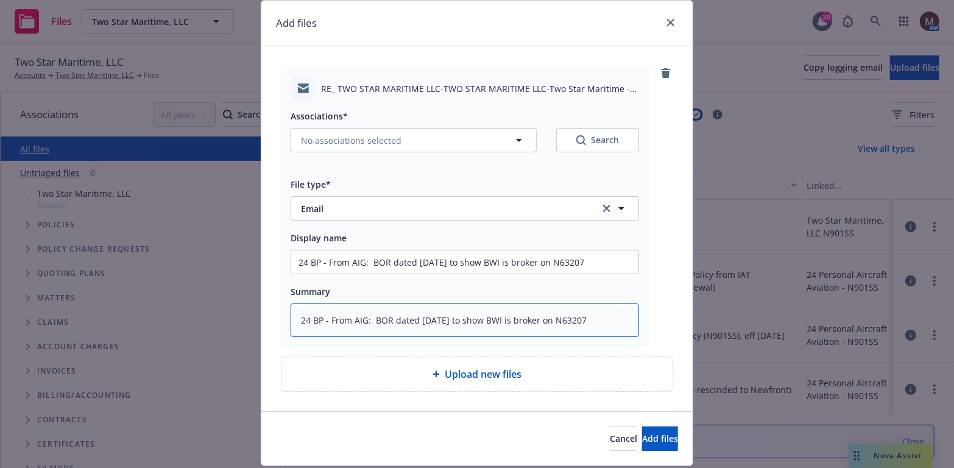
scroll to position [61, 0]
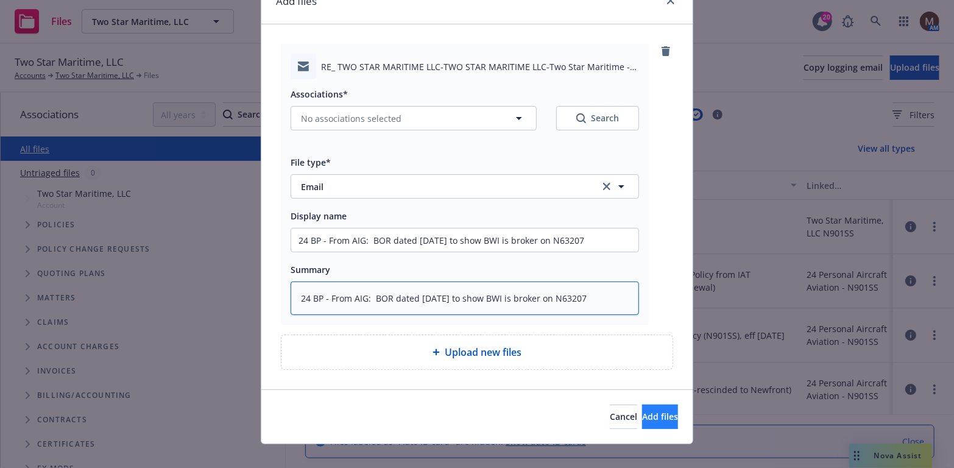
type textarea "24 BP - From AIG: BOR dated 06.25.2025 to show BWI is broker on N63207"
click at [643, 411] on span "Add files" at bounding box center [660, 417] width 36 height 12
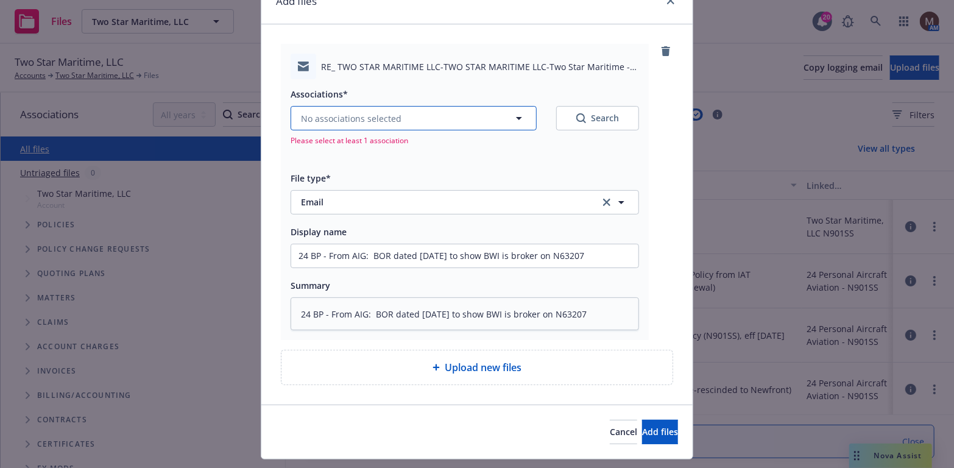
click at [512, 116] on icon "button" at bounding box center [519, 118] width 15 height 15
type textarea "x"
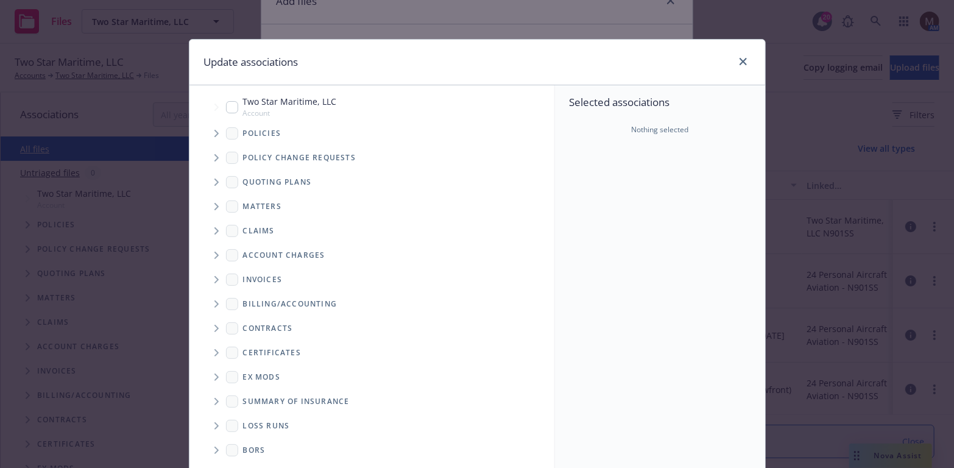
click at [230, 109] on input "Tree Example" at bounding box center [232, 107] width 12 height 12
checkbox input "true"
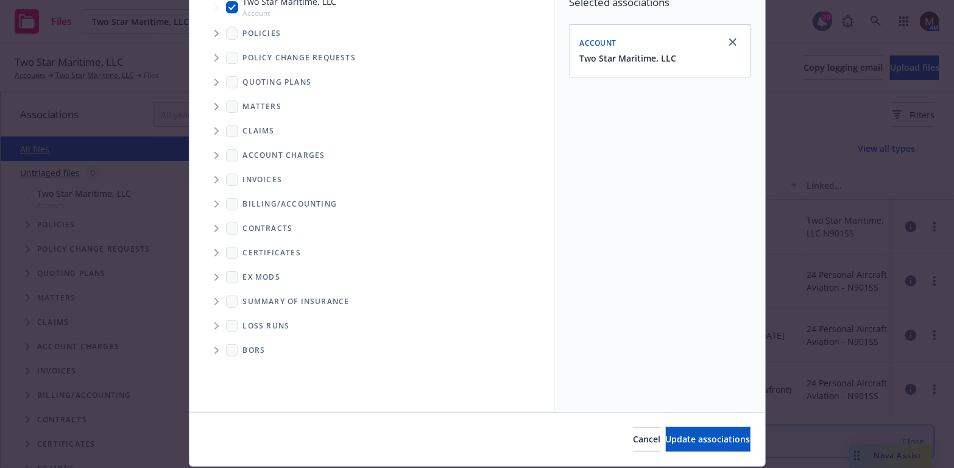
scroll to position [122, 0]
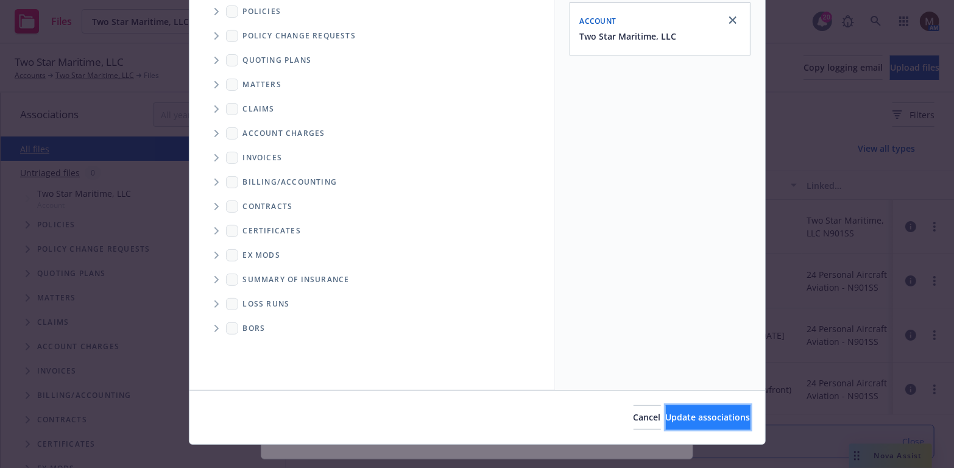
click at [675, 411] on span "Update associations" at bounding box center [708, 417] width 85 height 12
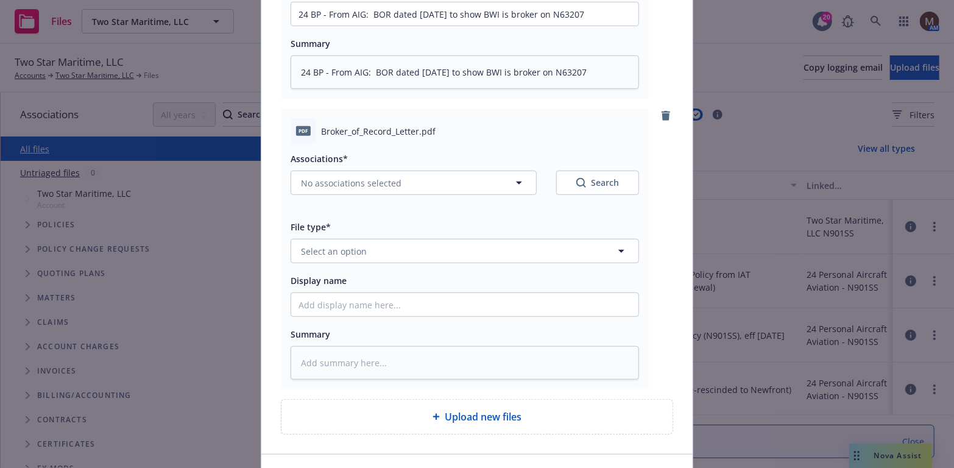
scroll to position [366, 0]
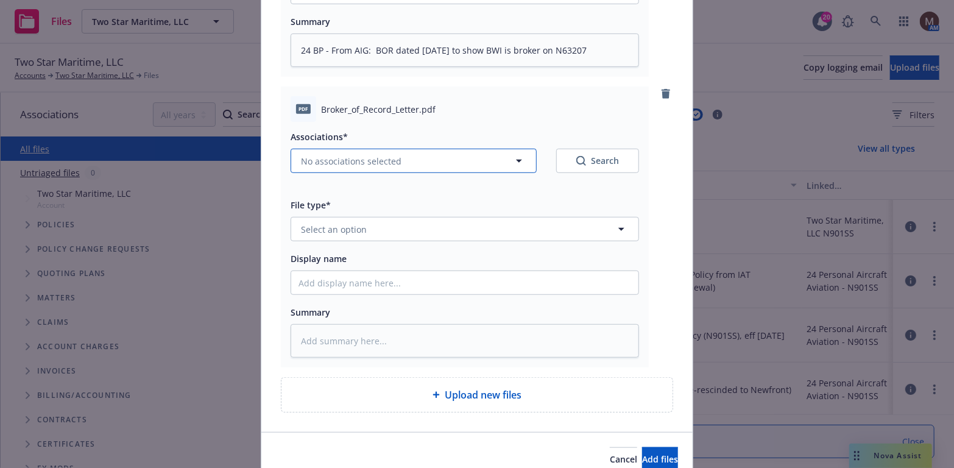
click at [516, 157] on icon "button" at bounding box center [519, 161] width 15 height 15
type textarea "x"
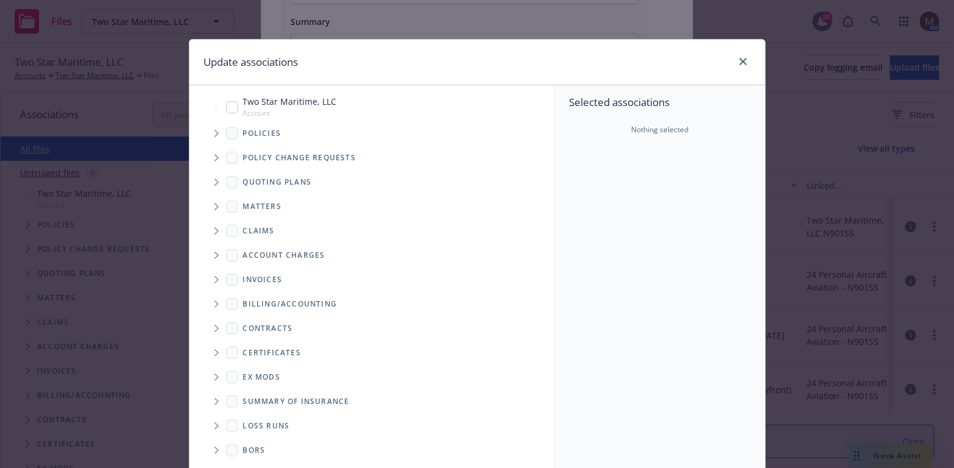
click at [227, 106] on input "Tree Example" at bounding box center [232, 107] width 12 height 12
checkbox input "true"
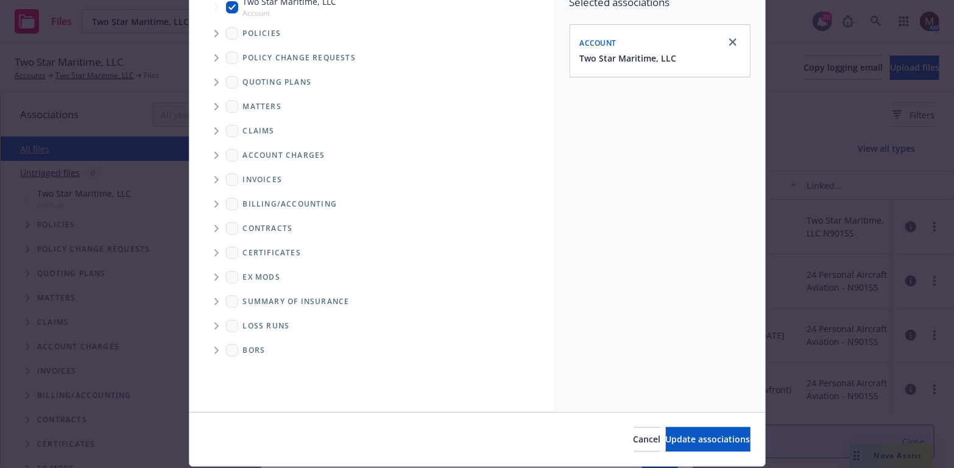
scroll to position [122, 0]
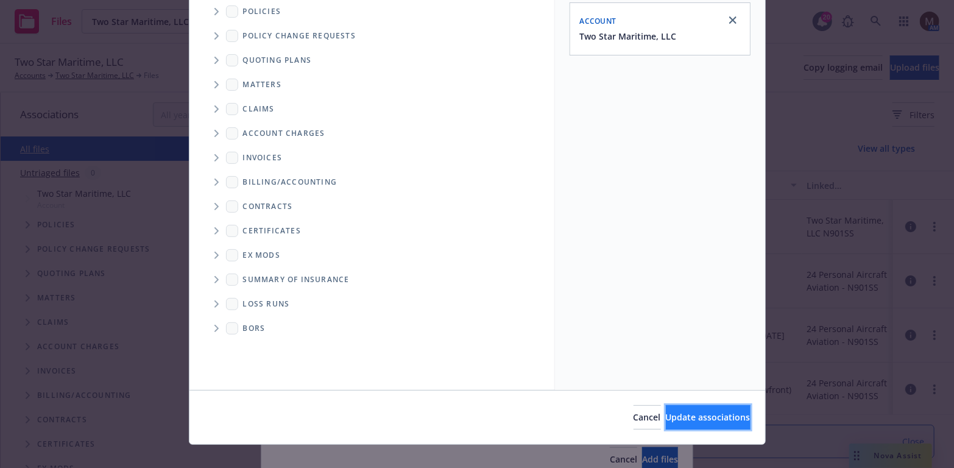
click at [666, 414] on span "Update associations" at bounding box center [708, 417] width 85 height 12
type textarea "x"
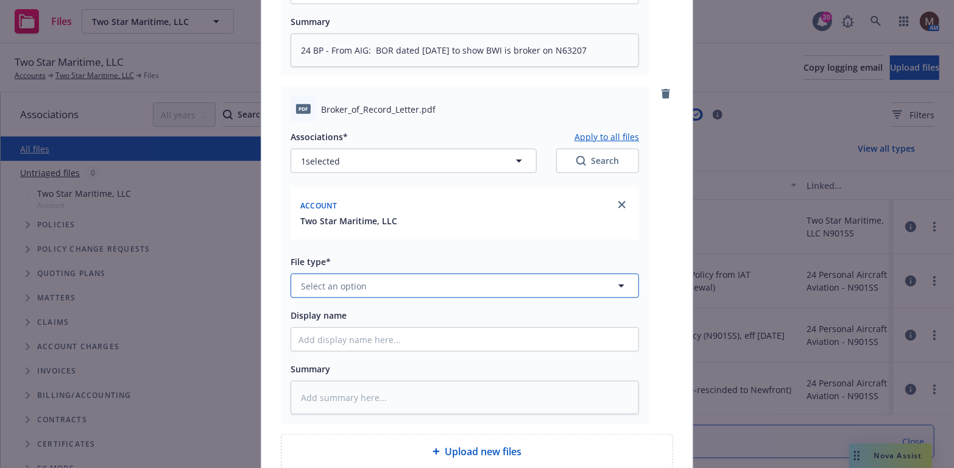
click at [618, 280] on icon "button" at bounding box center [621, 286] width 15 height 15
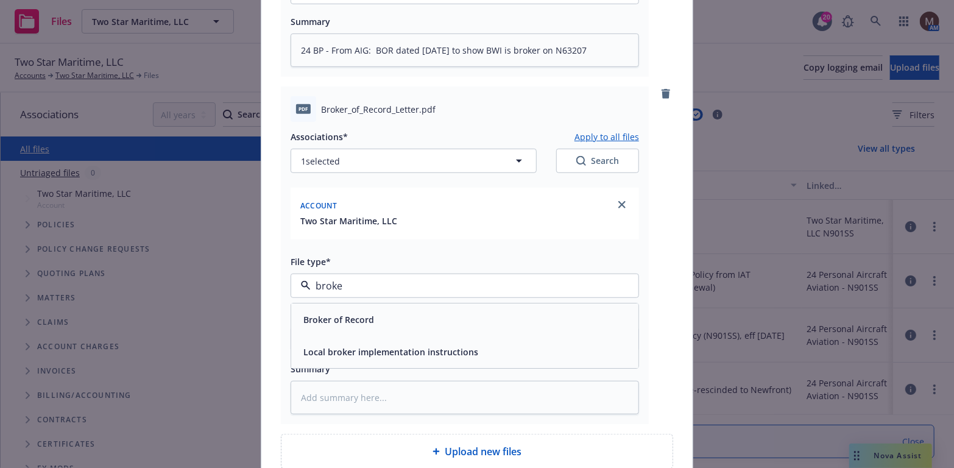
type input "broker"
click at [355, 317] on span "Broker of Record" at bounding box center [339, 319] width 71 height 13
click at [307, 336] on input "Display name" at bounding box center [464, 339] width 347 height 23
paste input "24 BP - From AIG: BOR dated 06.25.2025 to show BWI is broker on N63207"
type textarea "x"
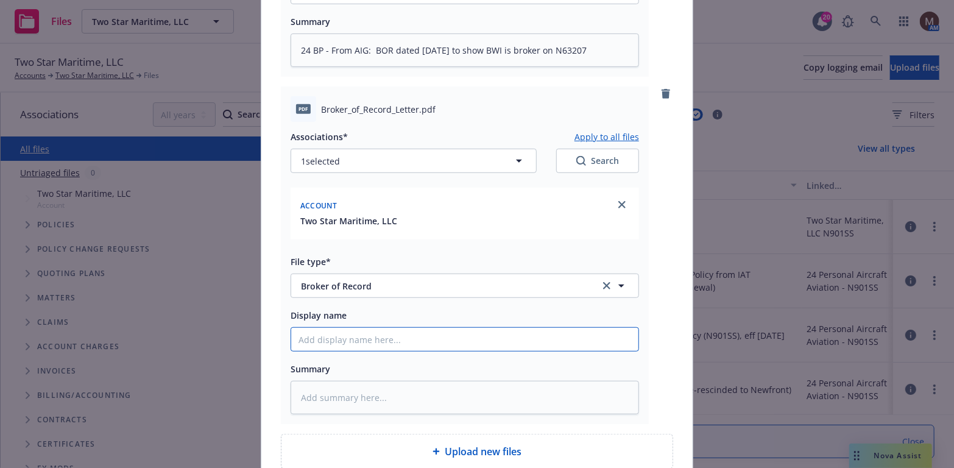
type input "24 BP - From AIG: BOR dated 06.25.2025 to show BWI is broker on N63207"
drag, startPoint x: 597, startPoint y: 337, endPoint x: 369, endPoint y: 340, distance: 228.0
click at [369, 340] on input "24 BP - From AIG: BOR dated 06.25.2025 to show BWI is broker on N63207" at bounding box center [464, 339] width 347 height 23
type textarea "x"
type input "24 BP - From AIG: B"
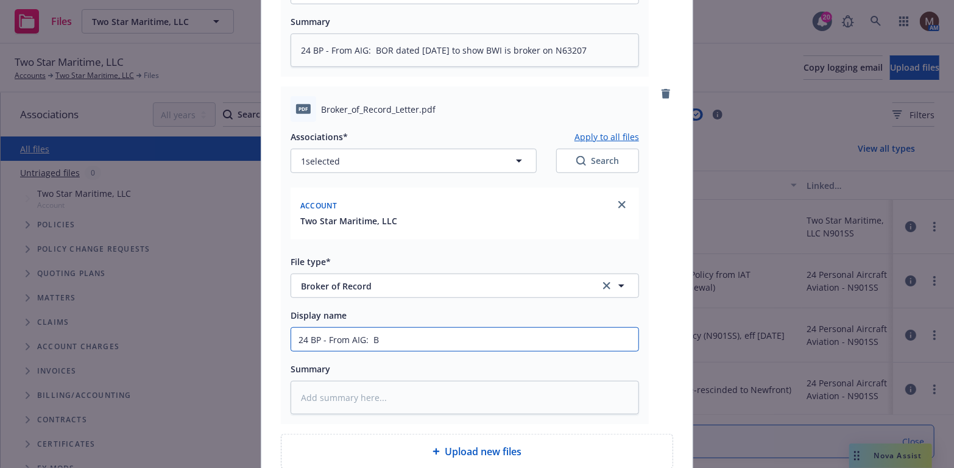
type textarea "x"
type input "24 BP - From AIG: BO"
type textarea "x"
type input "24 BP - From AIG: BOR"
type textarea "x"
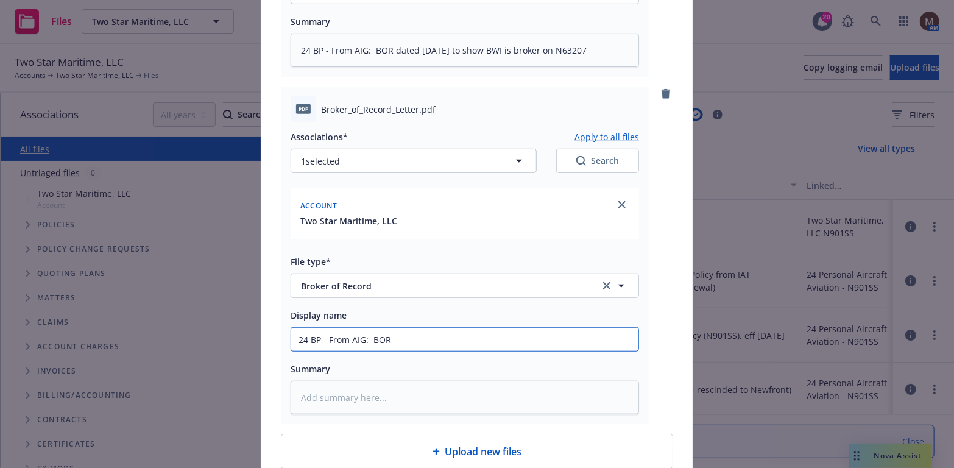
type input "24 BP - From AIG: BOR"
type textarea "x"
type input "24 BP - From AIG: BOR ("
type textarea "x"
type input "24 BP - From AIG: BOR (B"
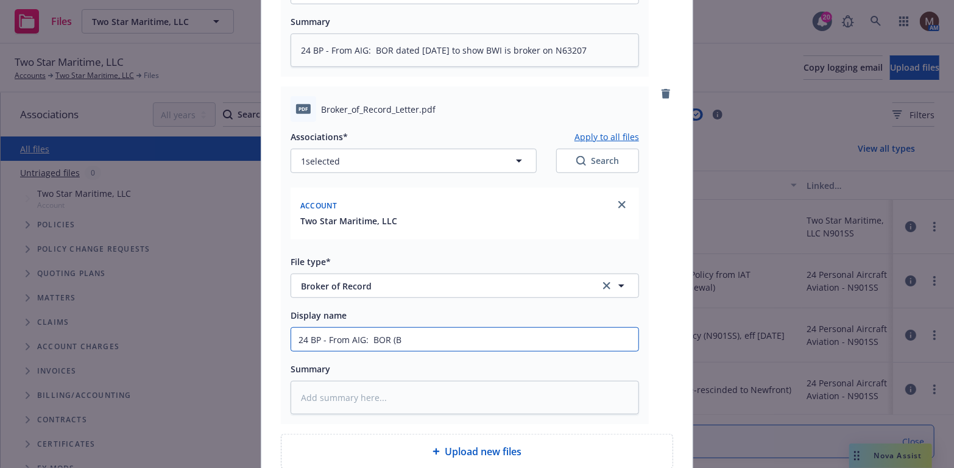
type textarea "x"
type input "24 BP - From AIG: BOR (BW"
type textarea "x"
type input "24 BP - From AIG: BOR (BWI"
type textarea "x"
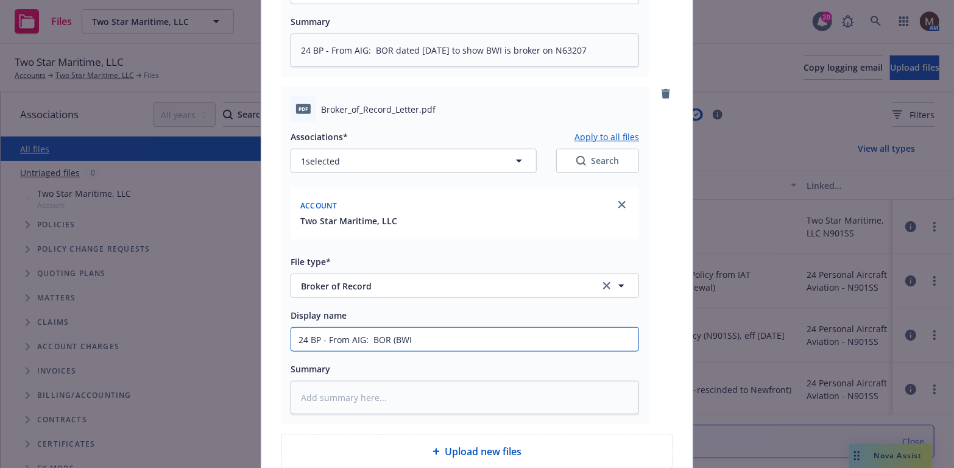
type input "24 BP - From AIG: BOR (BWI"
type textarea "x"
type input "24 BP - From AIG: BOR (BWI i"
type textarea "x"
type input "24 BP - From AIG: BOR (BWI is"
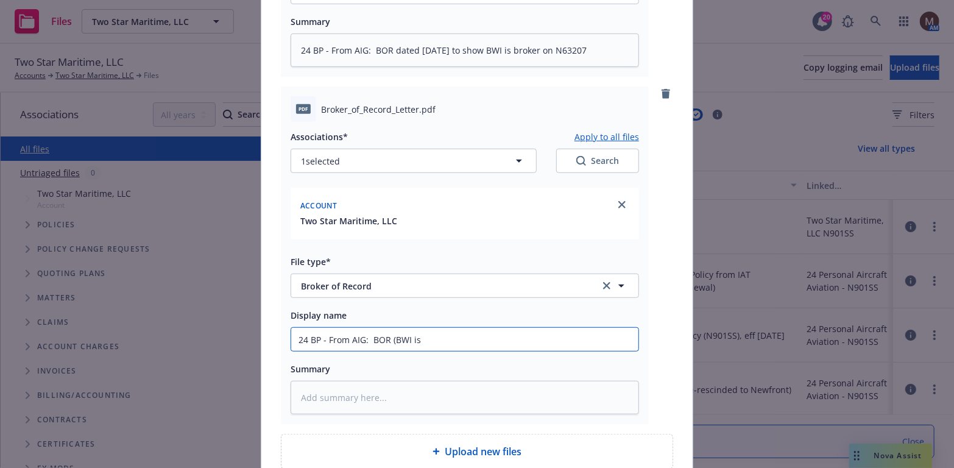
type textarea "x"
type input "24 BP - From AIG: BOR (BWI is"
type textarea "x"
drag, startPoint x: 438, startPoint y: 342, endPoint x: 247, endPoint y: 341, distance: 190.8
click at [247, 341] on div "Add files RE_ TWO STAR MARITIME LLC-TWO STAR MARITIME LLC-Two Star Maritime - B…" at bounding box center [477, 234] width 954 height 468
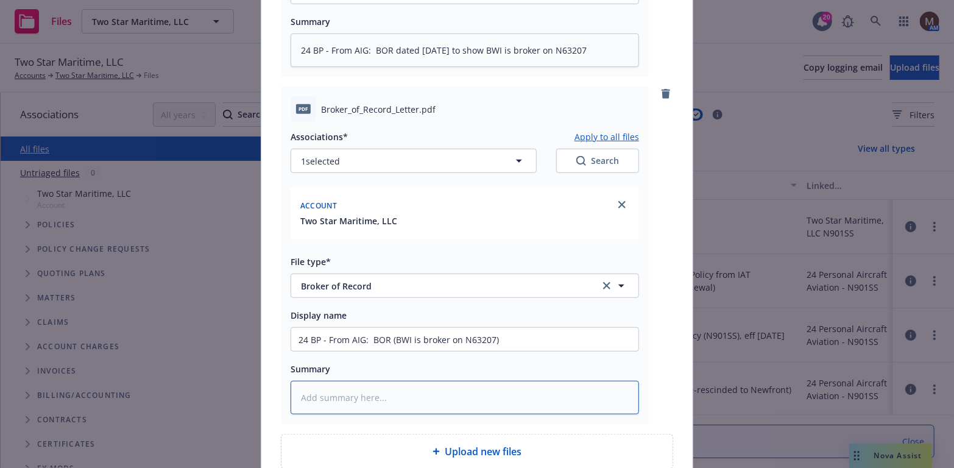
click at [325, 393] on textarea at bounding box center [465, 398] width 349 height 34
paste textarea "24 BP - From AIG: BOR (BWI is broker on N63207)"
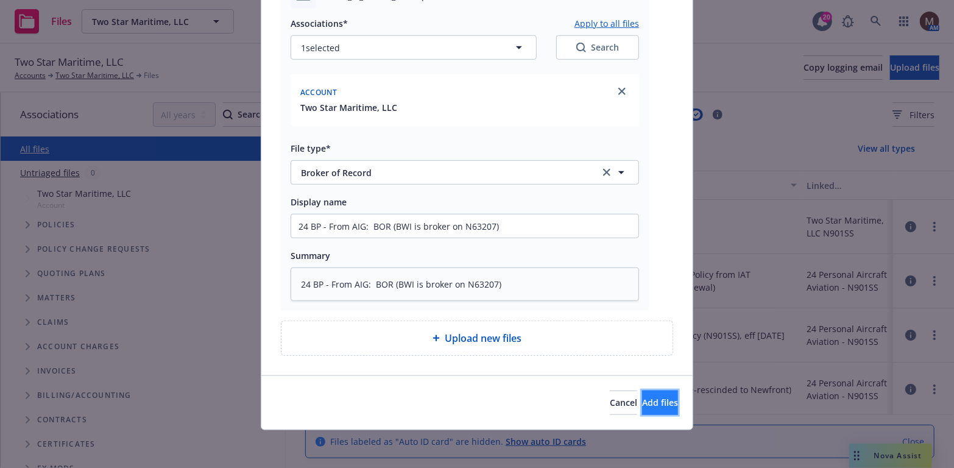
click at [642, 402] on span "Add files" at bounding box center [660, 403] width 36 height 12
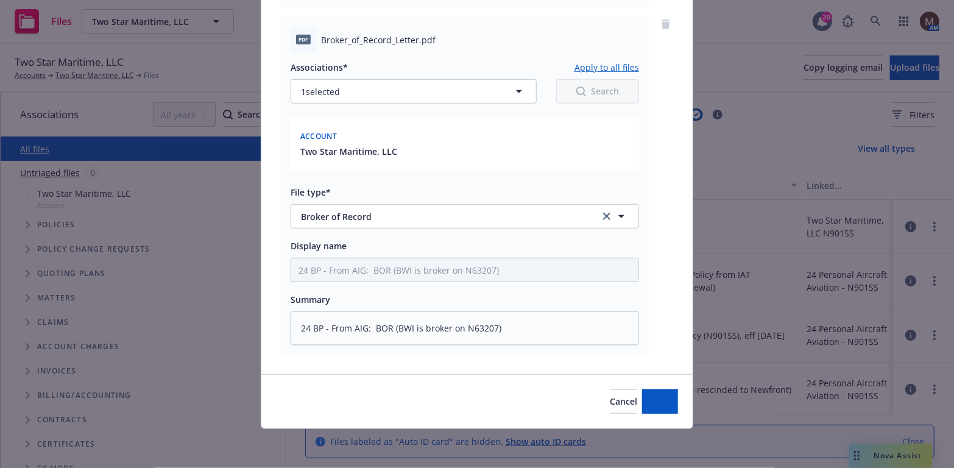
scroll to position [434, 0]
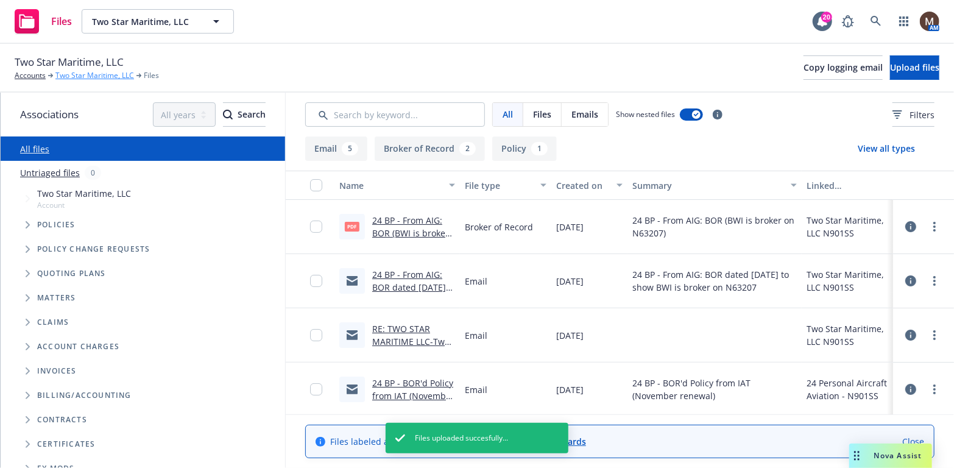
click at [97, 74] on link "Two Star Maritime, LLC" at bounding box center [94, 75] width 79 height 11
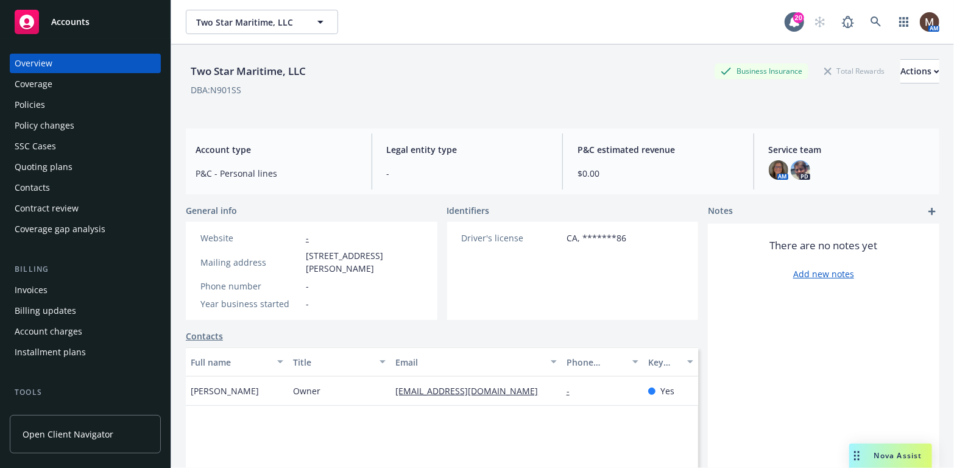
click at [40, 101] on div "Policies" at bounding box center [30, 105] width 30 height 20
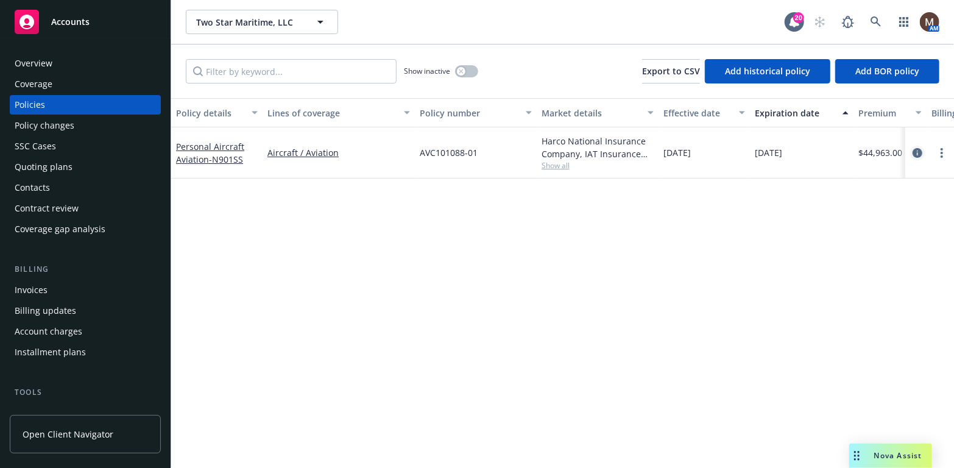
click at [919, 150] on icon "circleInformation" at bounding box center [918, 153] width 10 height 10
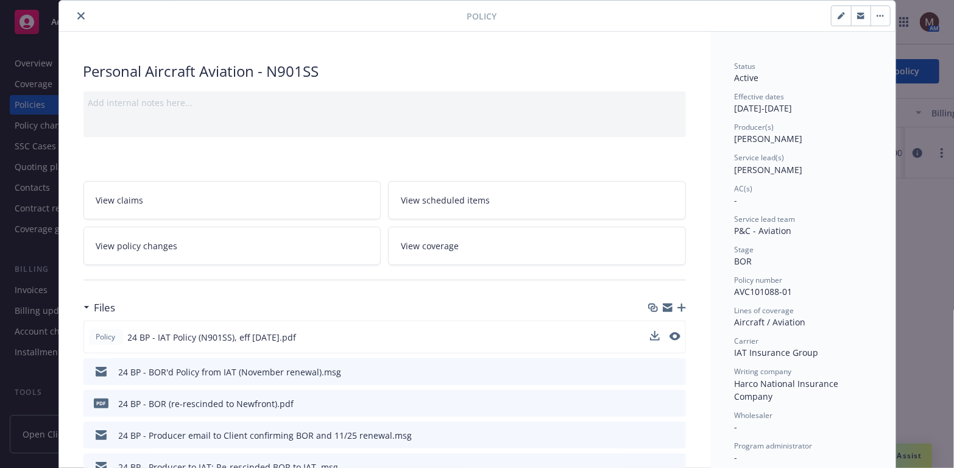
scroll to position [61, 0]
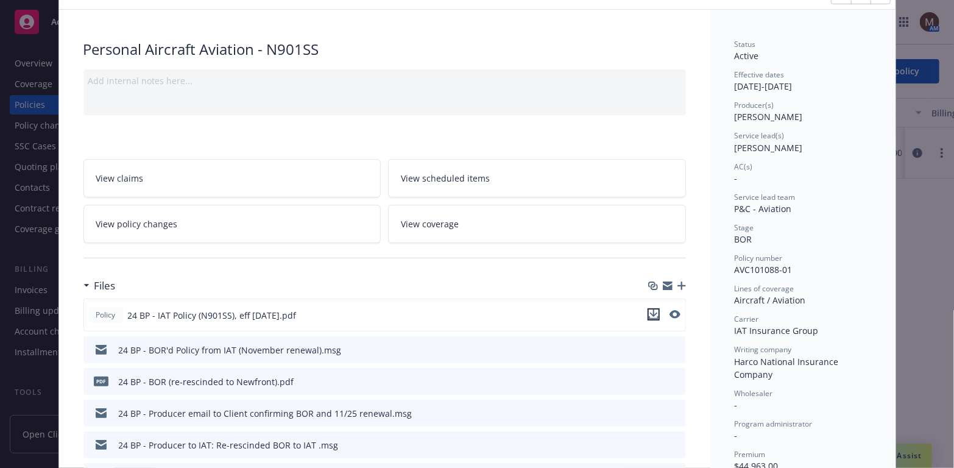
click at [649, 311] on icon "download file" at bounding box center [654, 315] width 10 height 10
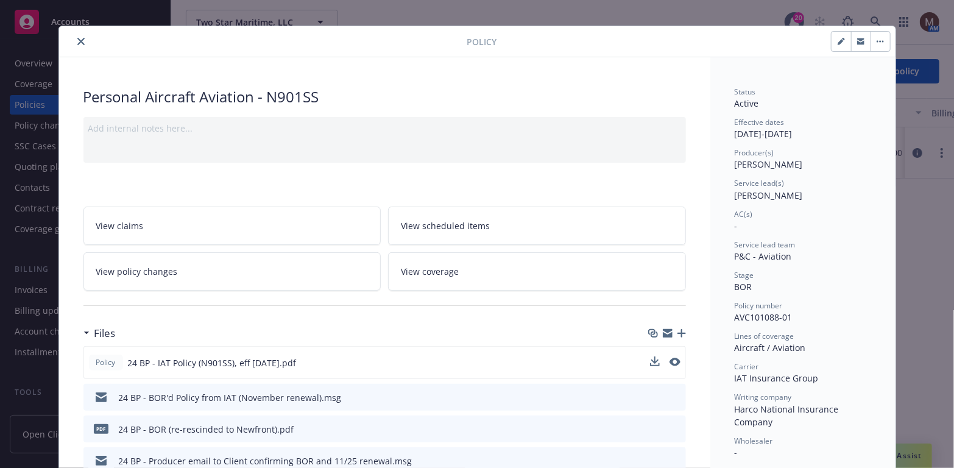
scroll to position [0, 0]
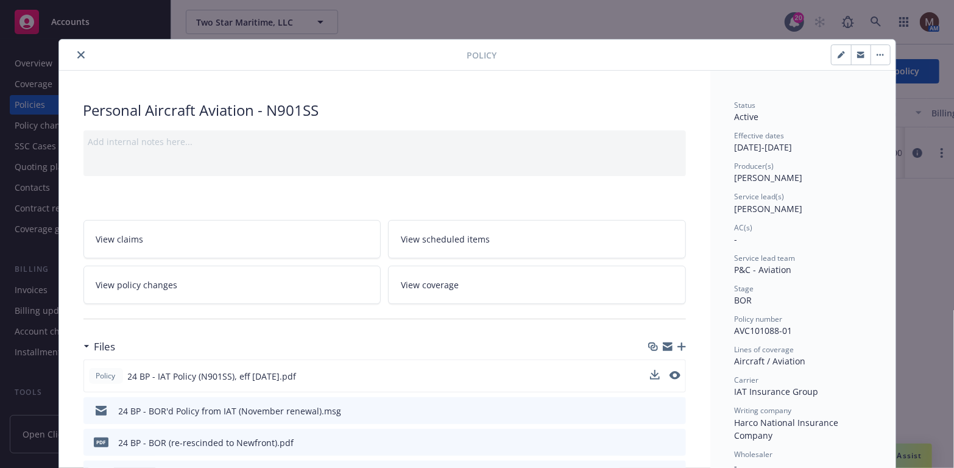
click at [77, 52] on icon "close" at bounding box center [80, 54] width 7 height 7
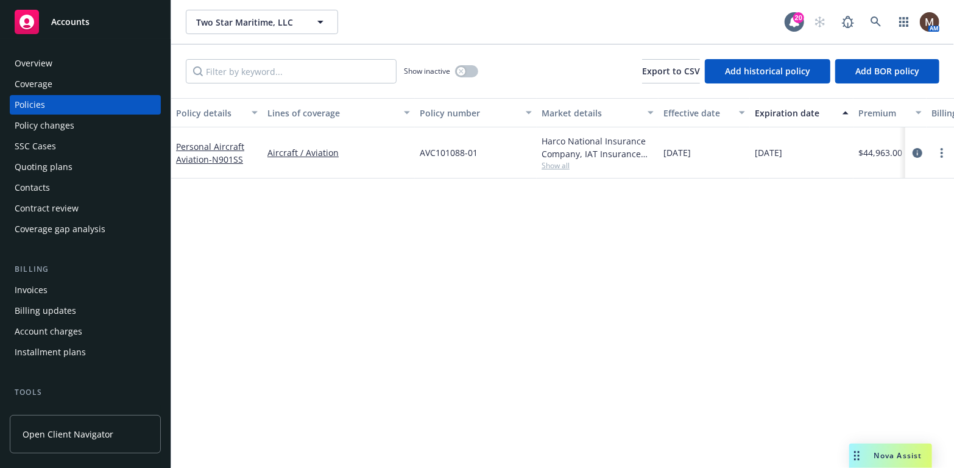
click at [45, 189] on div "Contacts" at bounding box center [32, 188] width 35 height 20
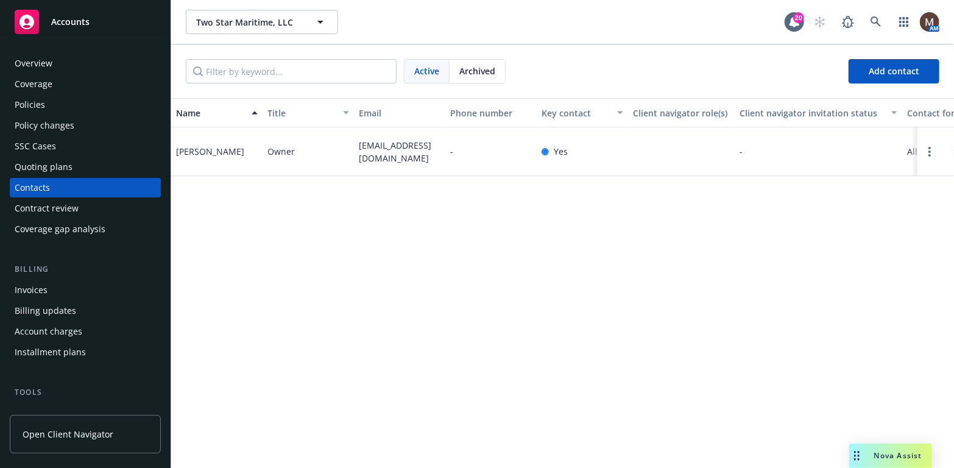
click at [40, 101] on div "Policies" at bounding box center [30, 105] width 30 height 20
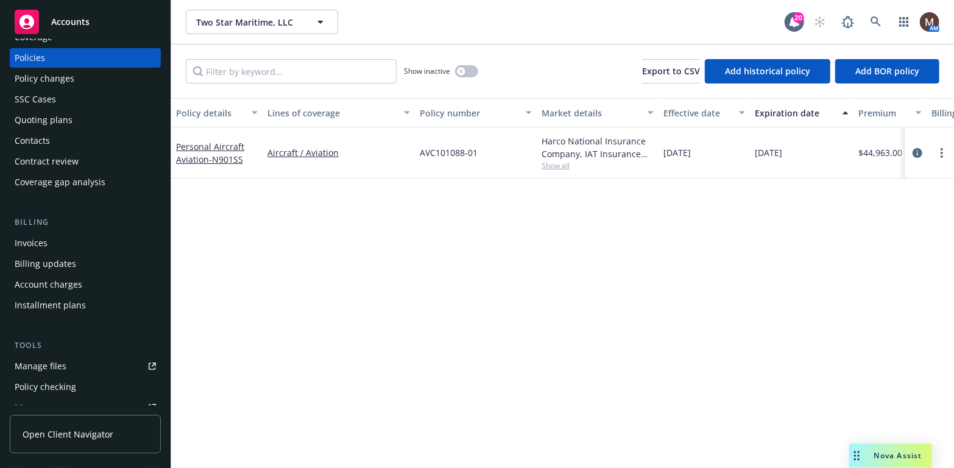
scroll to position [61, 0]
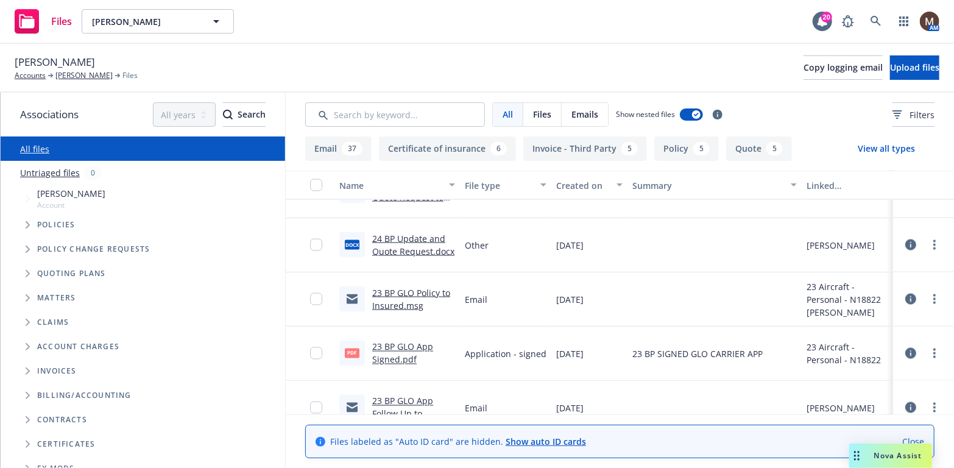
scroll to position [1036, 0]
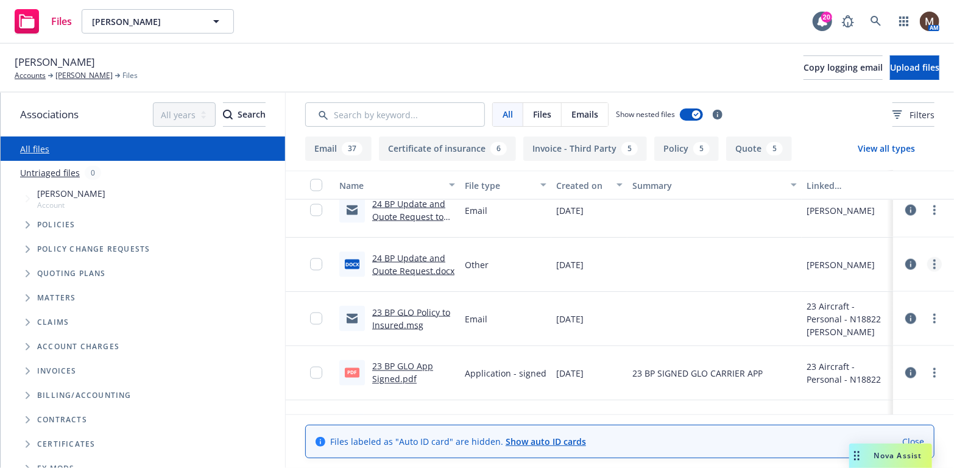
click at [934, 263] on circle "more" at bounding box center [935, 264] width 2 height 2
click at [857, 310] on link "Download" at bounding box center [872, 313] width 121 height 24
click at [395, 18] on div "Files [PERSON_NAME] [PERSON_NAME] 20 AM" at bounding box center [477, 22] width 954 height 44
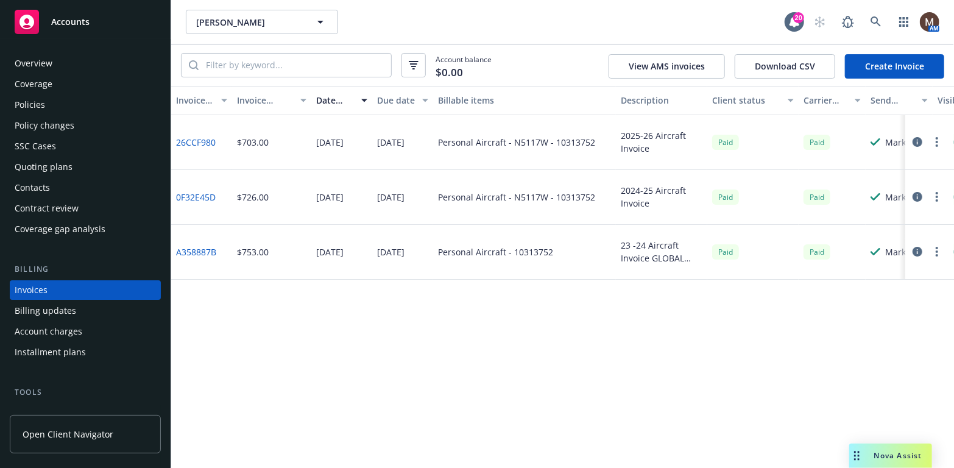
scroll to position [36, 0]
